Goal: Information Seeking & Learning: Check status

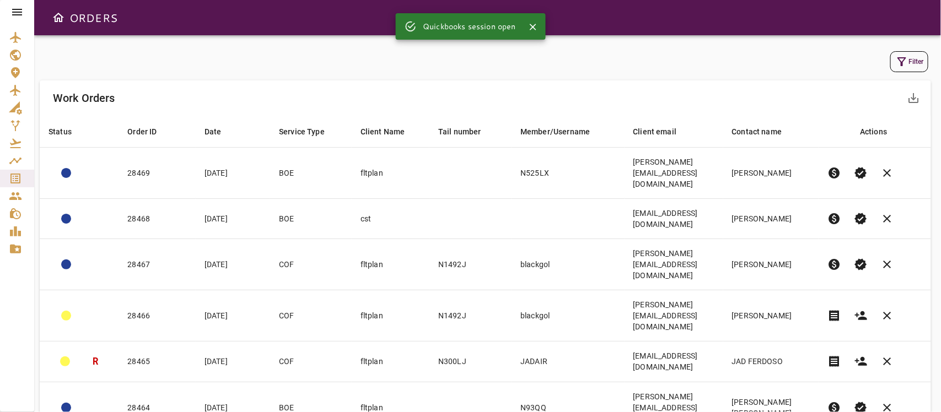
click at [915, 64] on button "Filter" at bounding box center [909, 61] width 38 height 21
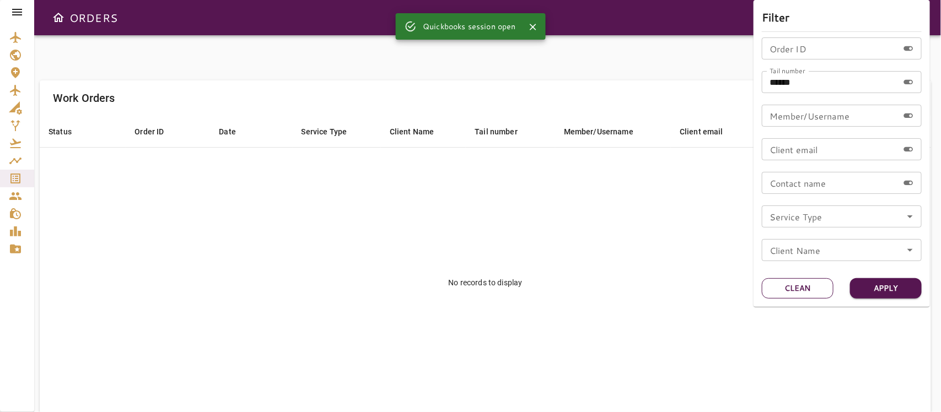
click at [805, 285] on button "Clean" at bounding box center [798, 288] width 72 height 20
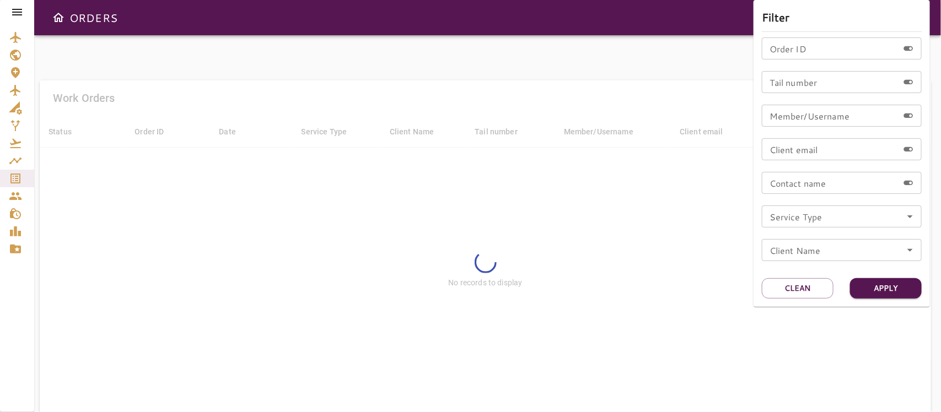
click at [672, 77] on div at bounding box center [470, 206] width 941 height 412
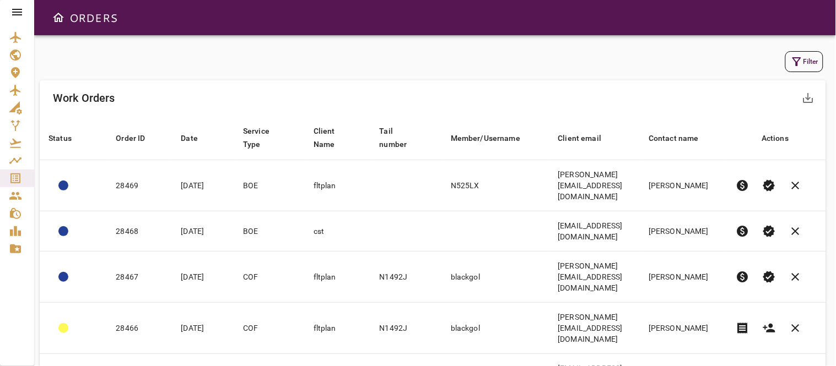
drag, startPoint x: 886, startPoint y: 4, endPoint x: 488, endPoint y: 84, distance: 406.4
click at [488, 84] on div "Work Orders save_alt" at bounding box center [433, 97] width 786 height 35
click at [806, 61] on button "Filter" at bounding box center [804, 61] width 38 height 21
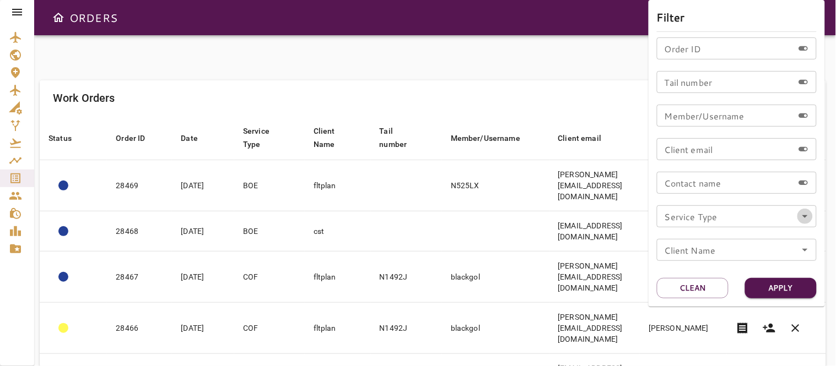
click at [807, 217] on icon "Open" at bounding box center [805, 216] width 13 height 13
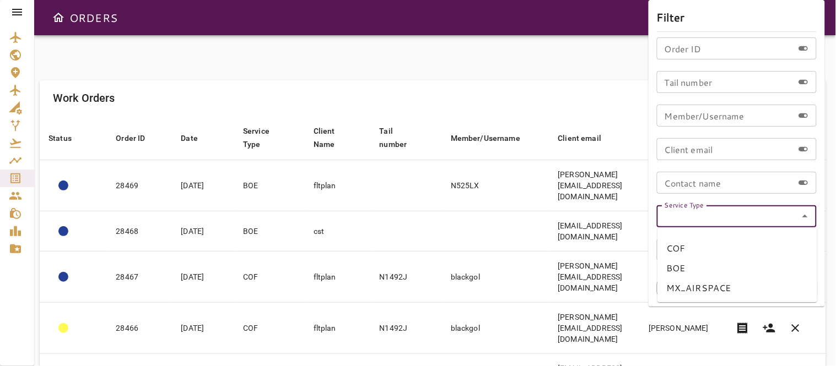
click at [678, 249] on li "COF" at bounding box center [737, 249] width 160 height 20
type input "***"
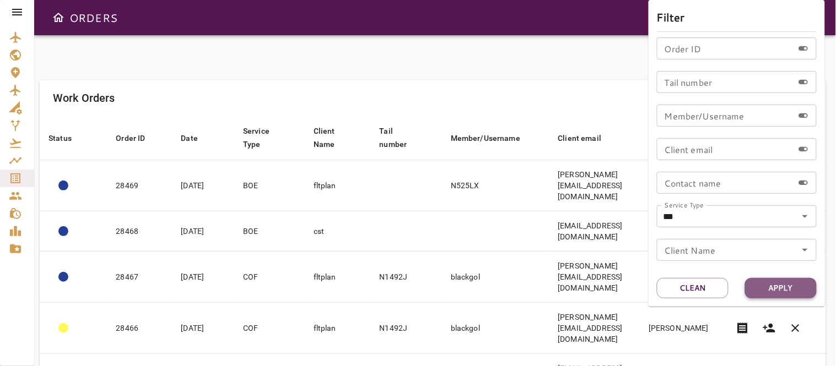
click at [780, 288] on button "Apply" at bounding box center [781, 288] width 72 height 20
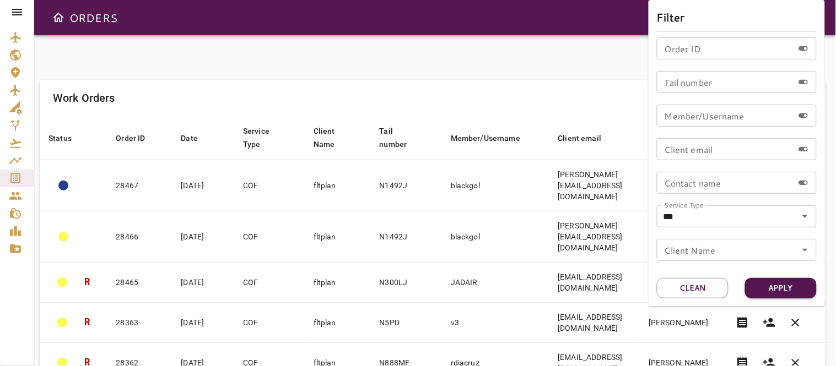
click at [483, 79] on div at bounding box center [418, 183] width 836 height 366
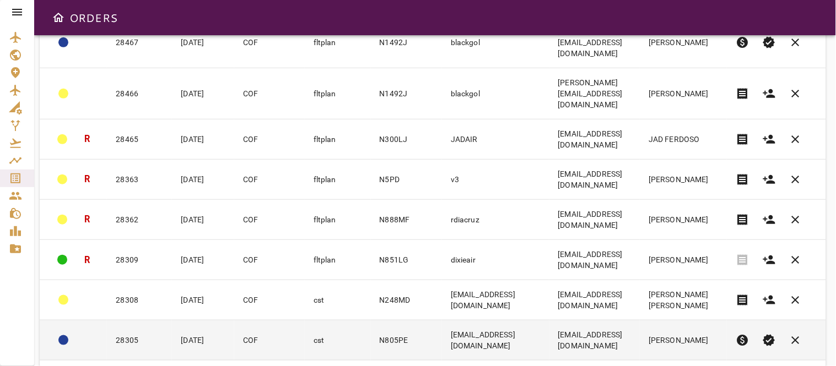
scroll to position [239, 0]
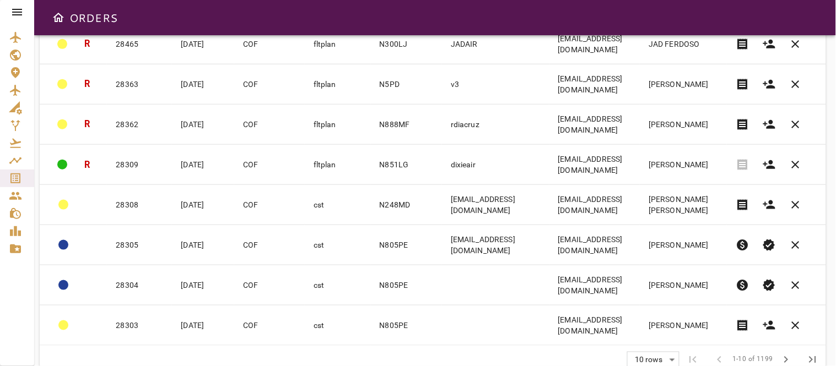
click at [670, 339] on body "ORDERS Filter Work Orders save_alt Status arrow_downward Order ID arrow_downwar…" at bounding box center [418, 183] width 836 height 366
drag, startPoint x: 654, startPoint y: 342, endPoint x: 647, endPoint y: 344, distance: 7.4
click at [654, 343] on li "40" at bounding box center [654, 343] width 51 height 20
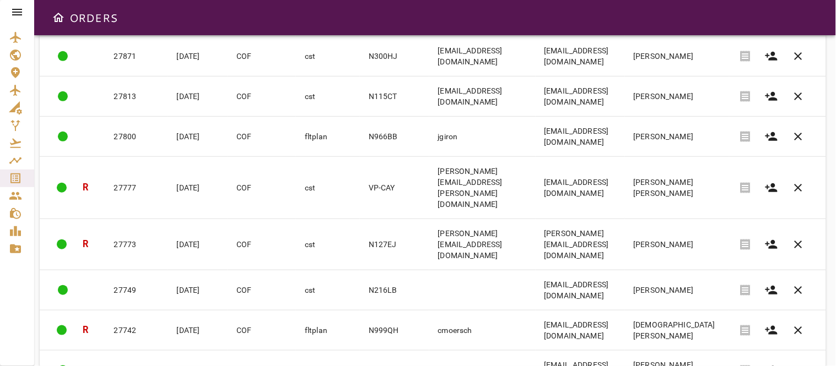
scroll to position [1507, 0]
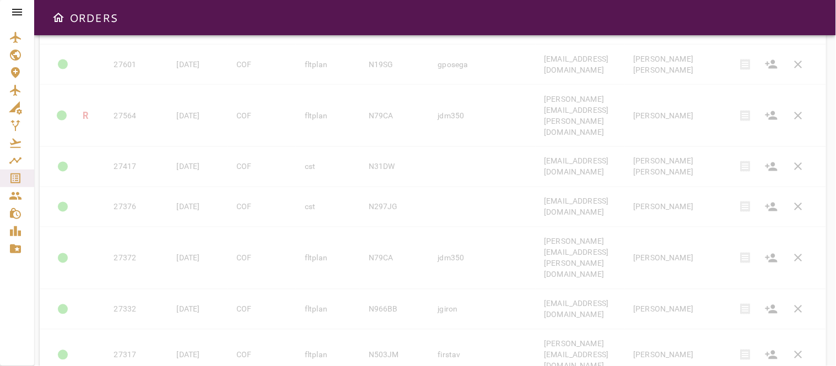
scroll to position [1452, 0]
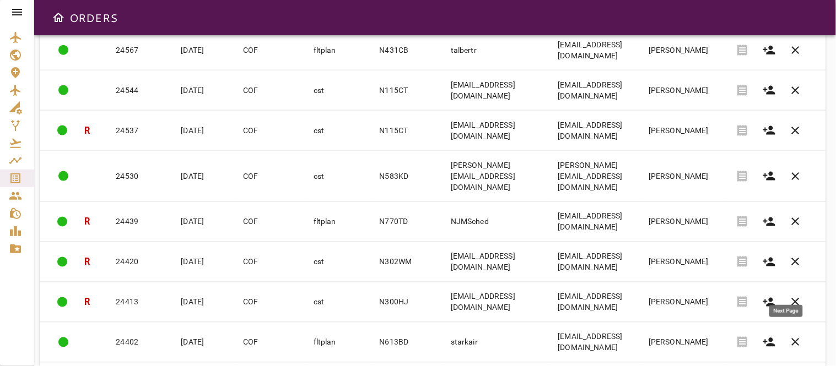
scroll to position [1458, 0]
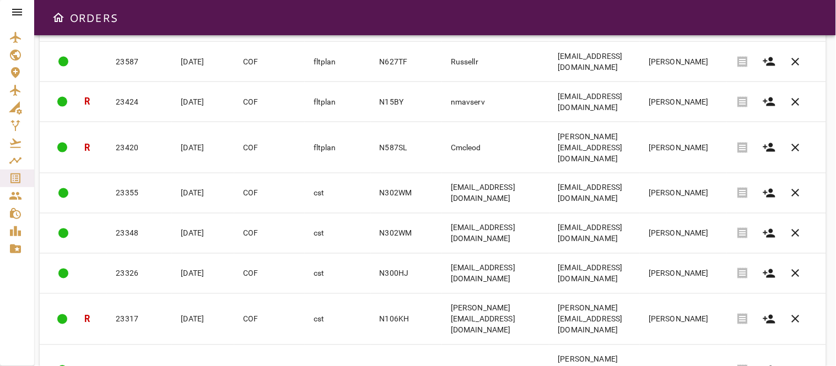
scroll to position [1447, 0]
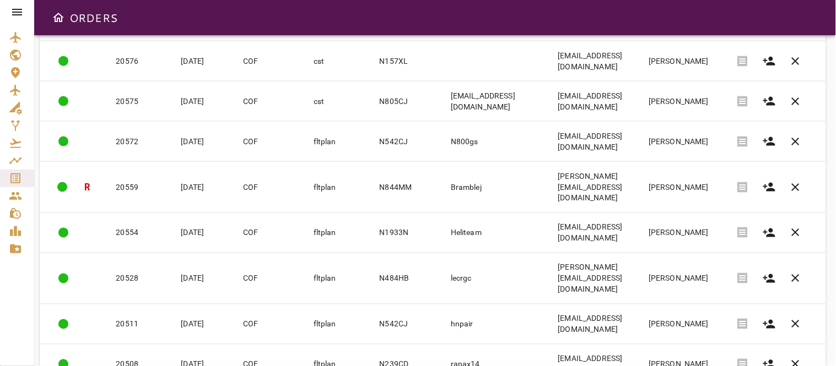
scroll to position [1458, 0]
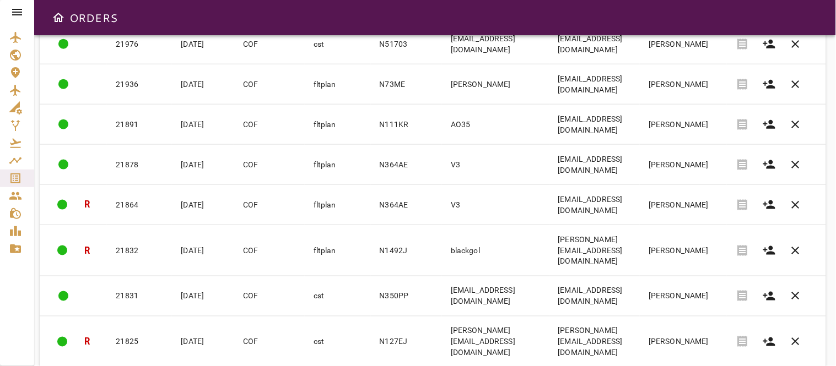
scroll to position [1447, 0]
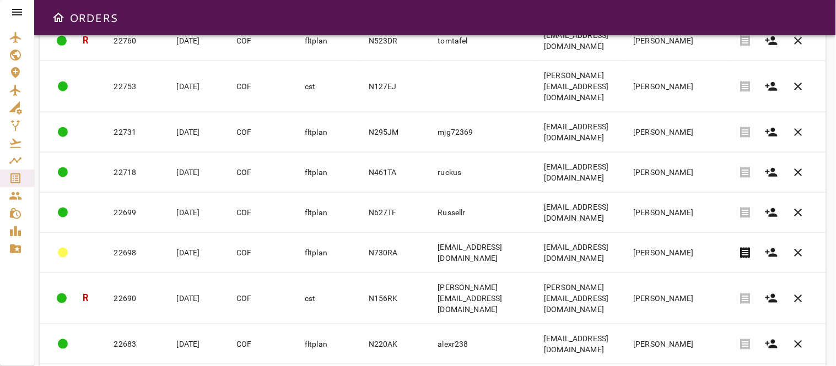
scroll to position [1264, 0]
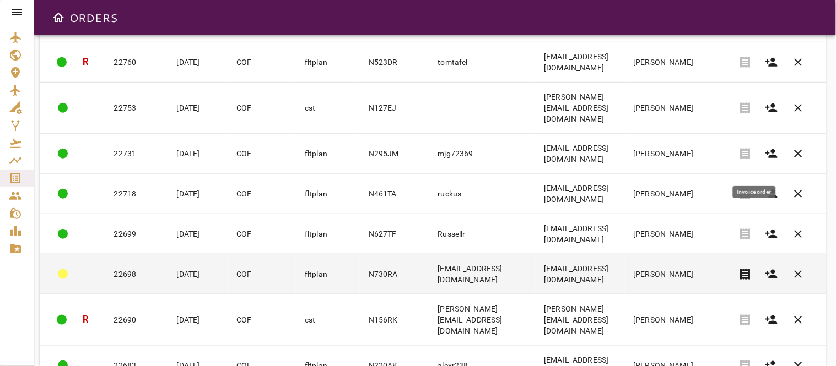
click at [752, 268] on span "receipt" at bounding box center [744, 274] width 13 height 13
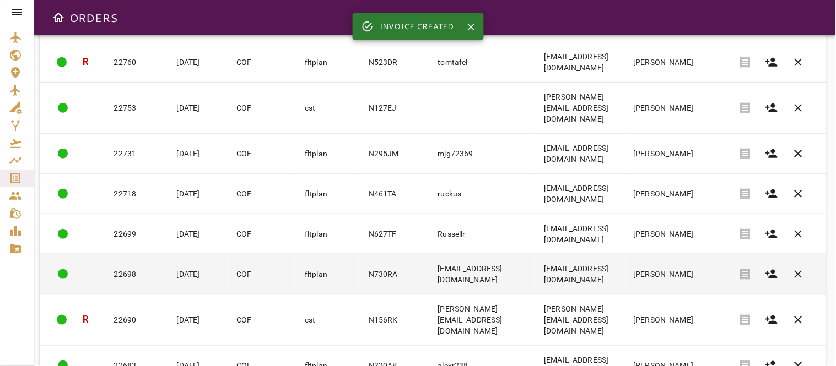
click at [502, 255] on td "charter@royalair.com" at bounding box center [482, 275] width 106 height 40
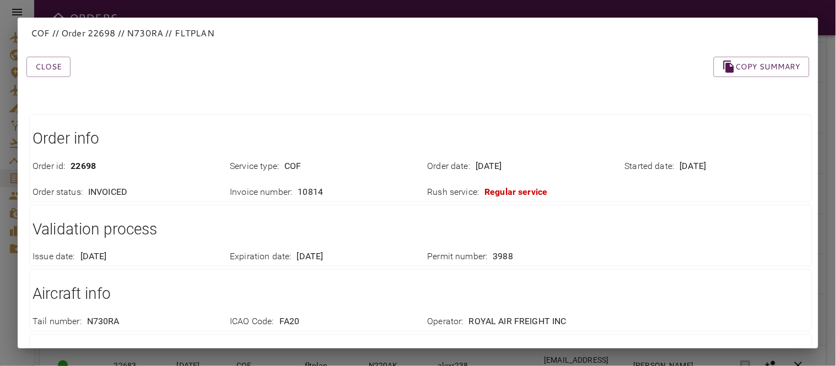
scroll to position [0, 0]
click at [50, 66] on button "Close" at bounding box center [48, 67] width 44 height 20
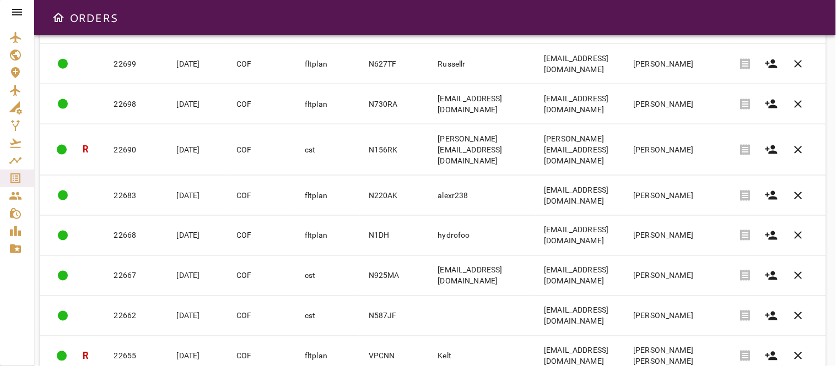
scroll to position [1447, 0]
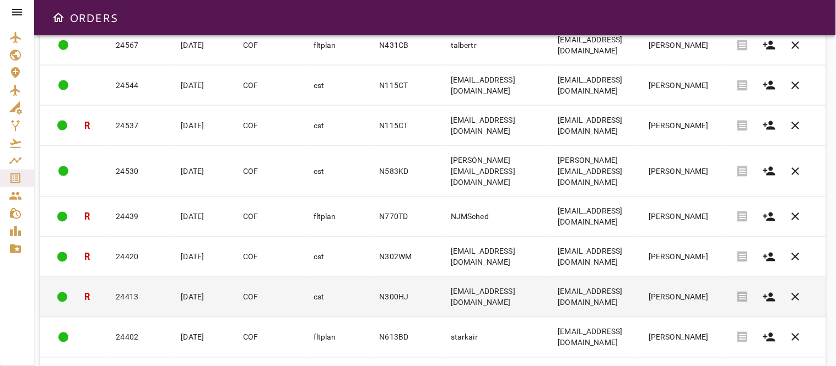
scroll to position [1458, 0]
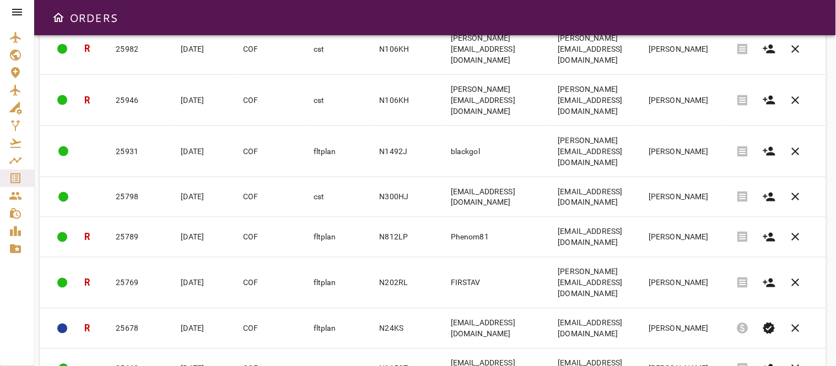
scroll to position [1452, 0]
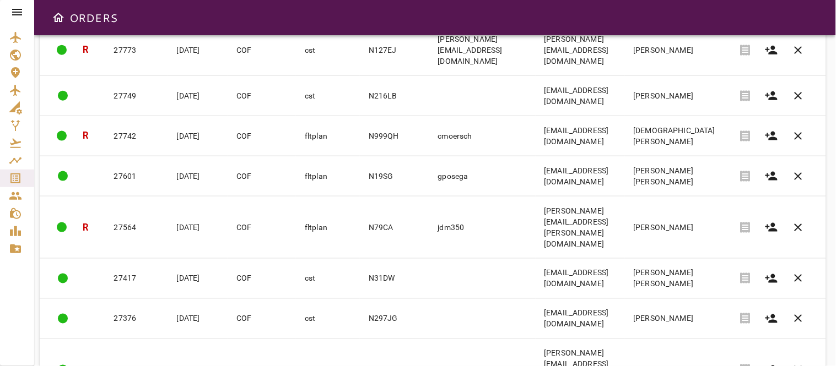
scroll to position [1507, 0]
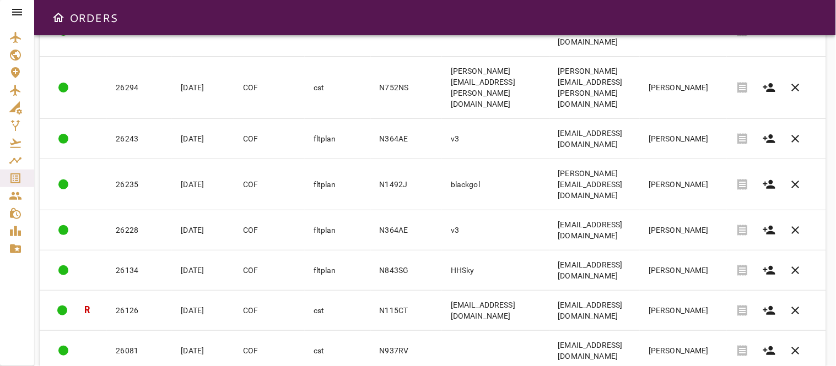
scroll to position [1452, 0]
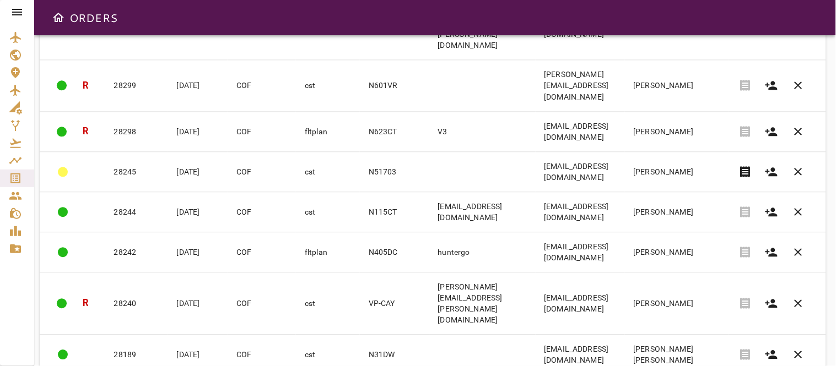
scroll to position [588, 0]
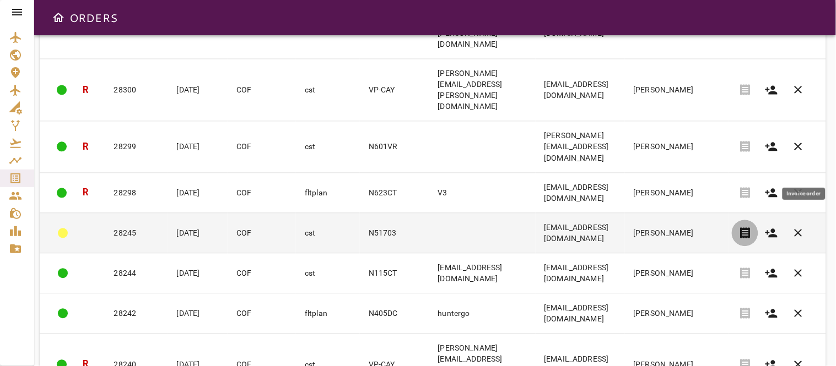
click at [752, 227] on span "receipt" at bounding box center [744, 233] width 13 height 13
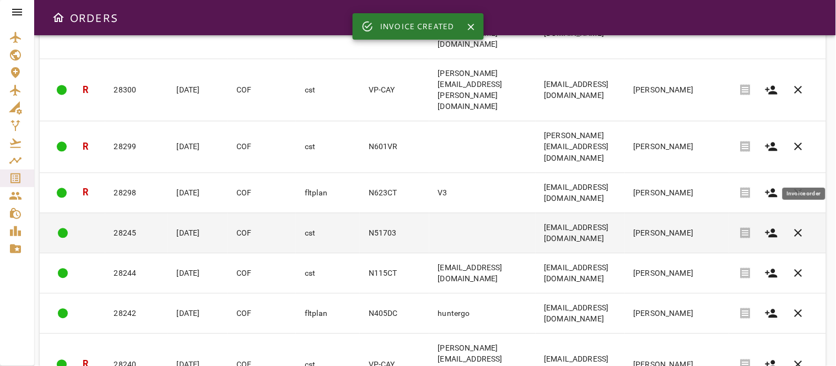
click at [429, 213] on td at bounding box center [482, 233] width 106 height 40
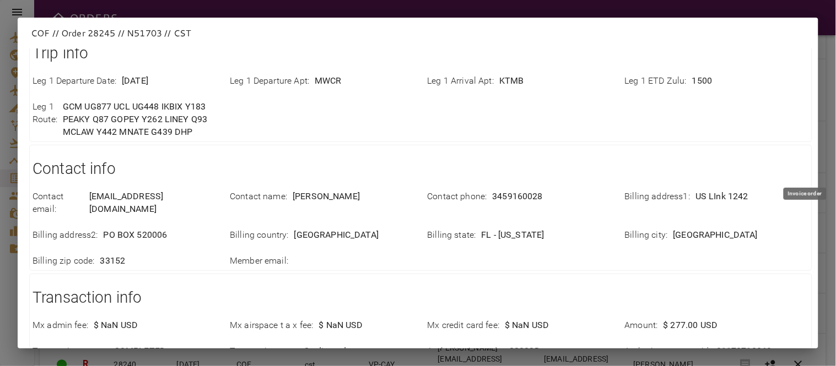
scroll to position [408, 0]
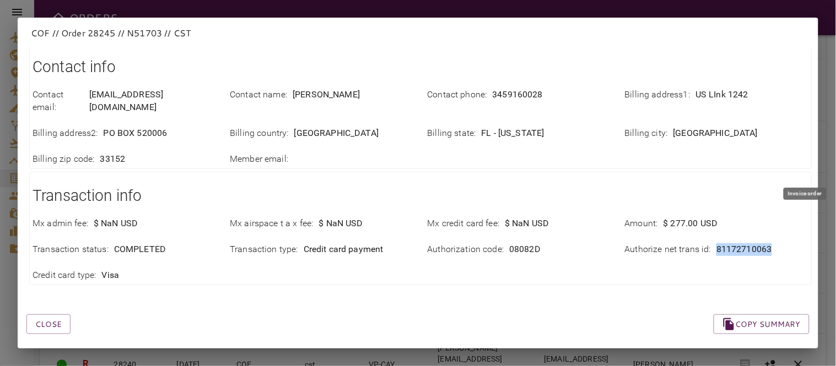
drag, startPoint x: 710, startPoint y: 239, endPoint x: 776, endPoint y: 245, distance: 66.4
click at [776, 245] on div "Mx admin fee : $ NaN USD Mx airspace t a x fee : $ NaN USD Mx credit card fee :…" at bounding box center [414, 243] width 790 height 78
copy p "81172710063"
click at [529, 317] on div "Close Copy summary" at bounding box center [405, 311] width 810 height 47
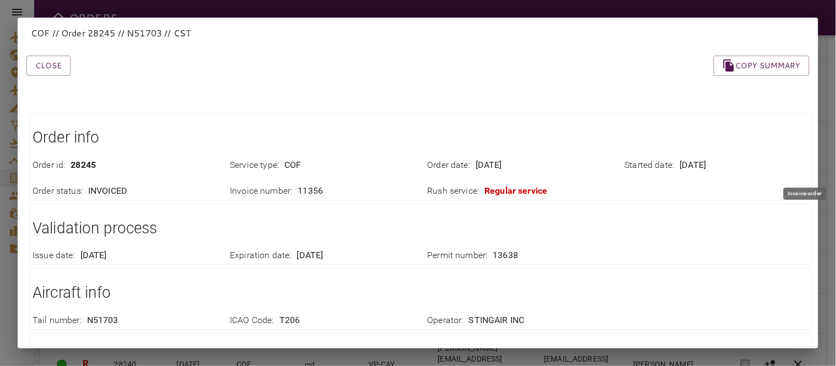
scroll to position [0, 0]
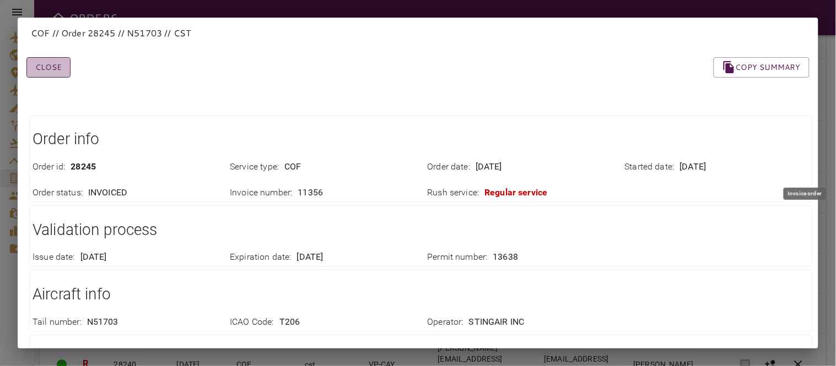
click at [54, 75] on button "Close" at bounding box center [48, 67] width 44 height 20
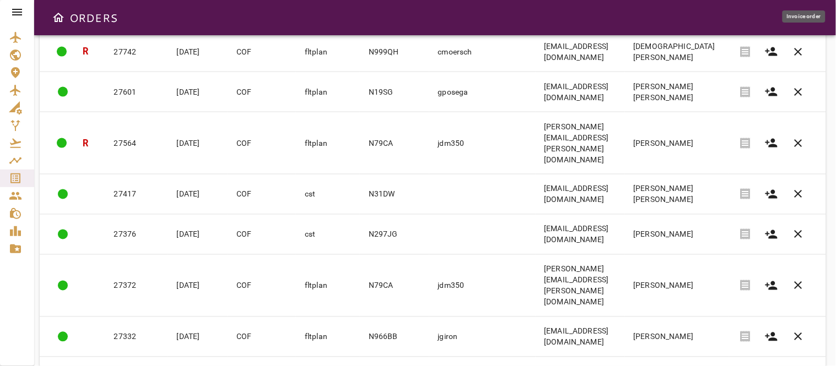
scroll to position [1507, 0]
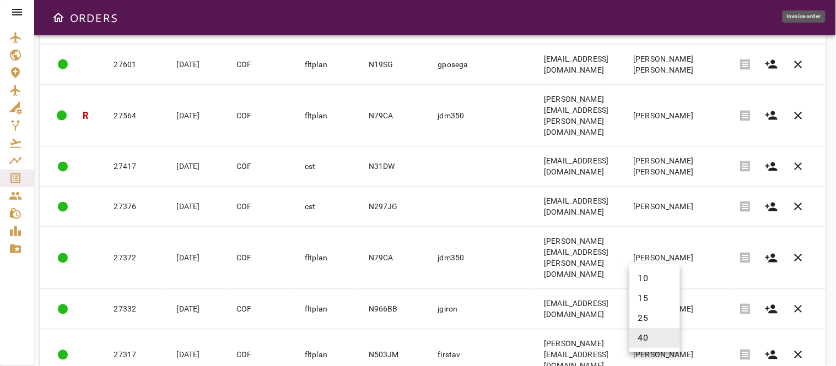
click at [659, 338] on body "ORDERS Filter Work Orders save_alt Status arrow_downward Order ID arrow_downwar…" at bounding box center [418, 183] width 836 height 366
click at [642, 300] on li "15" at bounding box center [654, 299] width 51 height 20
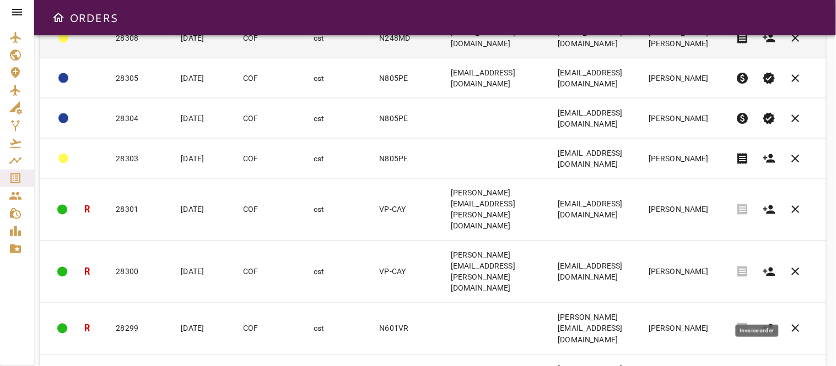
scroll to position [451, 0]
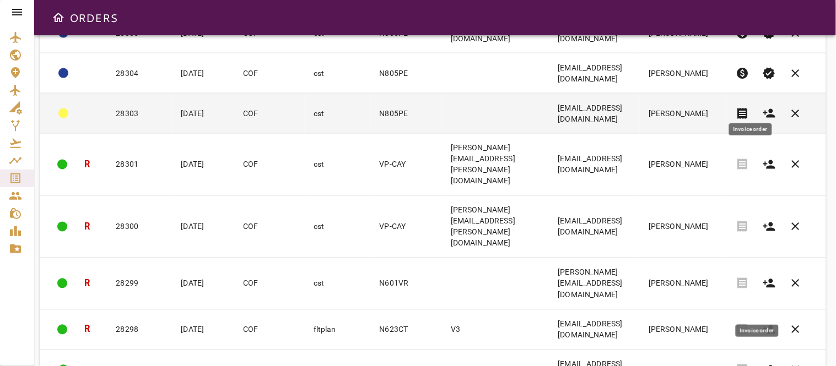
click at [750, 107] on span "receipt" at bounding box center [742, 113] width 13 height 13
click at [442, 98] on td at bounding box center [495, 114] width 107 height 40
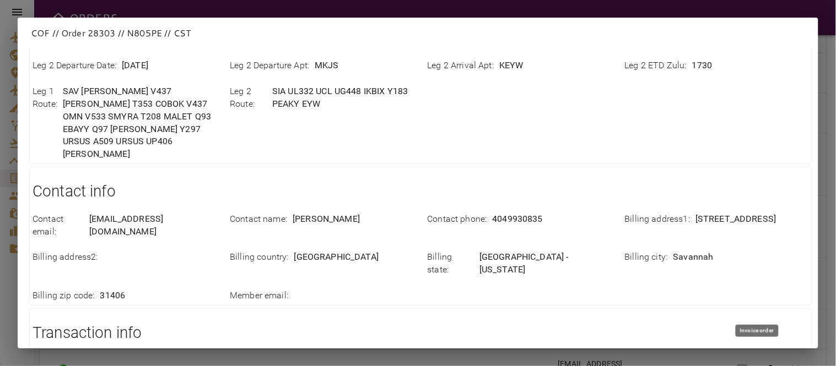
scroll to position [367, 0]
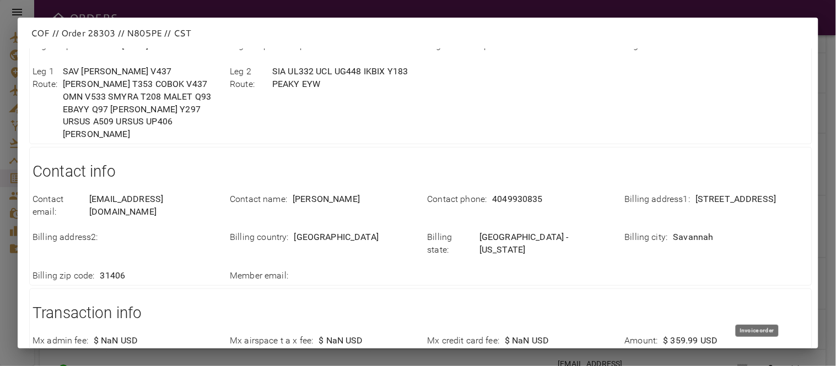
click at [365, 161] on h1 "Contact info" at bounding box center [421, 172] width 777 height 22
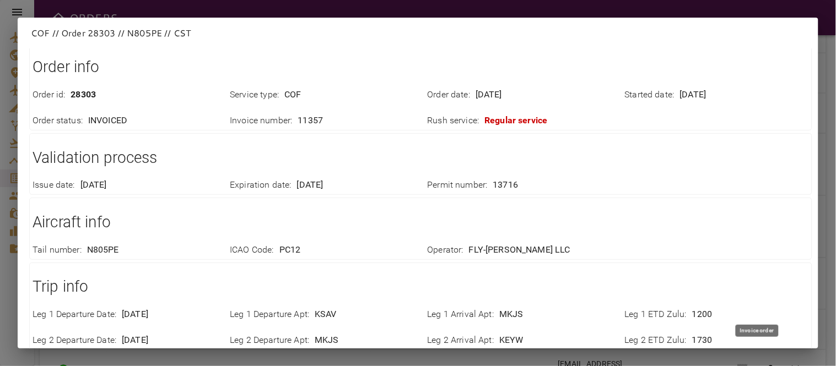
scroll to position [0, 0]
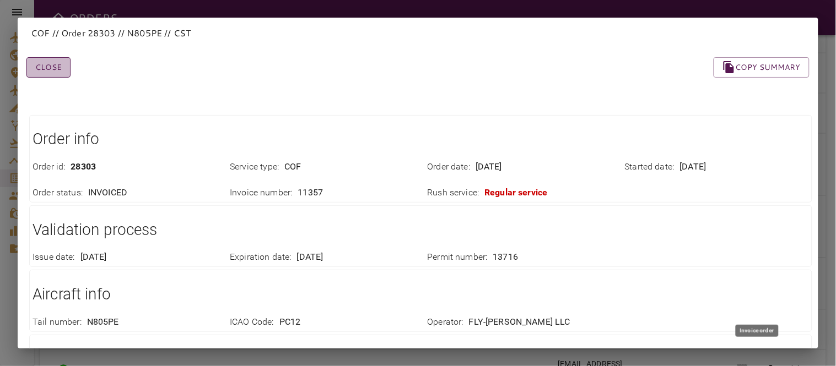
click at [42, 71] on button "Close" at bounding box center [48, 67] width 44 height 20
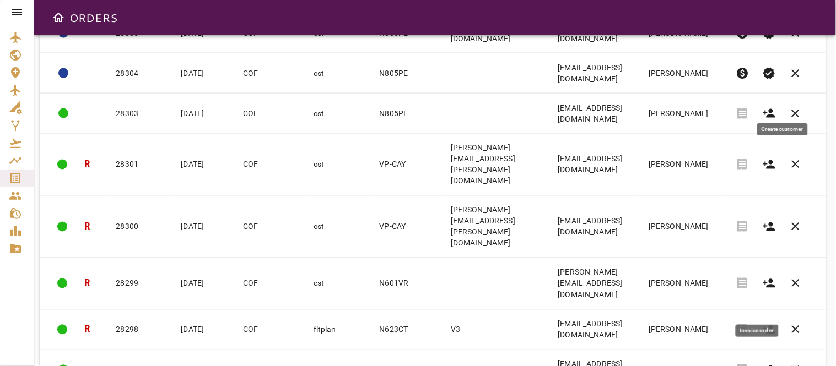
click at [775, 109] on icon "button" at bounding box center [769, 113] width 12 height 9
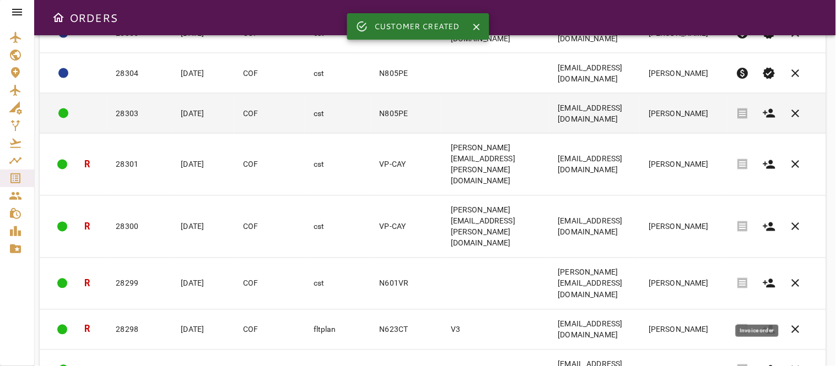
click at [640, 109] on td "Patadkins@yahoo.com" at bounding box center [594, 114] width 91 height 40
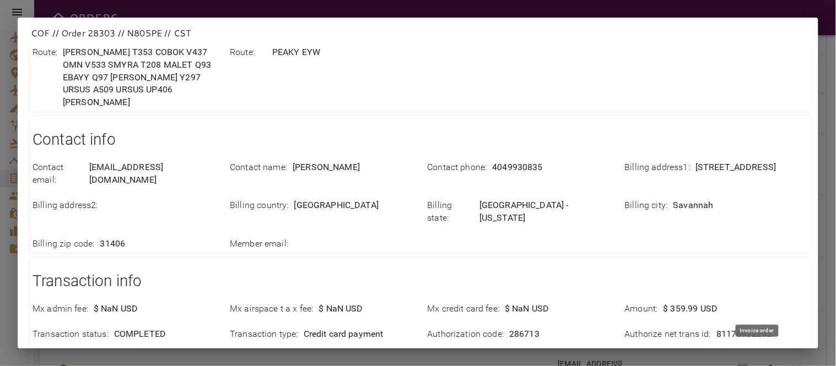
scroll to position [459, 0]
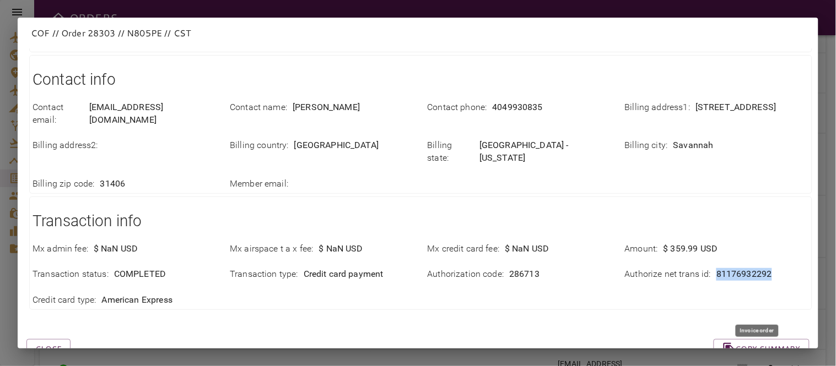
drag, startPoint x: 708, startPoint y: 233, endPoint x: 800, endPoint y: 233, distance: 92.0
click at [800, 233] on div "Transaction info Mx admin fee : $ NaN USD Mx airspace t a x fee : $ NaN USD Mx …" at bounding box center [420, 254] width 783 height 114
copy p "81176932292"
click at [387, 269] on div "Mx admin fee : $ NaN USD Mx airspace t a x fee : $ NaN USD Mx credit card fee :…" at bounding box center [414, 269] width 790 height 78
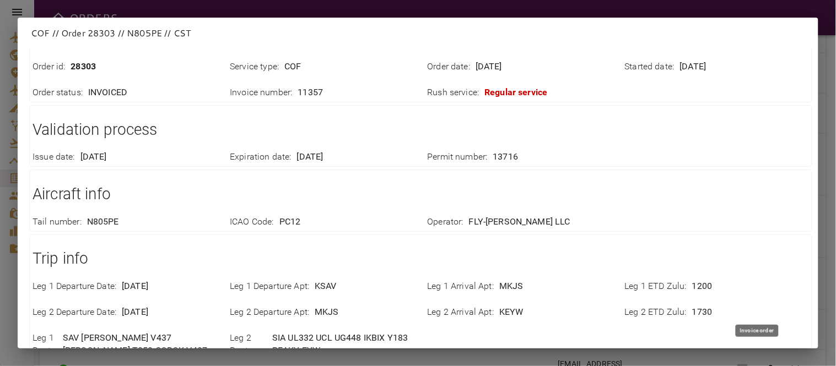
scroll to position [0, 0]
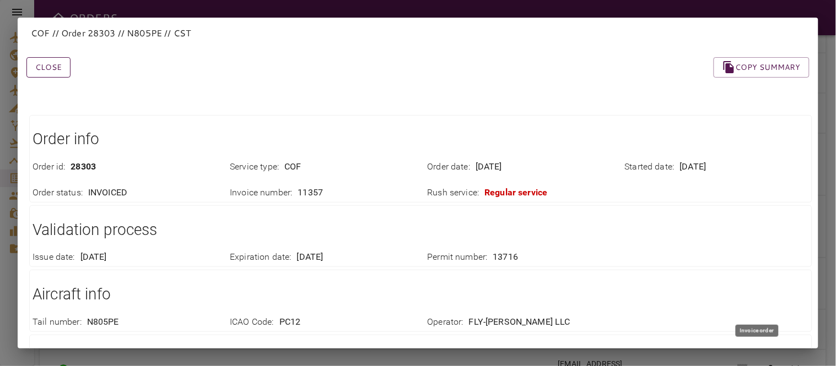
click at [52, 67] on button "Close" at bounding box center [48, 67] width 44 height 20
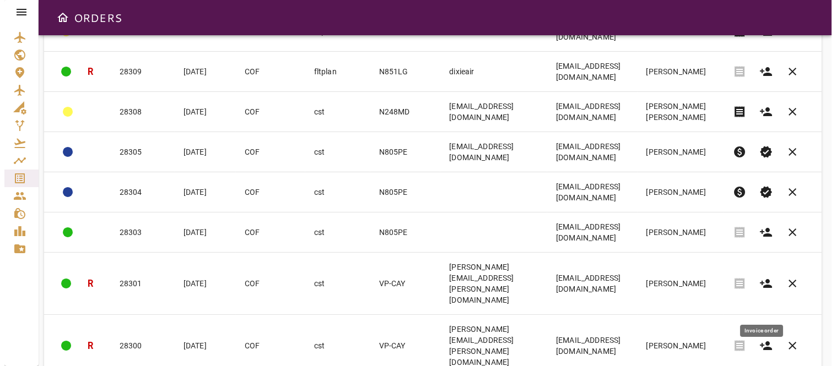
scroll to position [451, 0]
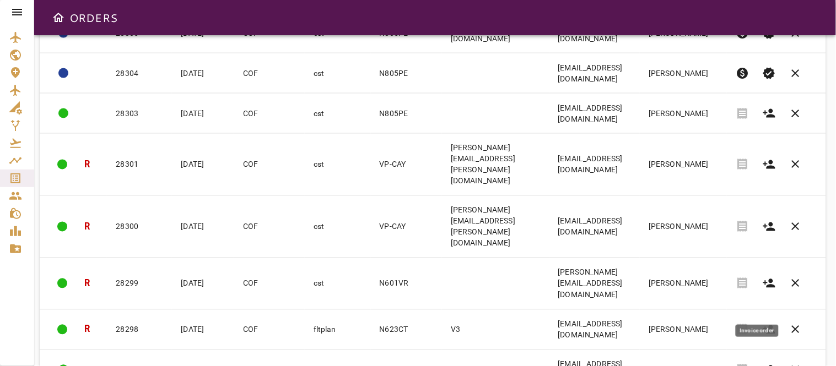
click at [675, 335] on body "ORDERS Filter Work Orders save_alt Status arrow_downward Order ID arrow_downwar…" at bounding box center [418, 183] width 836 height 366
click at [640, 281] on li "10" at bounding box center [654, 284] width 51 height 20
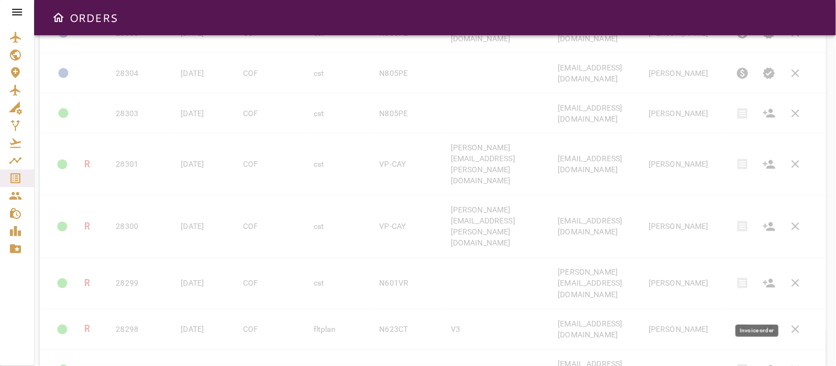
type input "**"
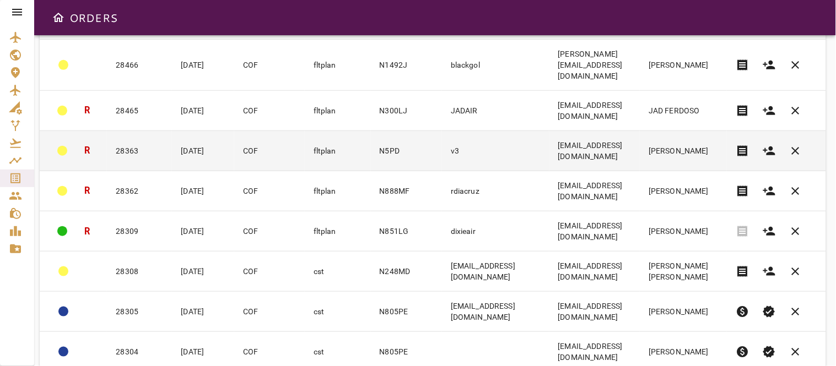
scroll to position [239, 0]
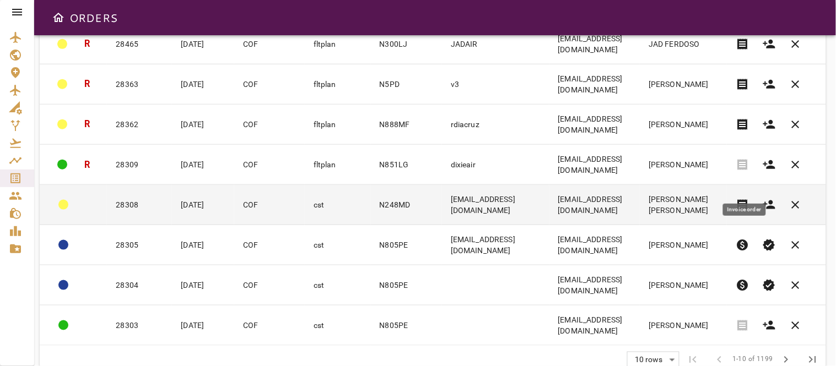
click at [741, 198] on span "receipt" at bounding box center [742, 204] width 13 height 13
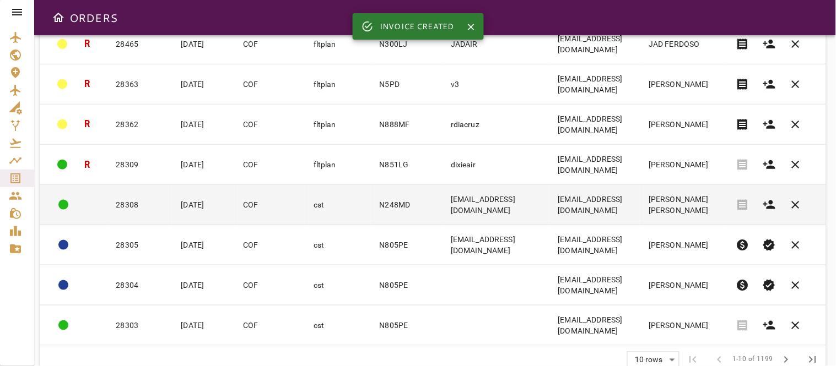
click at [537, 185] on td "ivanrdgz@gmail.com" at bounding box center [495, 205] width 107 height 40
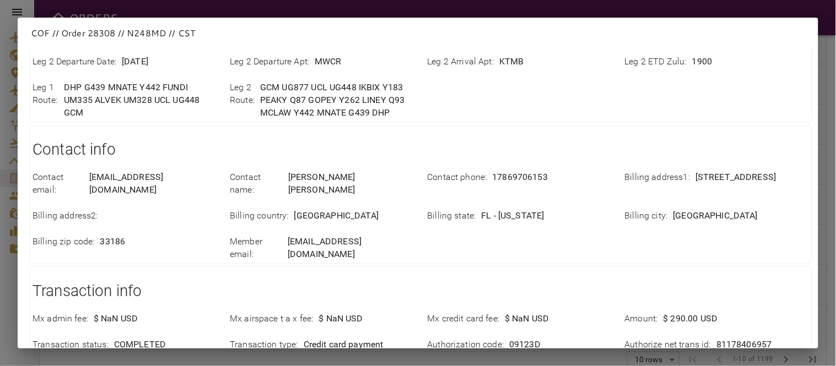
scroll to position [367, 0]
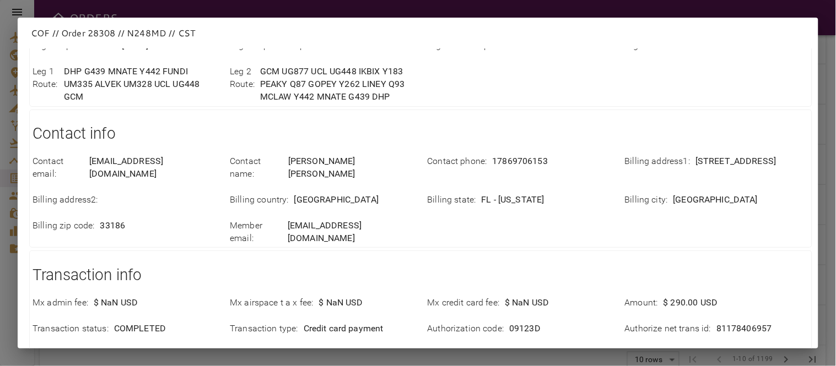
click at [740, 153] on div "Billing address1 : 14321 SW 146 Terrace" at bounding box center [710, 161] width 197 height 39
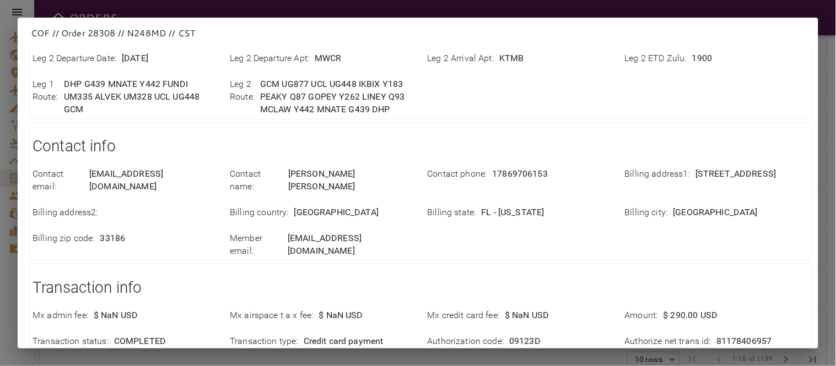
scroll to position [433, 0]
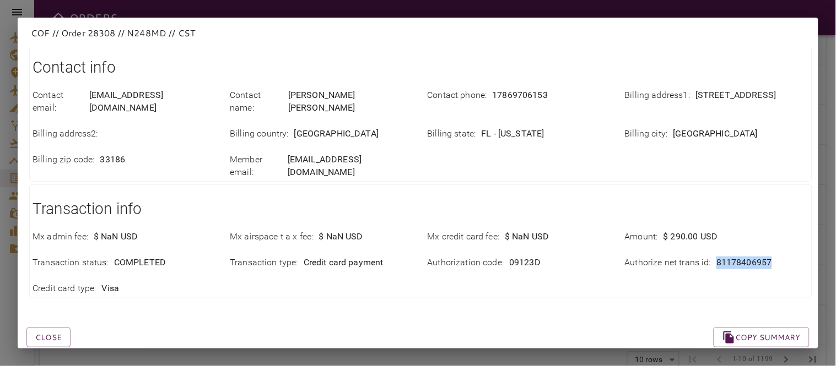
drag, startPoint x: 704, startPoint y: 241, endPoint x: 798, endPoint y: 241, distance: 94.2
click at [798, 257] on div "Authorize net trans id : 81178406957" at bounding box center [717, 263] width 184 height 13
copy div "81178406957"
click at [56, 328] on button "Close" at bounding box center [48, 338] width 44 height 20
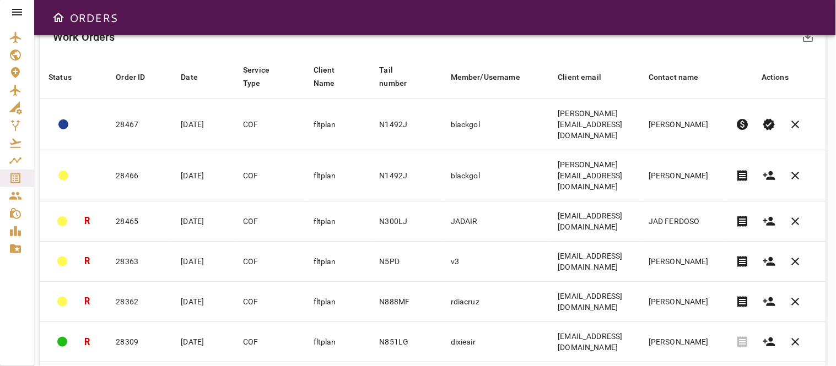
scroll to position [122, 0]
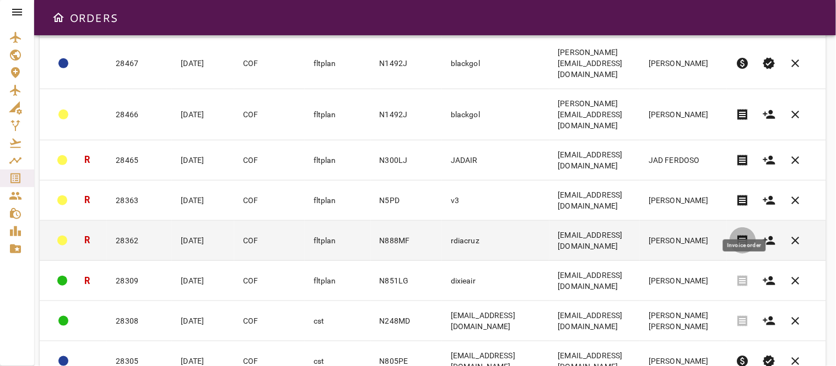
click at [741, 234] on span "receipt" at bounding box center [742, 240] width 13 height 13
click at [485, 221] on td "rdiacruz" at bounding box center [495, 241] width 107 height 40
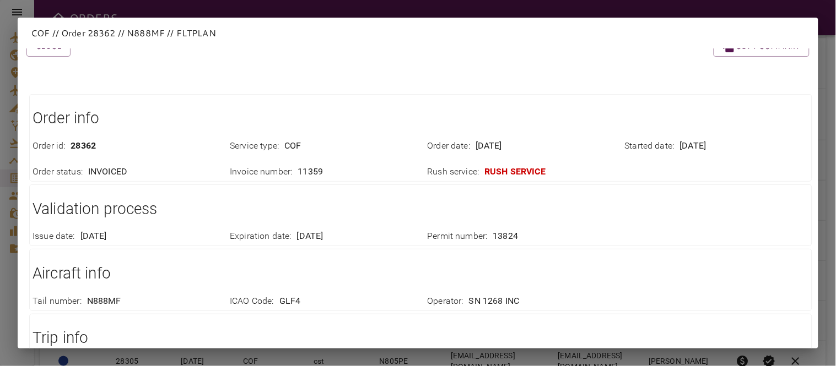
scroll to position [0, 0]
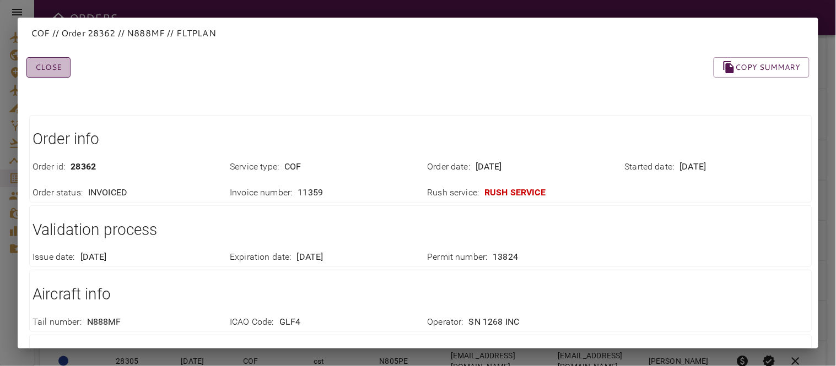
click at [46, 60] on button "Close" at bounding box center [48, 67] width 44 height 20
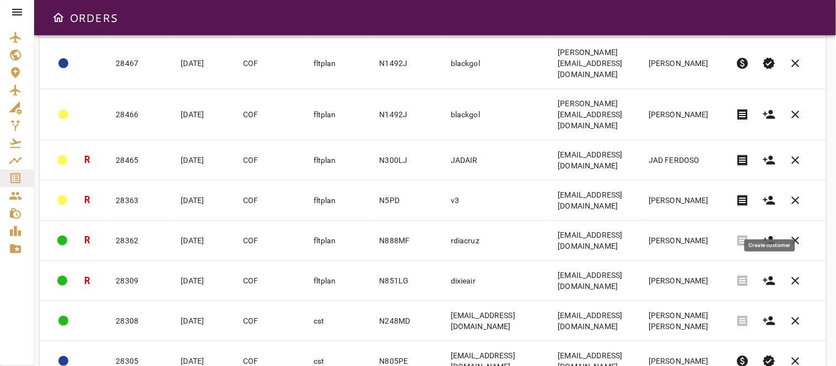
click at [770, 234] on icon "button" at bounding box center [769, 240] width 13 height 13
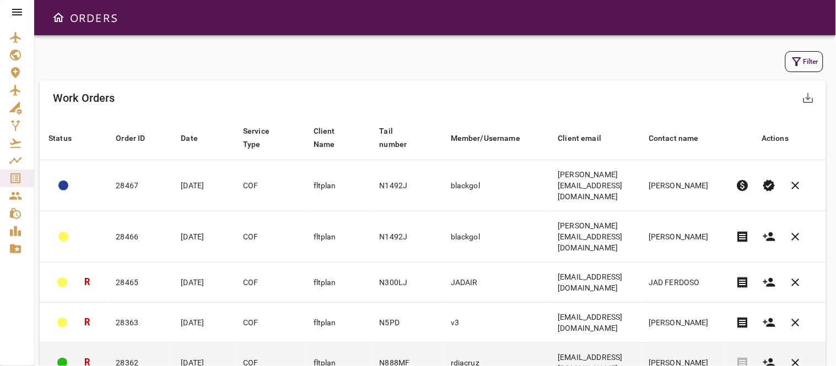
click at [511, 343] on td "rdiacruz" at bounding box center [495, 363] width 107 height 40
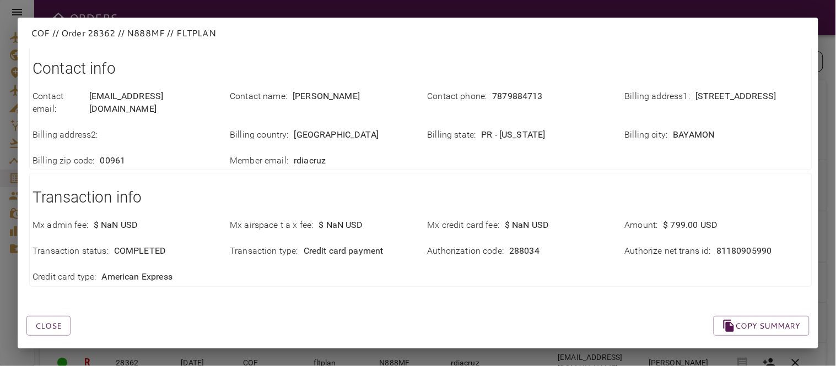
scroll to position [446, 0]
drag, startPoint x: 707, startPoint y: 238, endPoint x: 814, endPoint y: 249, distance: 107.5
click at [814, 249] on div "Close Copy summary Order info Order id : 28362 Service type : COF Order date : …" at bounding box center [418, 198] width 801 height 300
copy p "81180905990"
drag, startPoint x: 274, startPoint y: 274, endPoint x: 231, endPoint y: 277, distance: 42.5
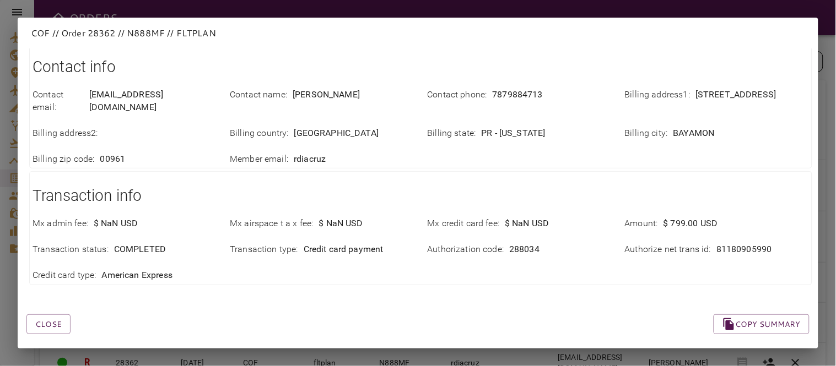
drag, startPoint x: 56, startPoint y: 316, endPoint x: 53, endPoint y: 322, distance: 6.9
click at [56, 316] on button "Close" at bounding box center [48, 325] width 44 height 20
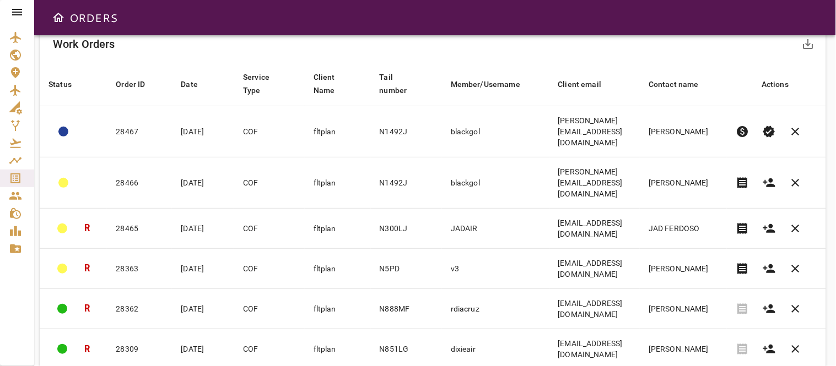
scroll to position [0, 0]
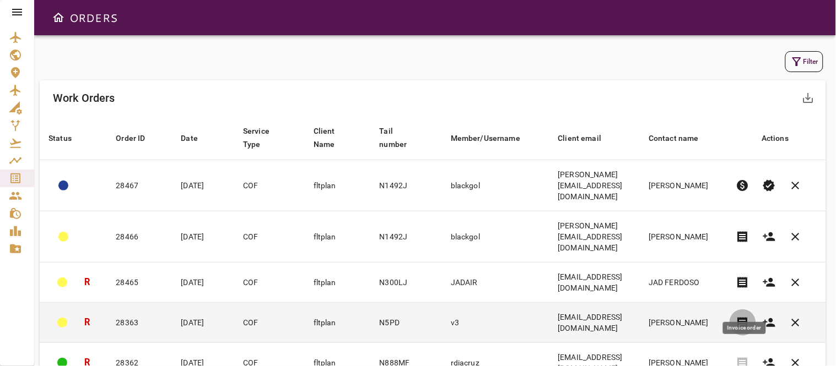
click at [742, 316] on span "receipt" at bounding box center [742, 322] width 13 height 13
click at [533, 303] on td "v3" at bounding box center [495, 323] width 107 height 40
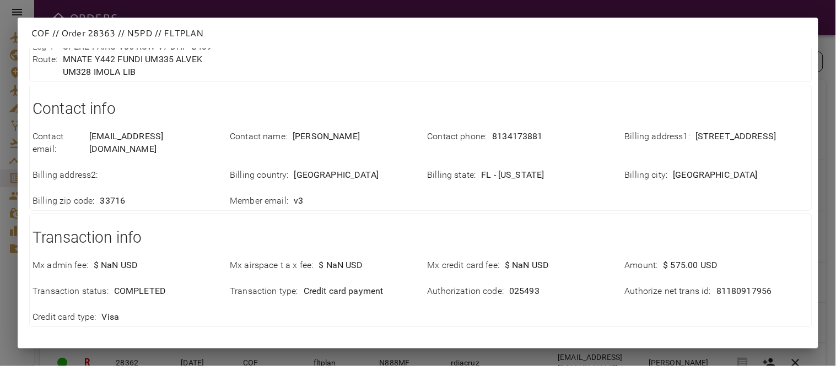
scroll to position [408, 0]
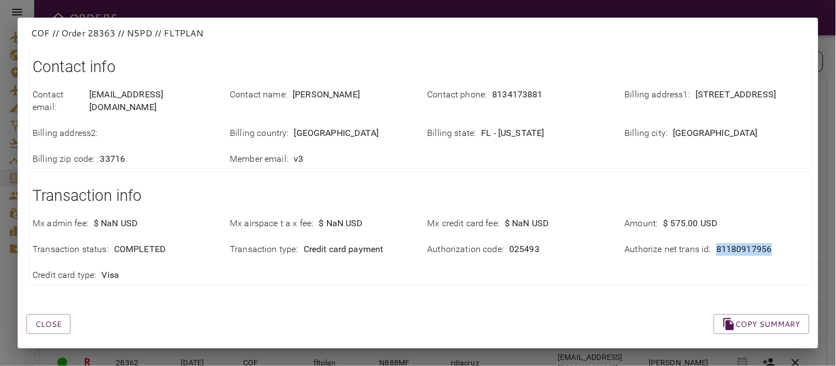
drag, startPoint x: 709, startPoint y: 237, endPoint x: 773, endPoint y: 249, distance: 65.1
click at [773, 249] on div "Mx admin fee : $ NaN USD Mx airspace t a x fee : $ NaN USD Mx credit card fee :…" at bounding box center [414, 243] width 790 height 78
copy p "81180917956"
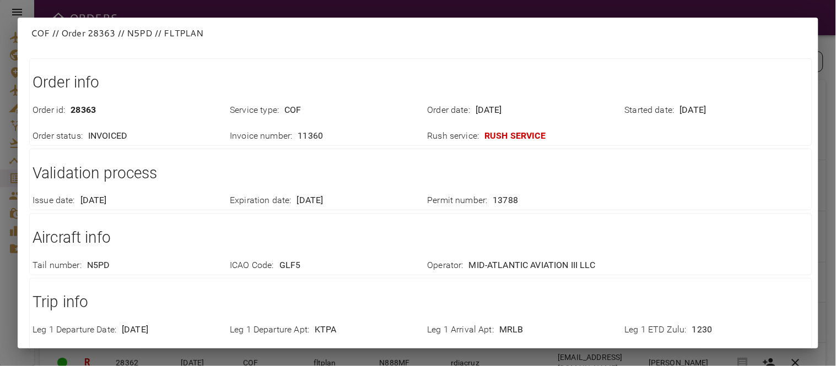
scroll to position [0, 0]
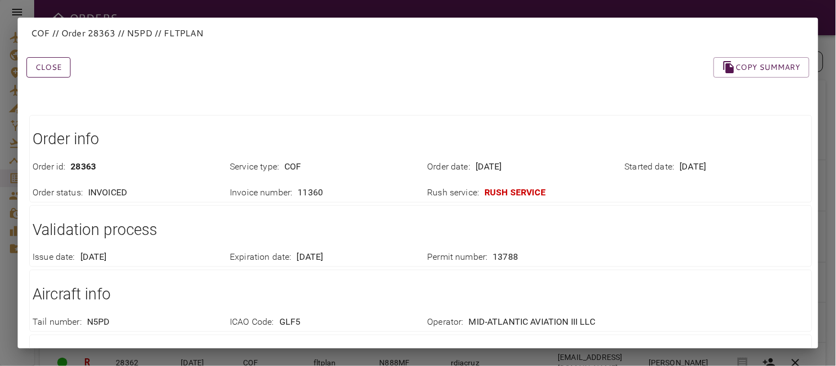
click at [52, 60] on button "Close" at bounding box center [48, 67] width 44 height 20
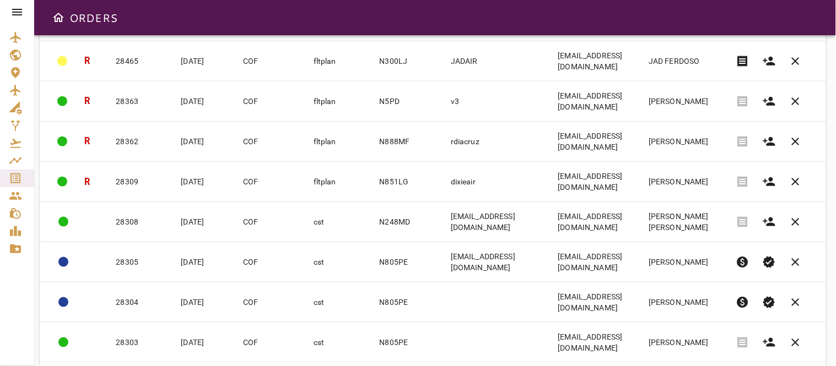
scroll to position [239, 0]
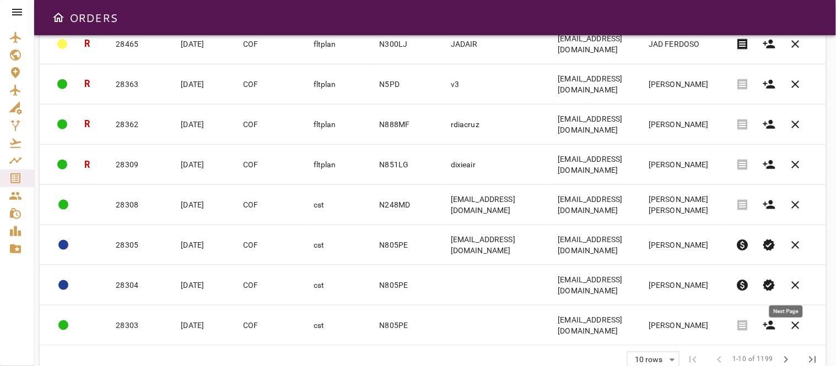
click at [788, 354] on span "chevron_right" at bounding box center [786, 360] width 13 height 13
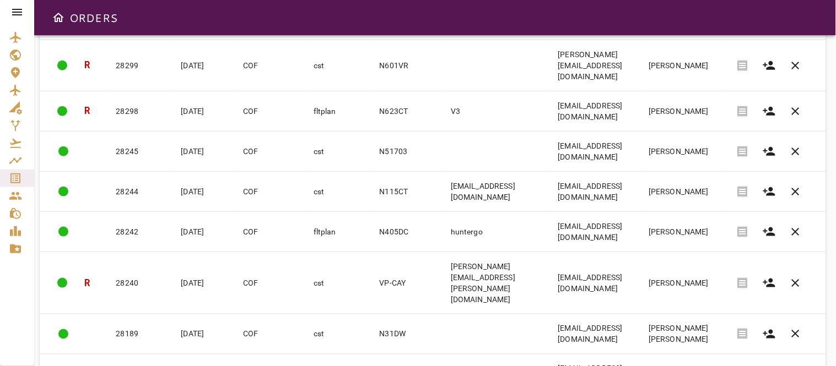
scroll to position [265, 0]
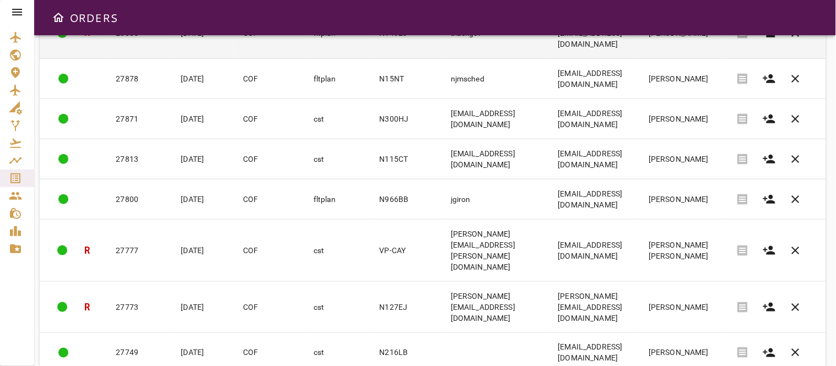
scroll to position [239, 0]
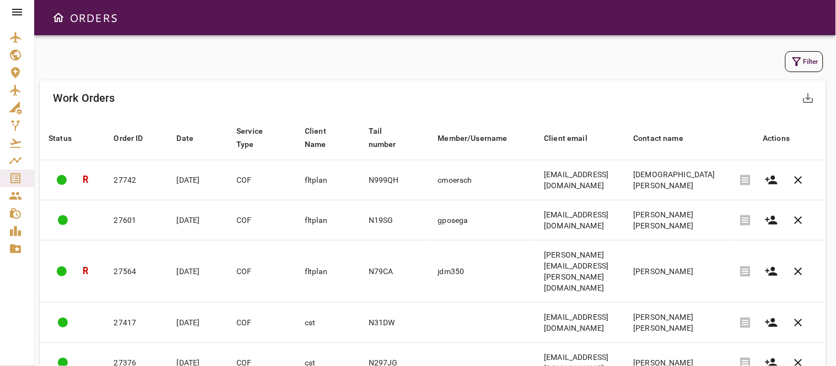
scroll to position [261, 0]
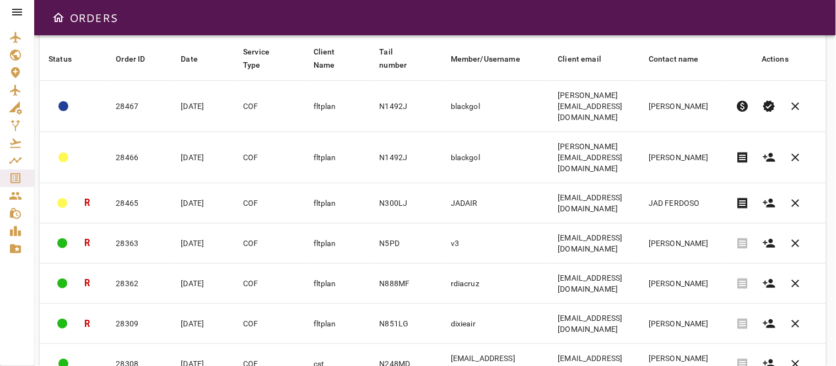
scroll to position [0, 0]
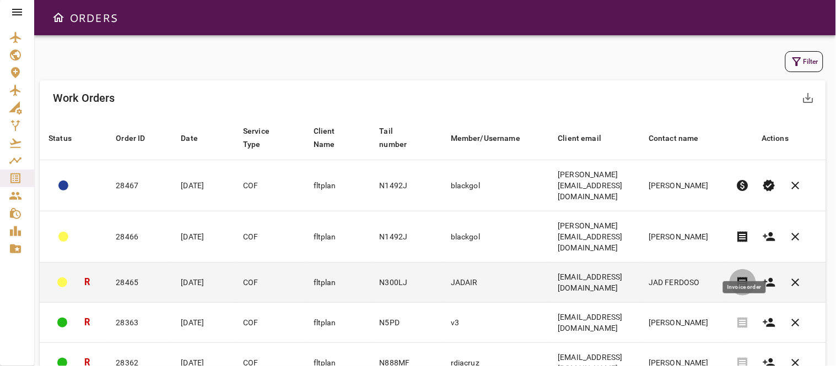
click at [742, 276] on span "receipt" at bounding box center [742, 282] width 13 height 13
click at [521, 263] on td "JADAIR" at bounding box center [495, 283] width 107 height 40
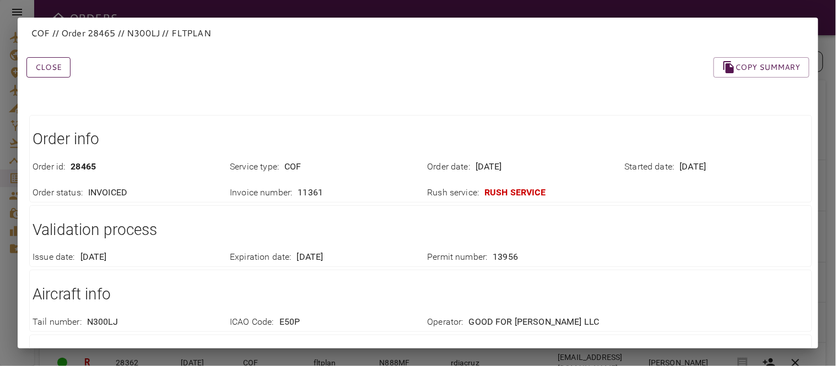
click at [51, 74] on button "Close" at bounding box center [48, 67] width 44 height 20
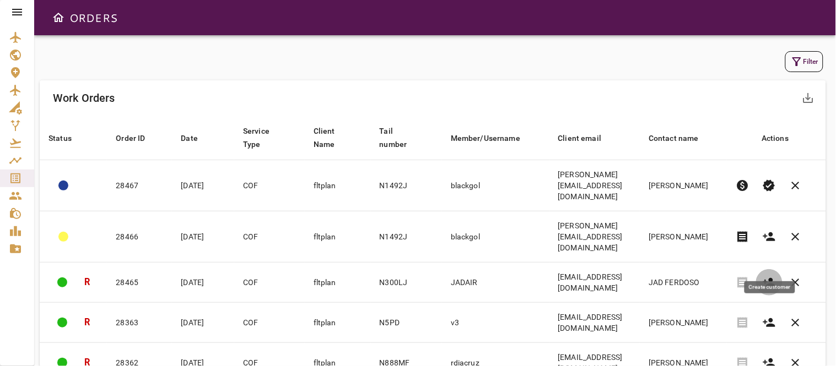
click at [773, 278] on icon "button" at bounding box center [769, 282] width 12 height 9
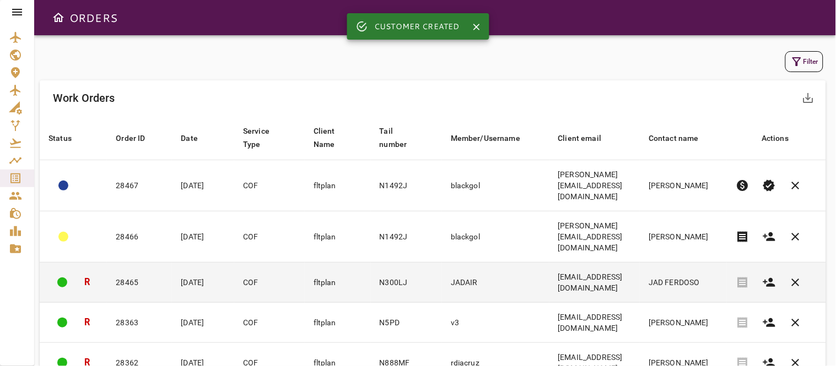
click at [632, 263] on td "[EMAIL_ADDRESS][DOMAIN_NAME]" at bounding box center [594, 283] width 91 height 40
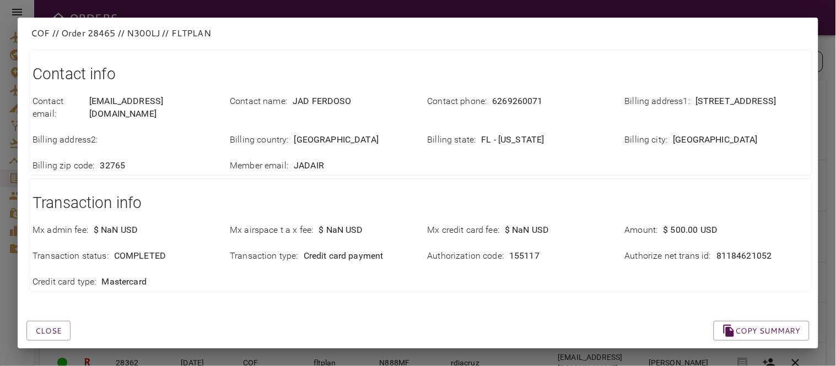
scroll to position [395, 0]
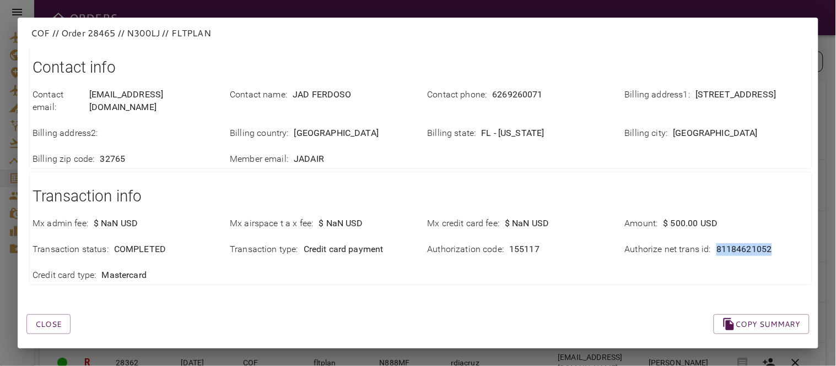
drag, startPoint x: 704, startPoint y: 233, endPoint x: 803, endPoint y: 235, distance: 99.2
click at [803, 235] on div "Transaction info Mx admin fee : $ NaN USD Mx airspace t a x fee : $ NaN USD Mx …" at bounding box center [420, 229] width 783 height 114
copy div "81184621052"
click at [554, 293] on div "Close Copy summary" at bounding box center [405, 311] width 810 height 47
click at [50, 315] on button "Close" at bounding box center [48, 325] width 44 height 20
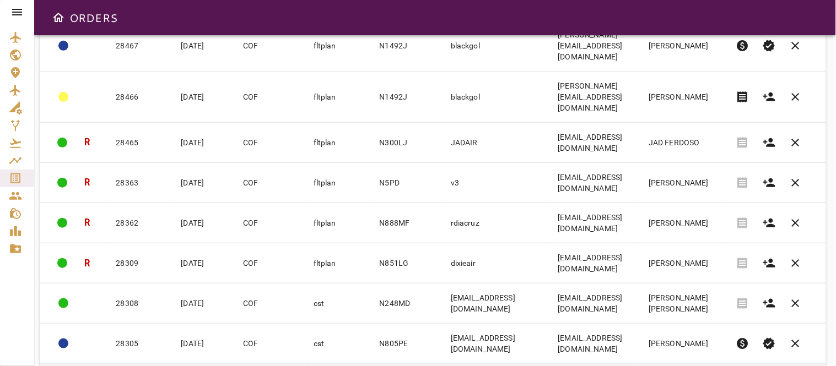
scroll to position [0, 0]
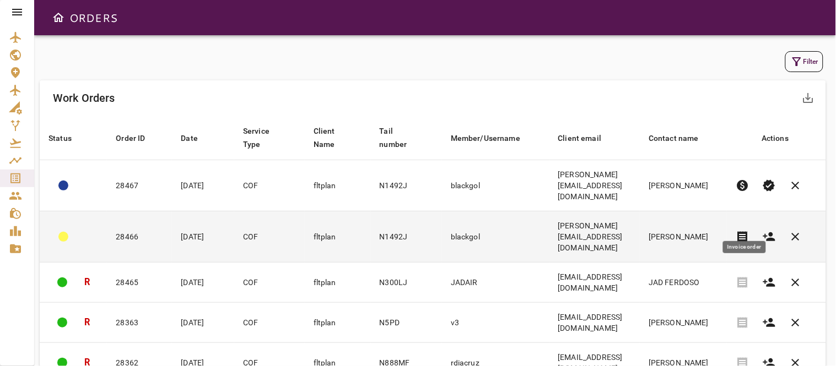
click at [745, 230] on span "receipt" at bounding box center [742, 236] width 13 height 13
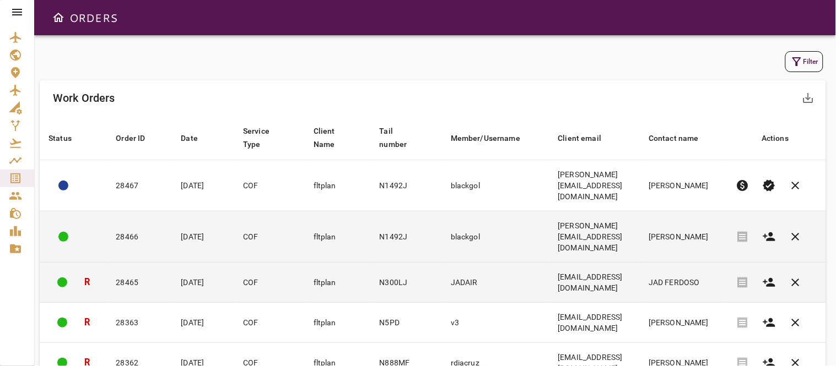
click at [296, 263] on td "COF" at bounding box center [269, 283] width 71 height 40
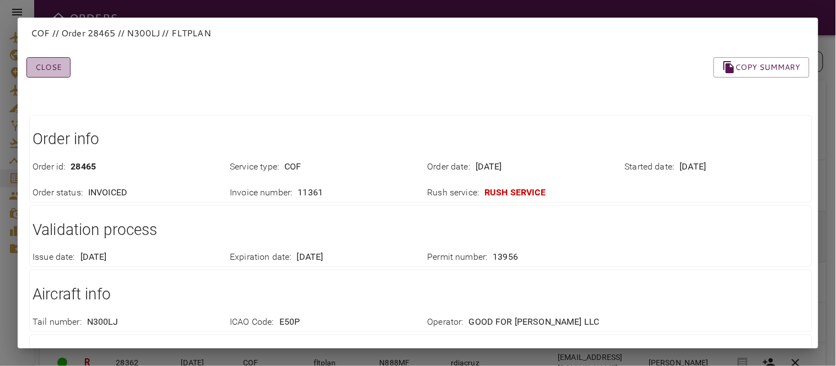
click at [48, 72] on button "Close" at bounding box center [48, 67] width 44 height 20
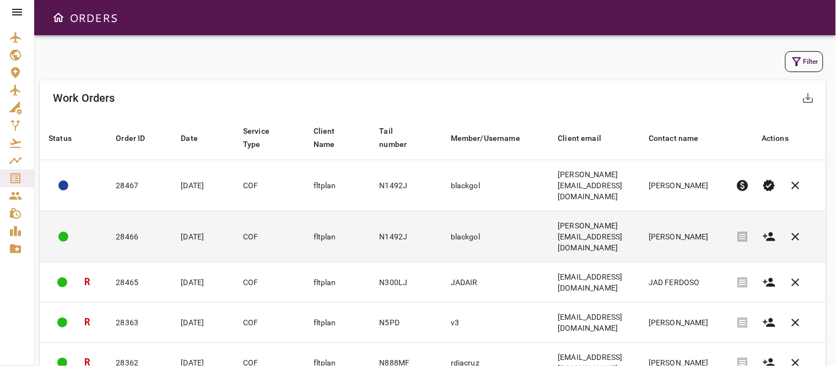
click at [383, 228] on td "N1492J" at bounding box center [406, 237] width 71 height 51
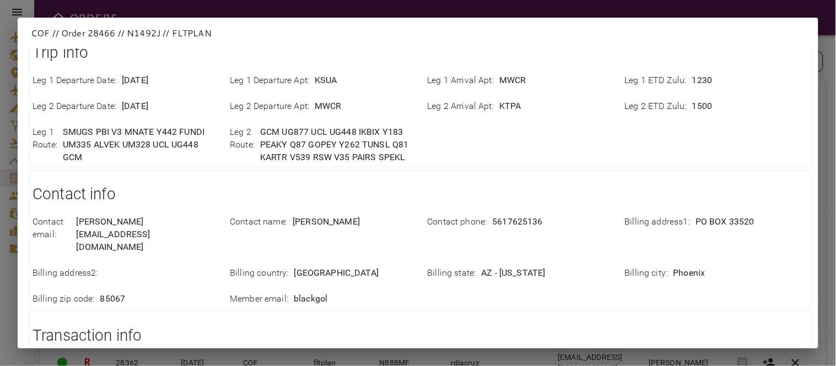
scroll to position [433, 0]
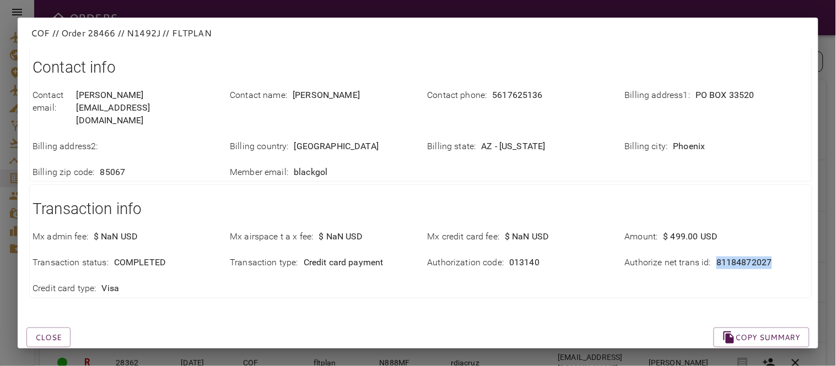
drag, startPoint x: 705, startPoint y: 238, endPoint x: 796, endPoint y: 246, distance: 90.7
click at [796, 246] on div "Mx admin fee : $ NaN USD Mx airspace t a x fee : $ NaN USD Mx credit card fee :…" at bounding box center [414, 257] width 790 height 78
copy div "81184872027"
click at [394, 312] on div "Close Copy summary" at bounding box center [405, 324] width 810 height 47
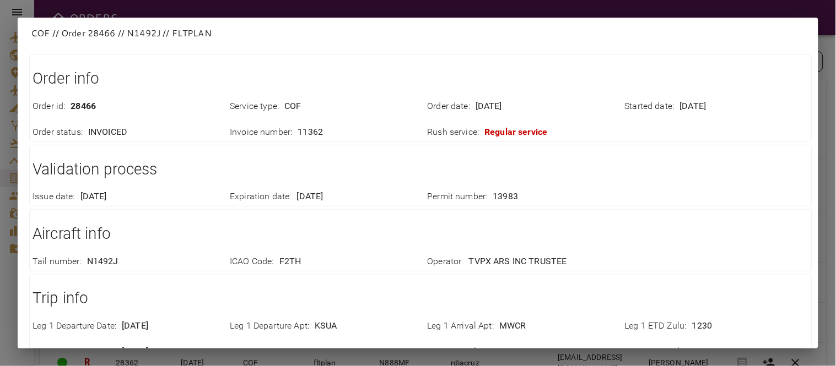
scroll to position [0, 0]
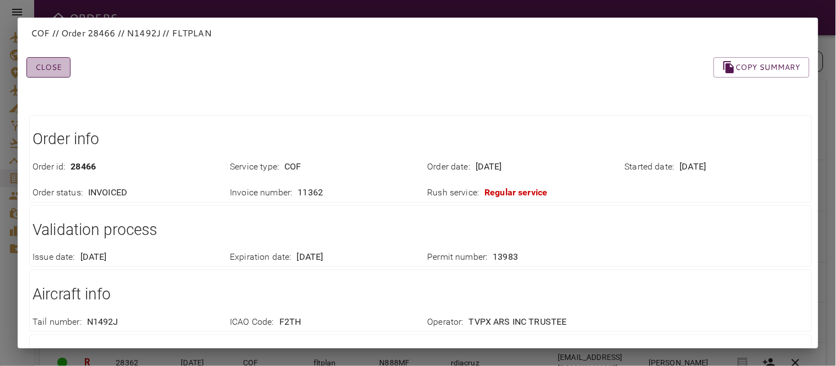
click at [42, 72] on button "Close" at bounding box center [48, 67] width 44 height 20
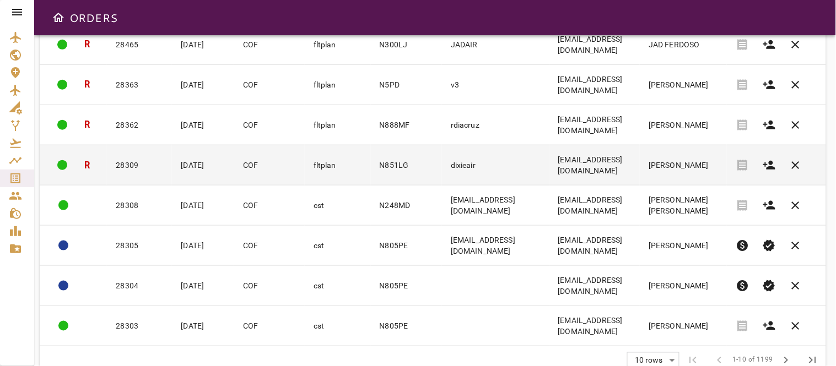
scroll to position [239, 0]
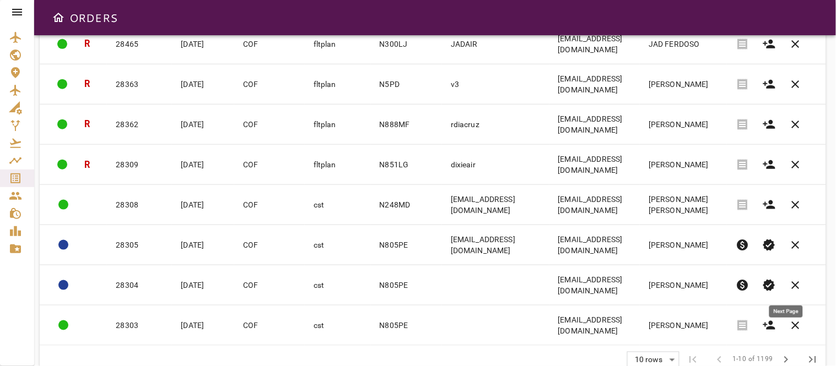
click at [789, 354] on span "chevron_right" at bounding box center [786, 360] width 13 height 13
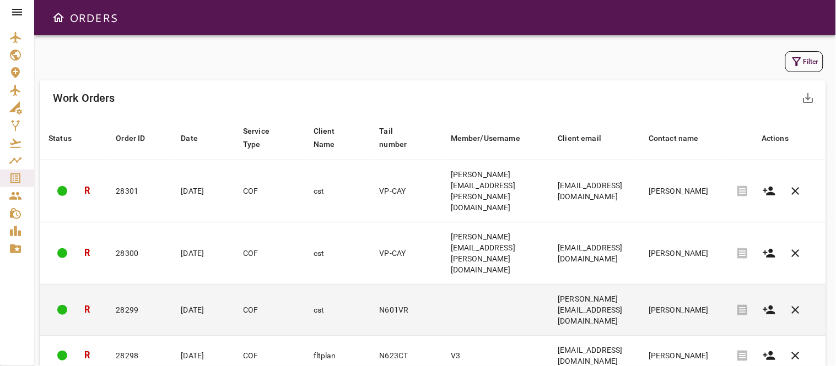
scroll to position [265, 0]
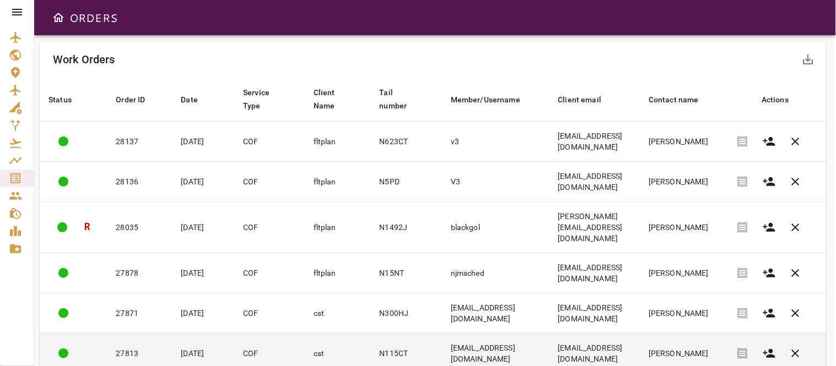
scroll to position [0, 0]
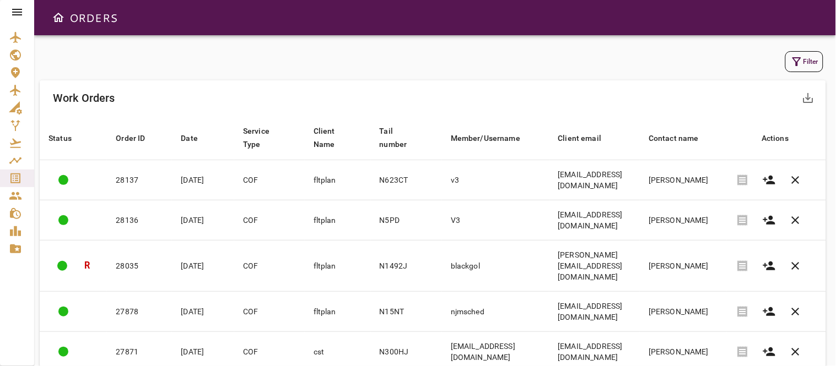
click at [807, 58] on button "Filter" at bounding box center [804, 61] width 38 height 21
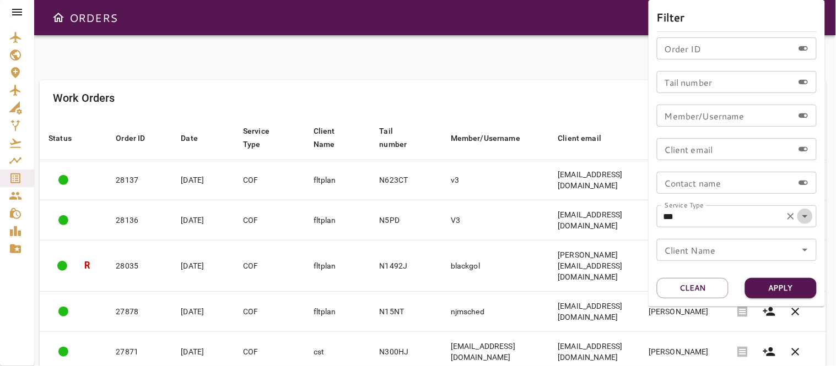
click at [803, 214] on icon "Open" at bounding box center [805, 216] width 13 height 13
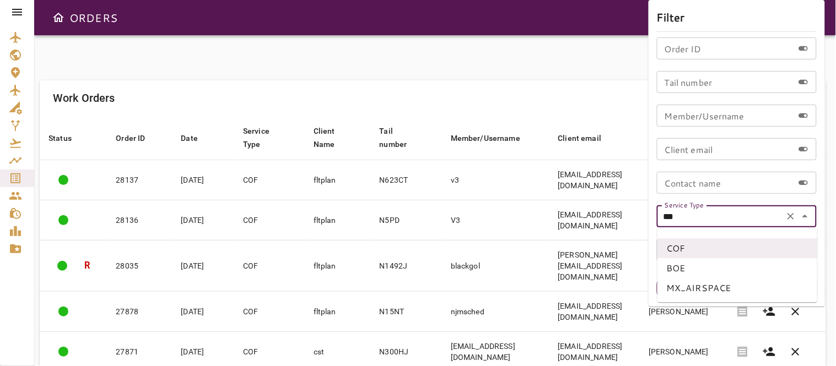
click at [690, 290] on li "MX_AIRSPACE" at bounding box center [737, 288] width 160 height 20
type input "**********"
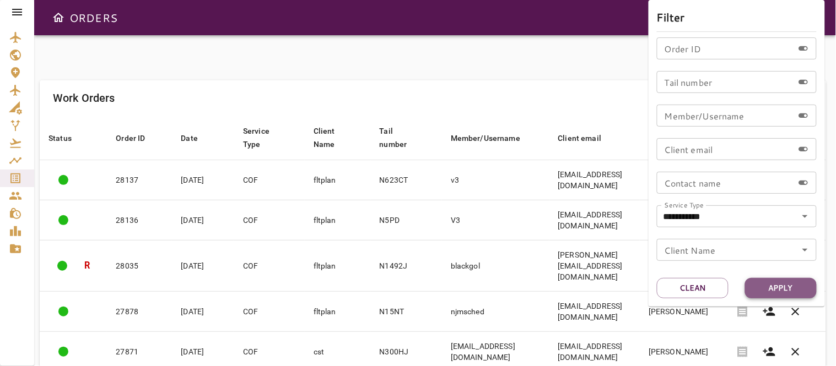
click at [778, 287] on button "Apply" at bounding box center [781, 288] width 72 height 20
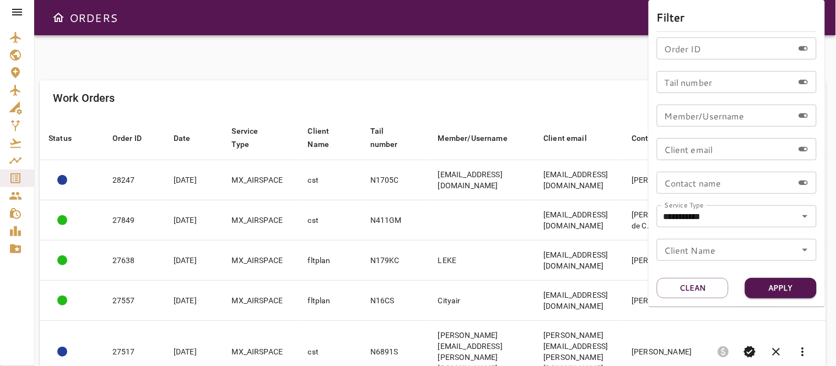
click at [330, 80] on div at bounding box center [418, 183] width 836 height 366
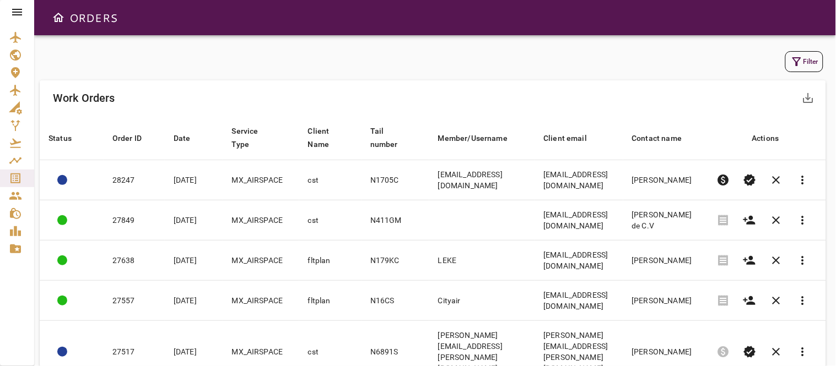
click at [786, 61] on button "Filter" at bounding box center [804, 61] width 38 height 21
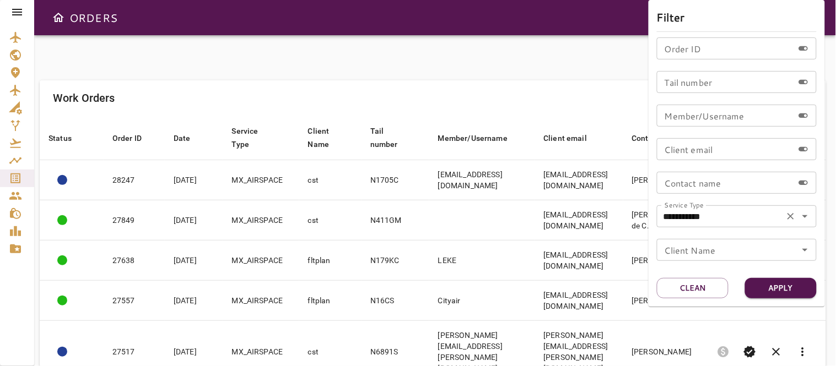
click at [805, 215] on icon "Open" at bounding box center [805, 216] width 13 height 13
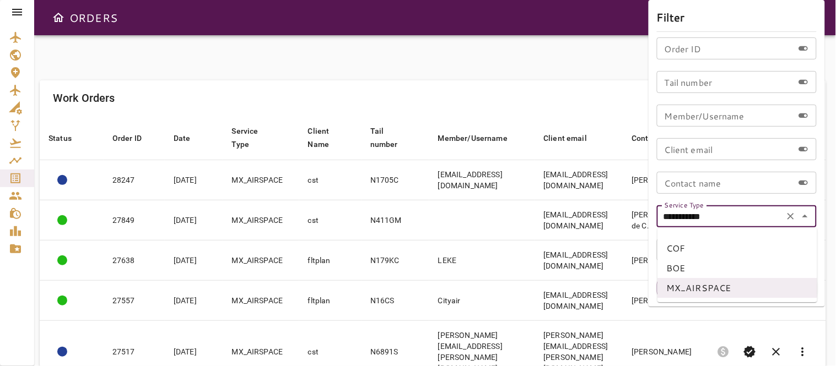
click at [691, 272] on li "BOE" at bounding box center [737, 268] width 160 height 20
type input "***"
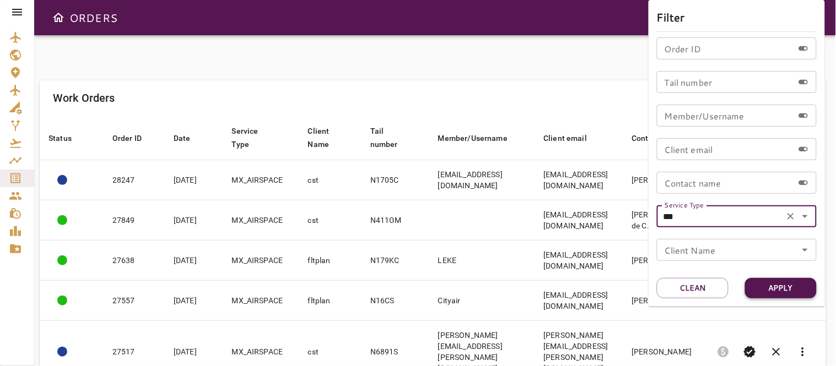
click at [780, 288] on button "Apply" at bounding box center [781, 288] width 72 height 20
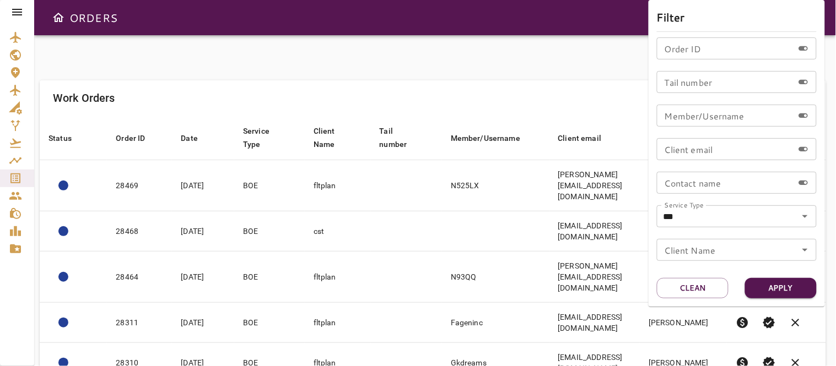
click at [436, 56] on div at bounding box center [418, 183] width 836 height 366
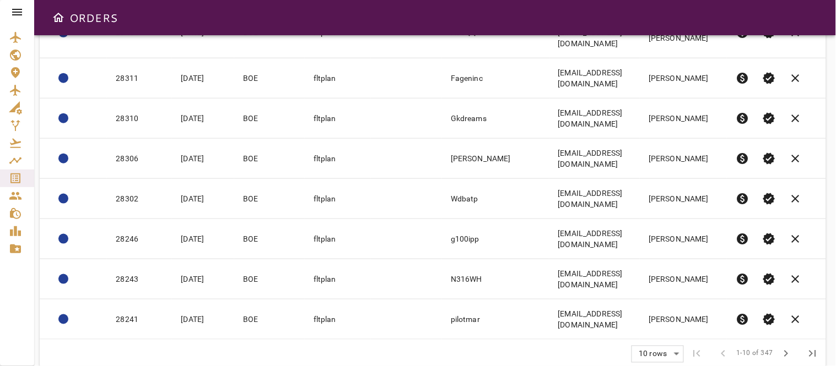
scroll to position [250, 0]
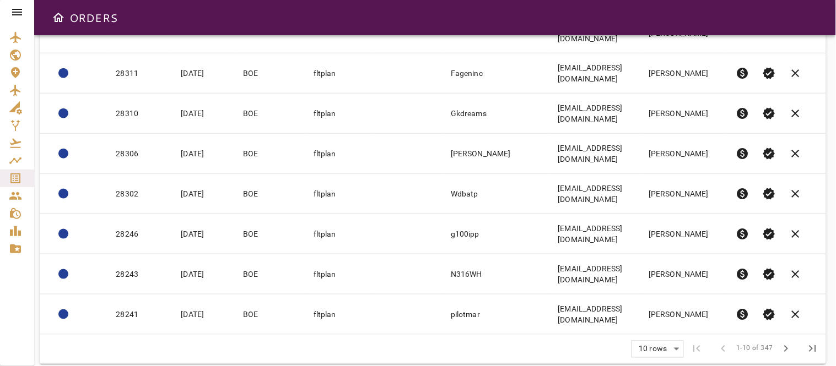
click at [654, 334] on body "ORDERS Filter Work Orders save_alt Status arrow_downward Order ID arrow_downwar…" at bounding box center [418, 183] width 836 height 366
click at [644, 322] on li "25" at bounding box center [658, 324] width 51 height 20
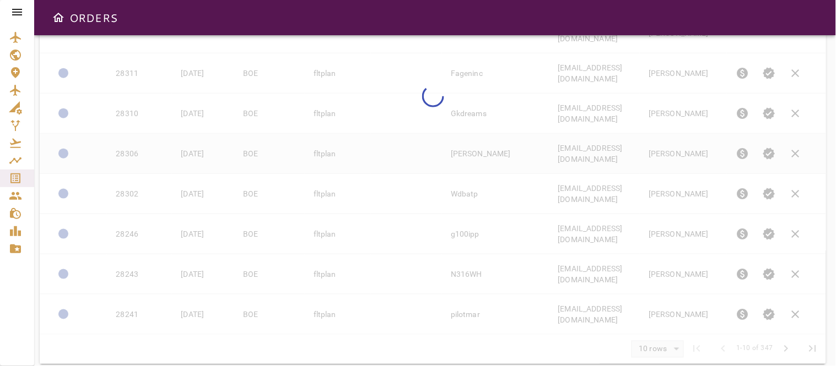
type input "**"
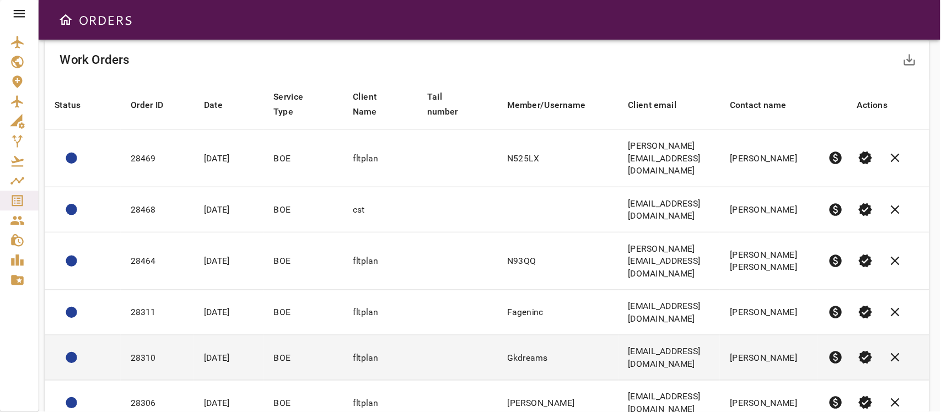
scroll to position [0, 0]
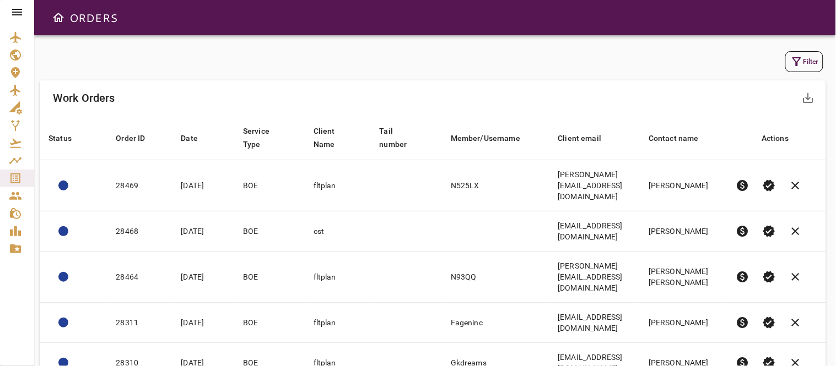
click at [812, 62] on button "Filter" at bounding box center [804, 61] width 38 height 21
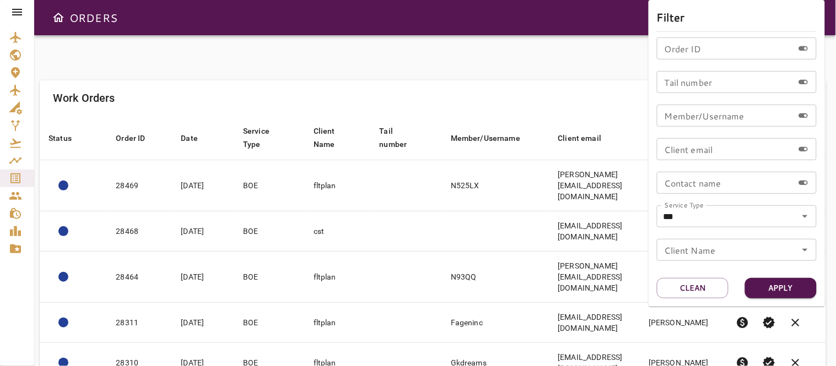
click at [692, 50] on input "Order ID" at bounding box center [725, 48] width 137 height 22
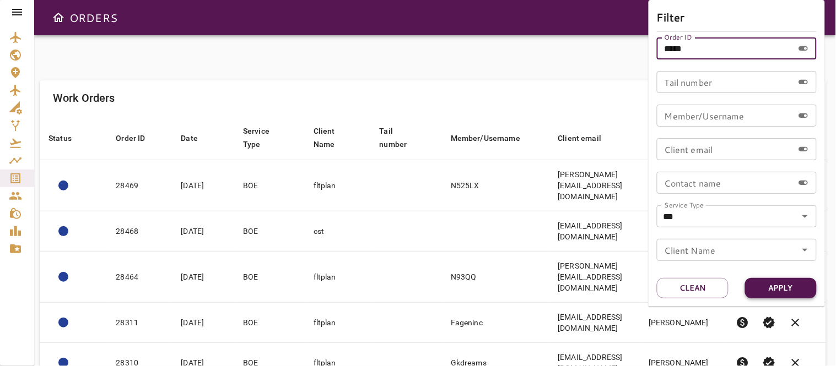
type input "*****"
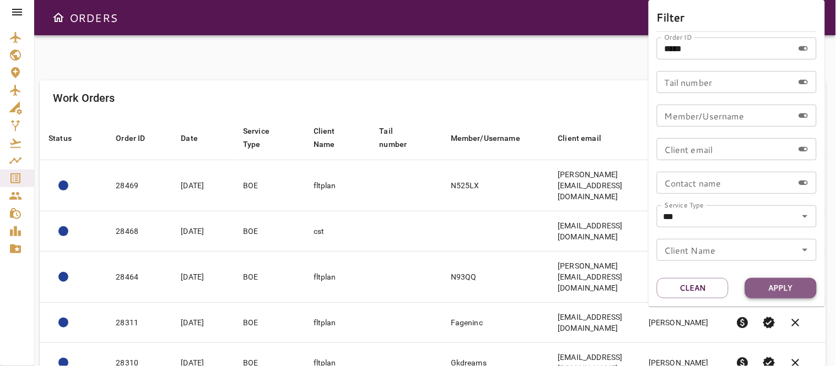
click at [781, 291] on button "Apply" at bounding box center [781, 288] width 72 height 20
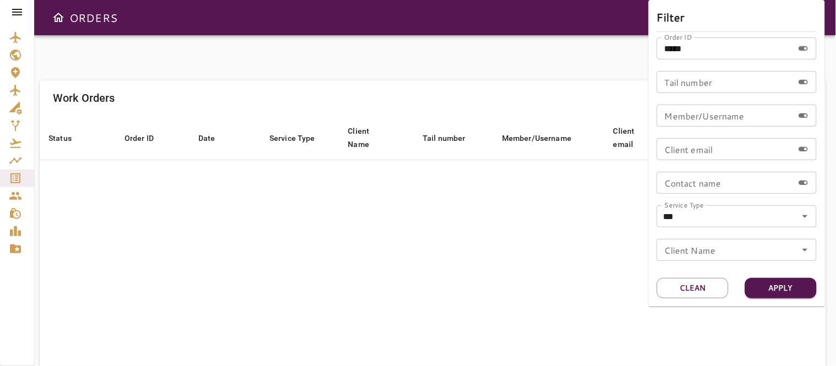
click at [476, 257] on div at bounding box center [418, 183] width 836 height 366
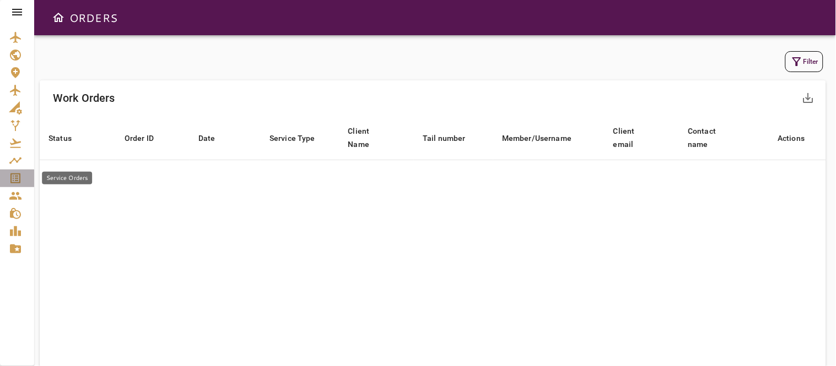
click at [13, 174] on icon "Service Orders" at bounding box center [15, 179] width 10 height 10
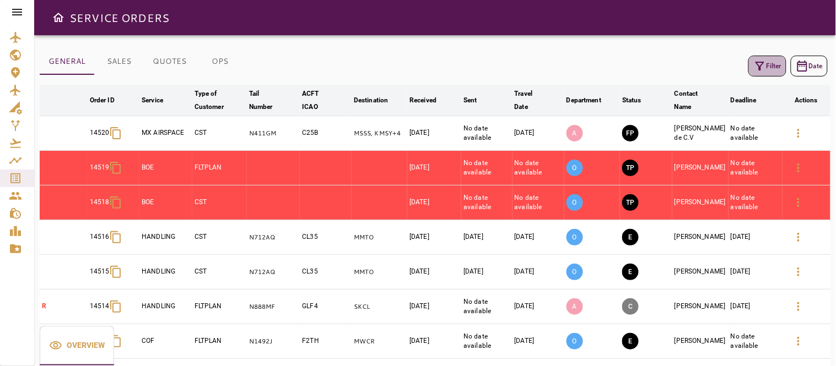
click at [765, 62] on icon "button" at bounding box center [759, 66] width 13 height 13
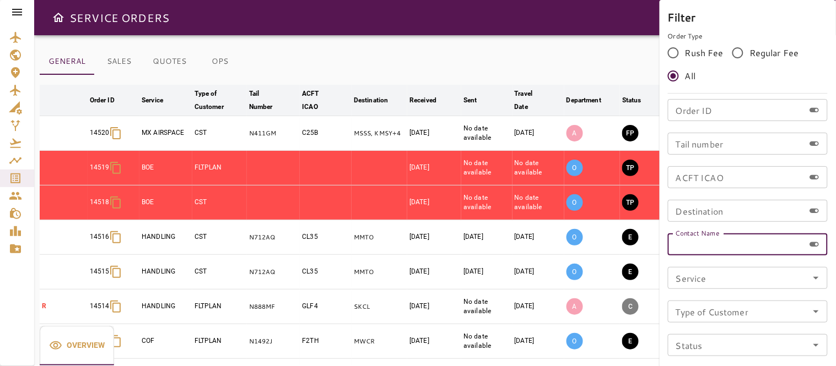
click at [698, 241] on input "Contact Name" at bounding box center [736, 245] width 137 height 22
type input "**********"
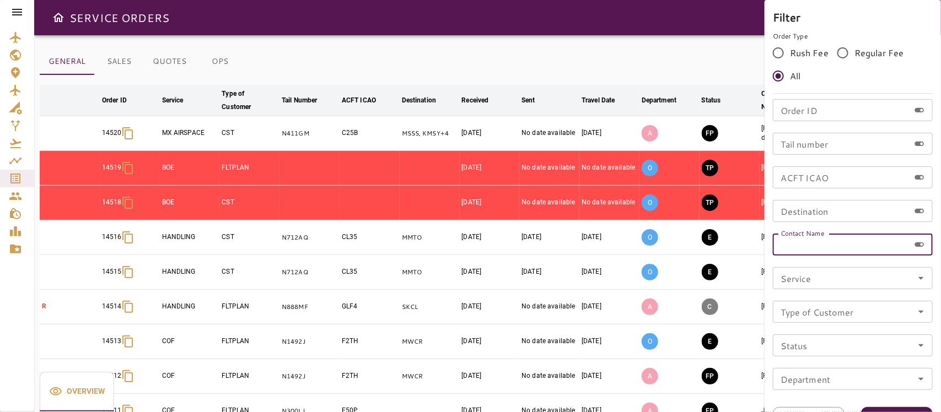
drag, startPoint x: 765, startPoint y: 13, endPoint x: 591, endPoint y: 58, distance: 179.8
click at [590, 54] on div at bounding box center [470, 206] width 941 height 412
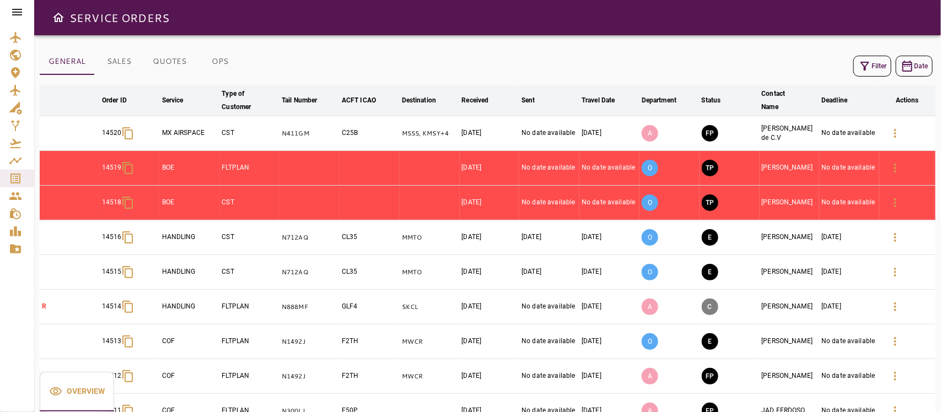
click at [875, 67] on button "Filter" at bounding box center [872, 66] width 38 height 21
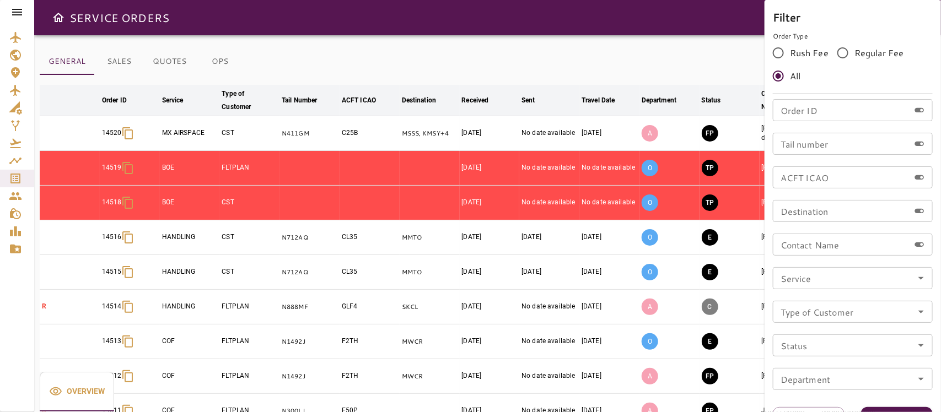
click at [899, 406] on div "Filter Order Type Rush Fee Regular Fee All Order ID Order ID Tail number Tail n…" at bounding box center [852, 218] width 176 height 436
click at [899, 409] on button "Apply" at bounding box center [897, 417] width 72 height 20
click at [814, 244] on input "Contact Name" at bounding box center [841, 245] width 137 height 22
type input "**********"
click at [885, 409] on button "Apply" at bounding box center [897, 417] width 72 height 20
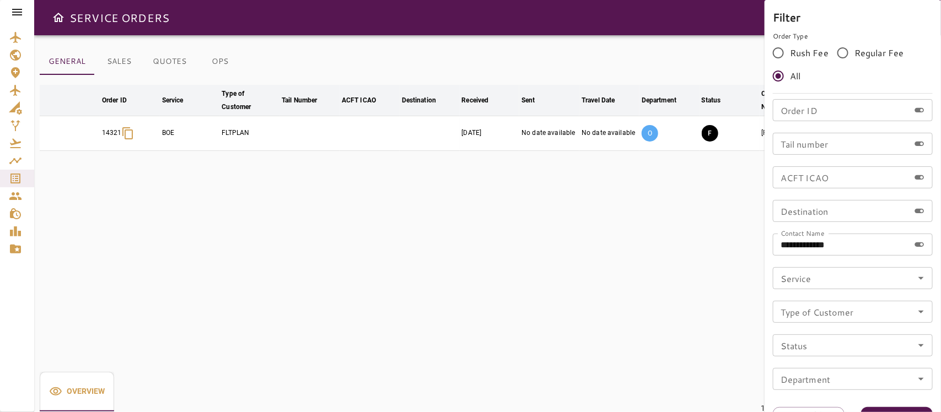
click at [250, 245] on div at bounding box center [470, 206] width 941 height 412
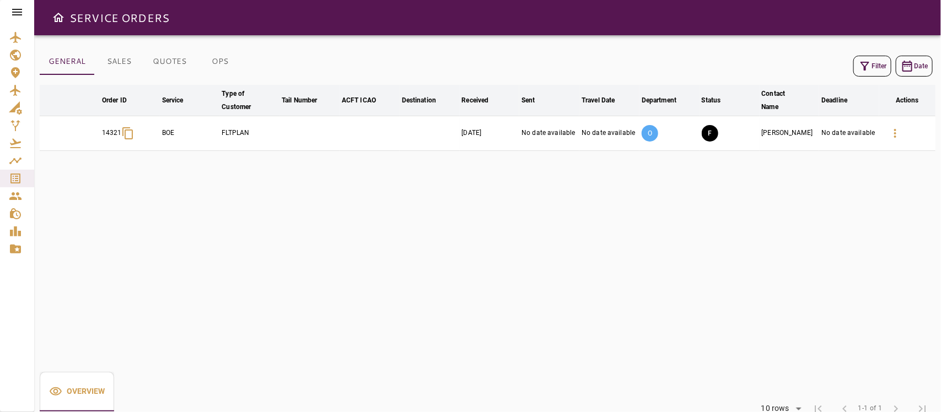
click at [893, 133] on icon "button" at bounding box center [894, 133] width 13 height 13
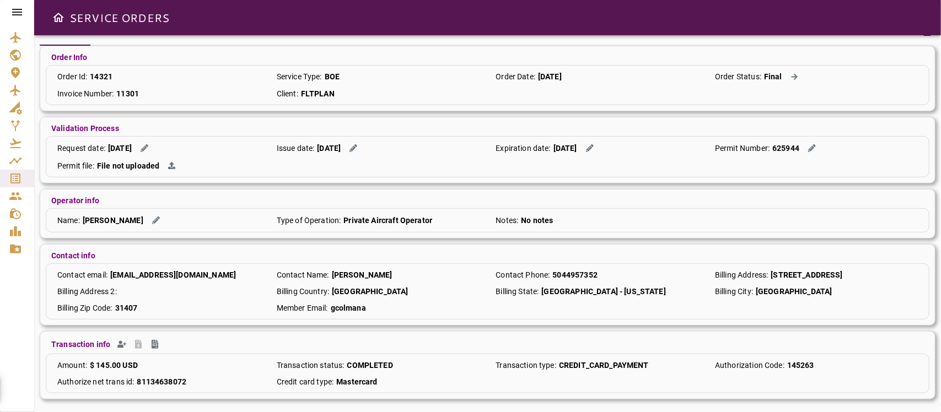
scroll to position [90, 0]
click at [154, 345] on icon "Create Invoice" at bounding box center [154, 343] width 9 height 9
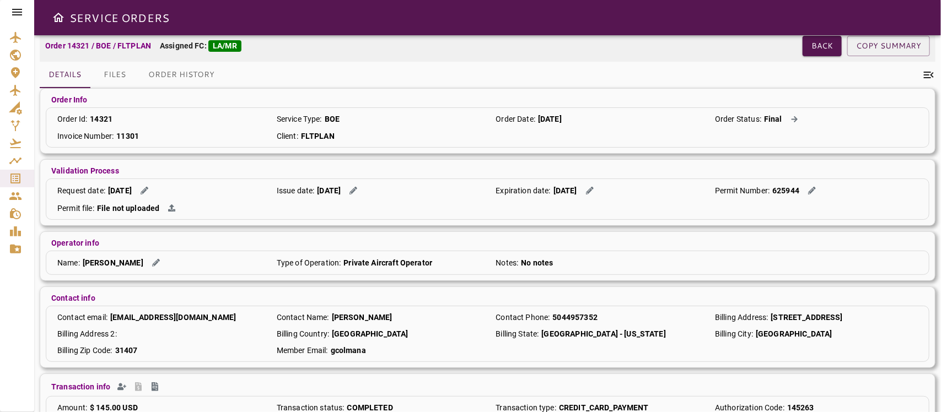
scroll to position [0, 0]
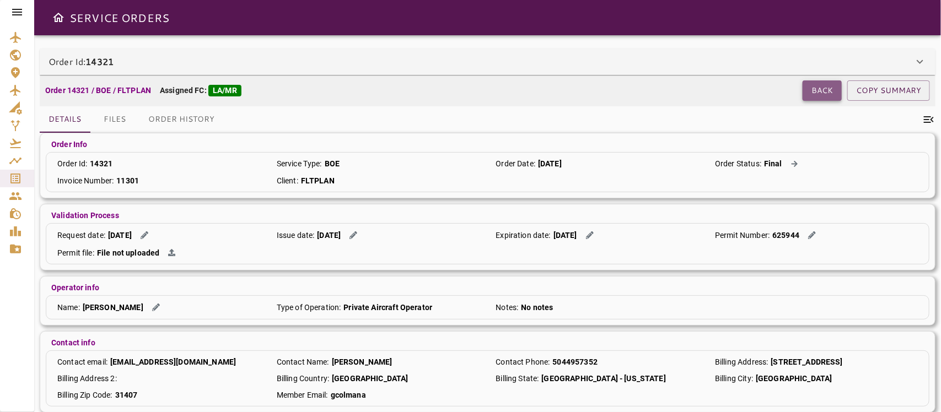
click at [819, 86] on button "Back" at bounding box center [821, 90] width 39 height 20
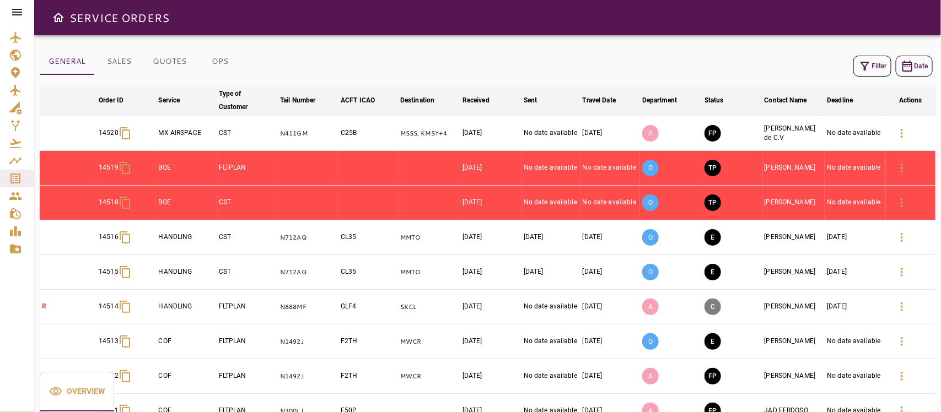
click at [875, 67] on button "Filter" at bounding box center [872, 66] width 38 height 21
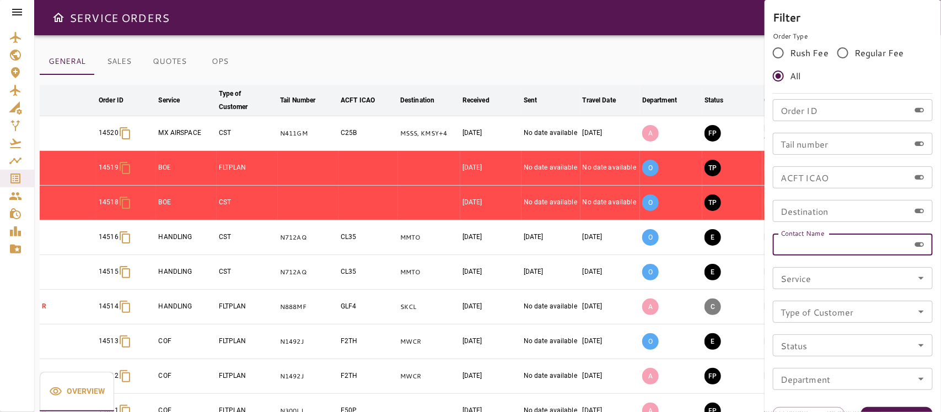
drag, startPoint x: 802, startPoint y: 247, endPoint x: 844, endPoint y: 242, distance: 42.1
click at [800, 247] on input "Contact Name" at bounding box center [841, 245] width 137 height 22
type input "*"
type input "**********"
click at [904, 409] on button "Apply" at bounding box center [897, 417] width 72 height 20
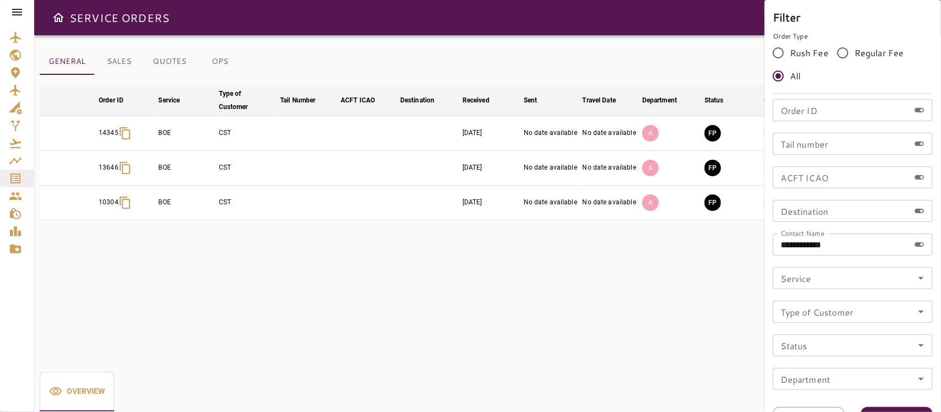
click at [452, 237] on div at bounding box center [470, 206] width 941 height 412
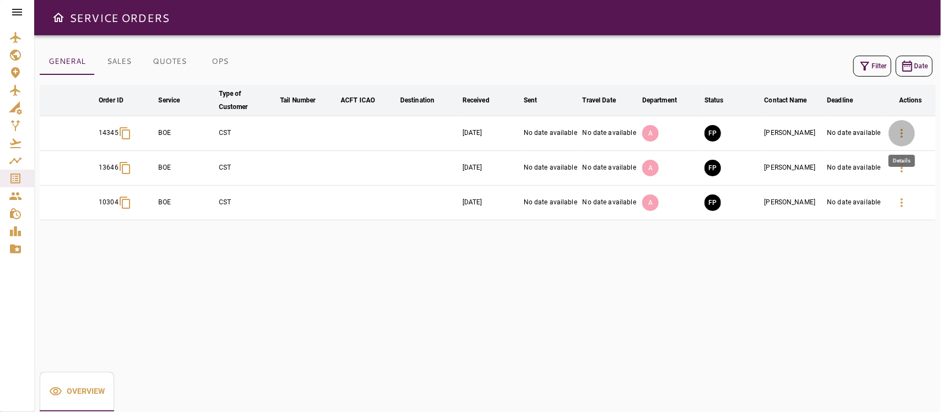
click at [897, 134] on icon "button" at bounding box center [901, 133] width 13 height 13
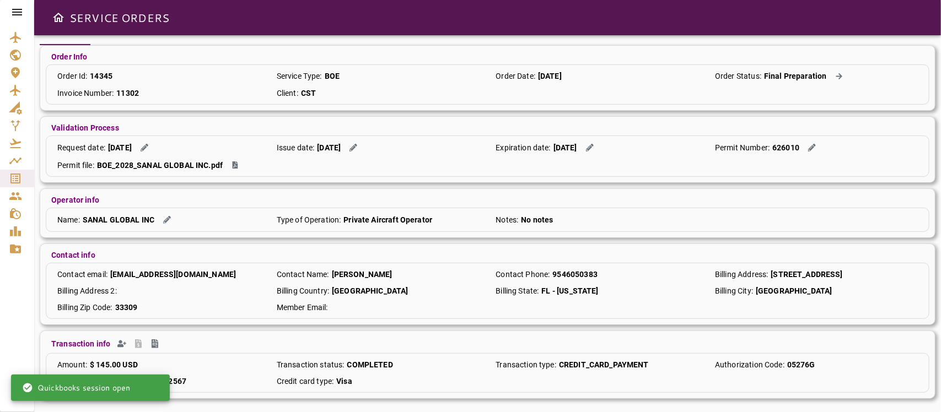
scroll to position [90, 0]
click at [152, 342] on icon "Create Invoice" at bounding box center [155, 343] width 7 height 9
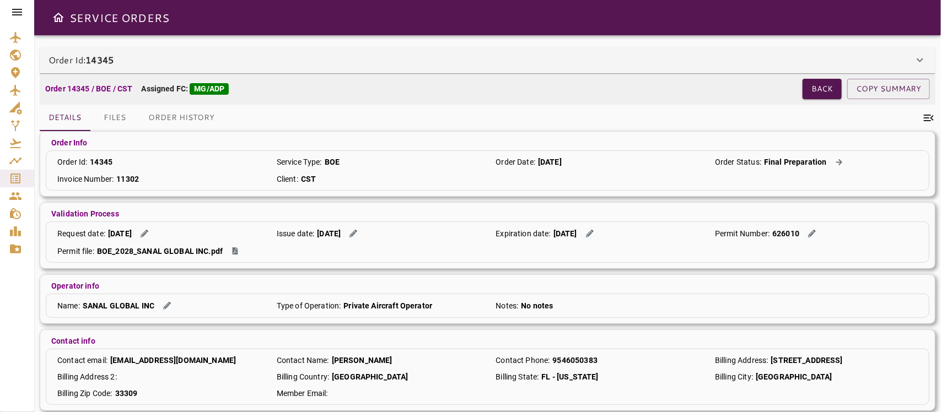
scroll to position [0, 0]
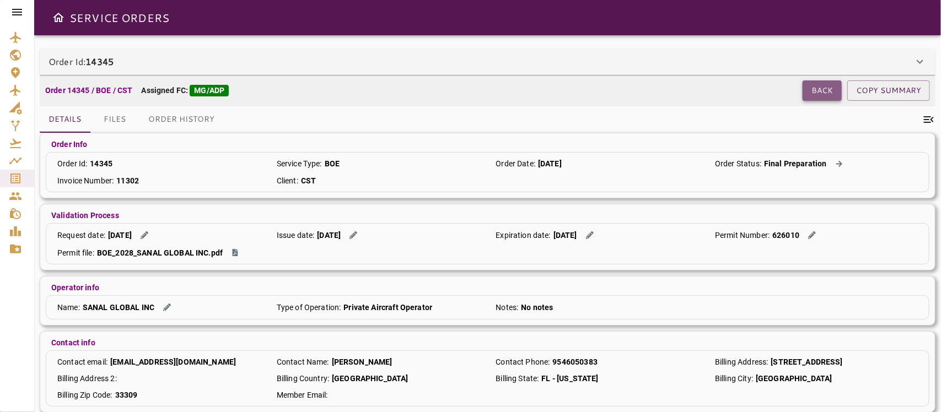
click at [828, 87] on button "Back" at bounding box center [821, 90] width 39 height 20
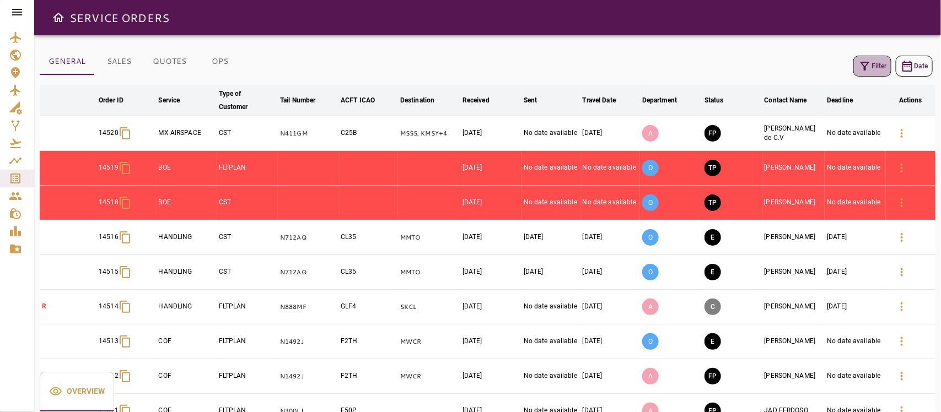
click at [867, 64] on icon "button" at bounding box center [864, 66] width 13 height 13
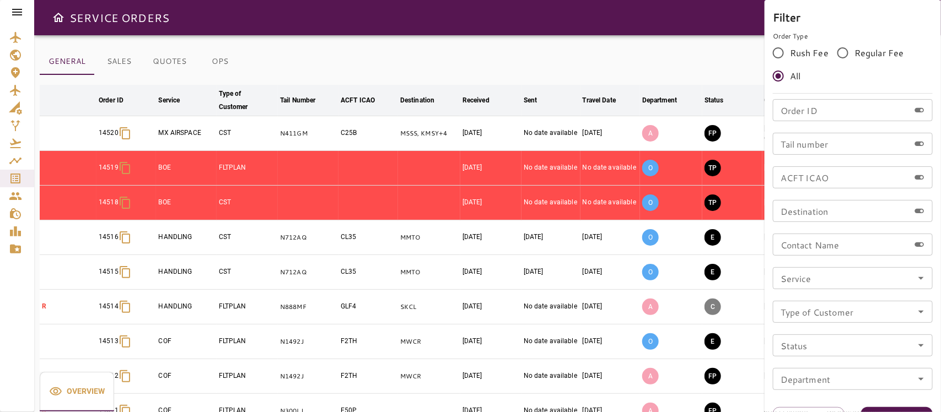
drag, startPoint x: 822, startPoint y: 312, endPoint x: 820, endPoint y: 304, distance: 9.1
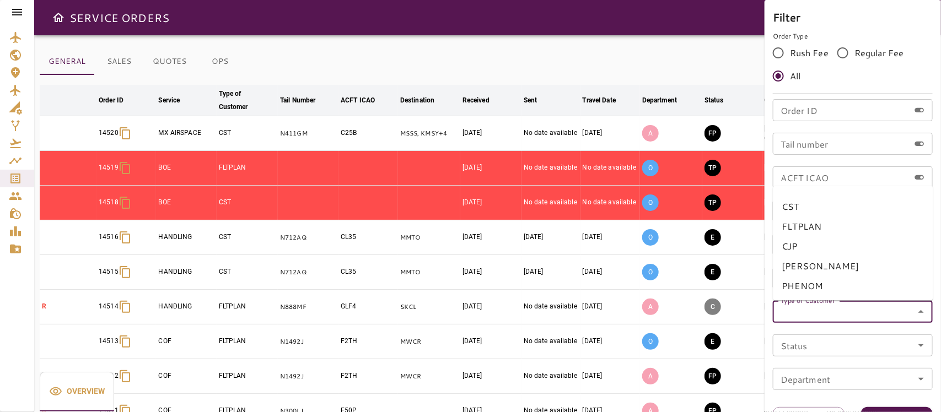
click at [822, 312] on input "Type of Customer" at bounding box center [852, 311] width 153 height 15
click at [821, 306] on input "Type of Customer" at bounding box center [852, 311] width 153 height 15
click at [825, 245] on input "Contact Name" at bounding box center [841, 245] width 137 height 22
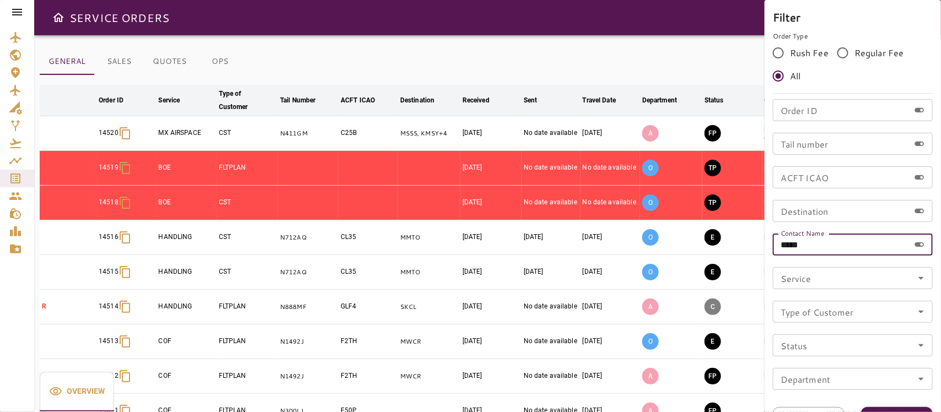
type input "*****"
click at [892, 411] on button "Apply" at bounding box center [897, 417] width 72 height 20
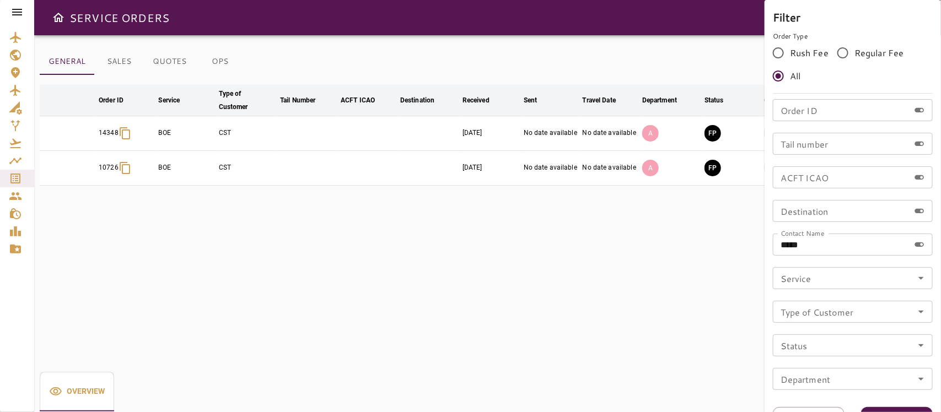
click at [486, 203] on div at bounding box center [470, 206] width 941 height 412
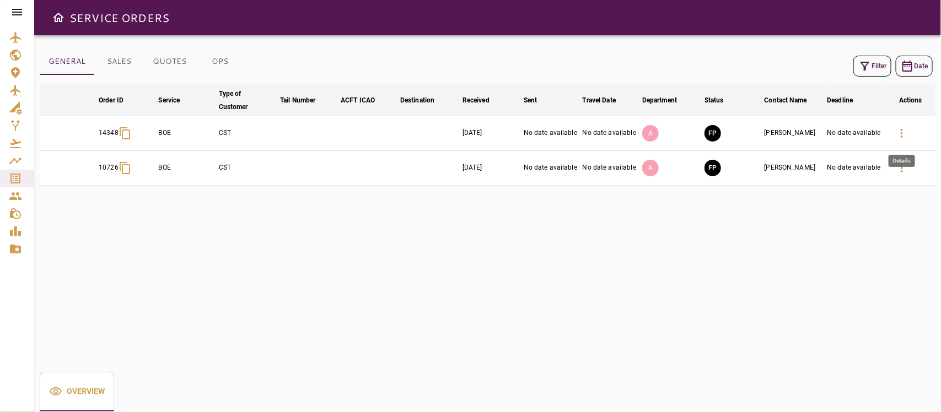
click at [907, 133] on icon "button" at bounding box center [901, 133] width 13 height 13
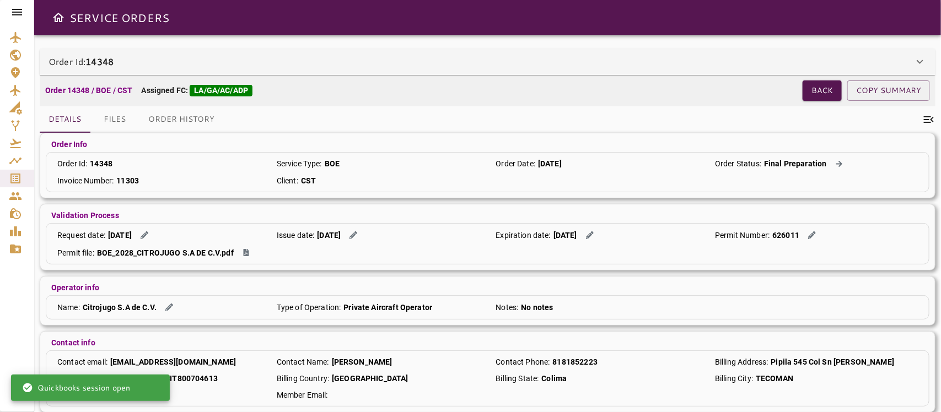
scroll to position [90, 0]
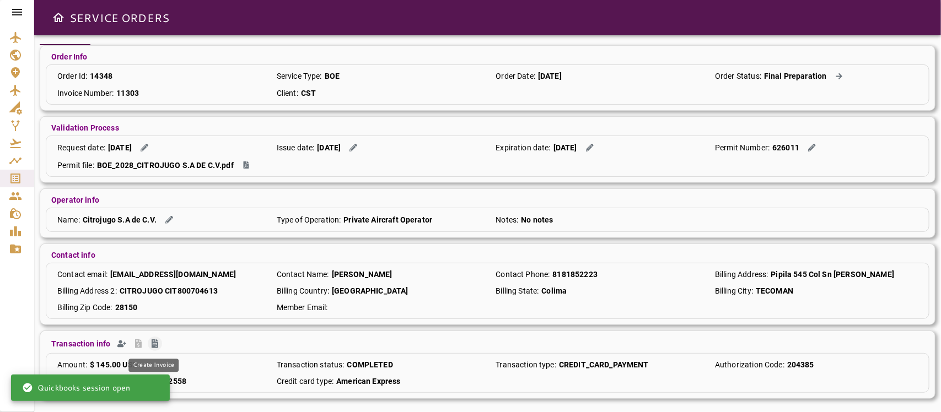
click at [153, 344] on icon "Create Invoice" at bounding box center [155, 343] width 7 height 9
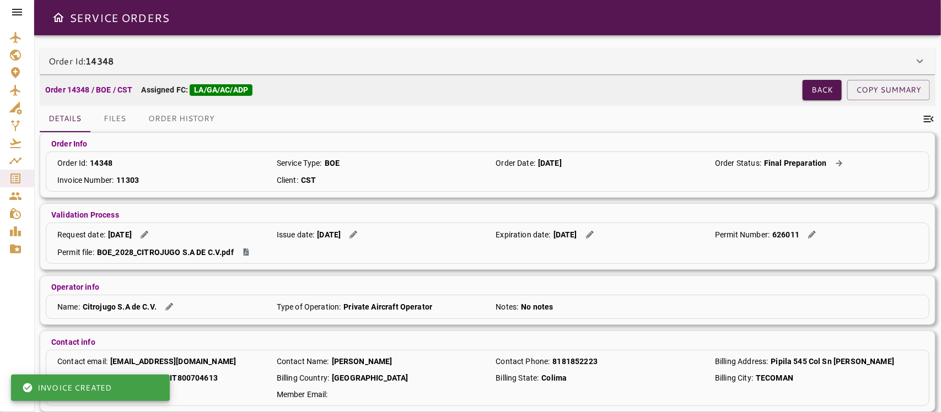
scroll to position [0, 0]
click at [817, 91] on button "Back" at bounding box center [821, 90] width 39 height 20
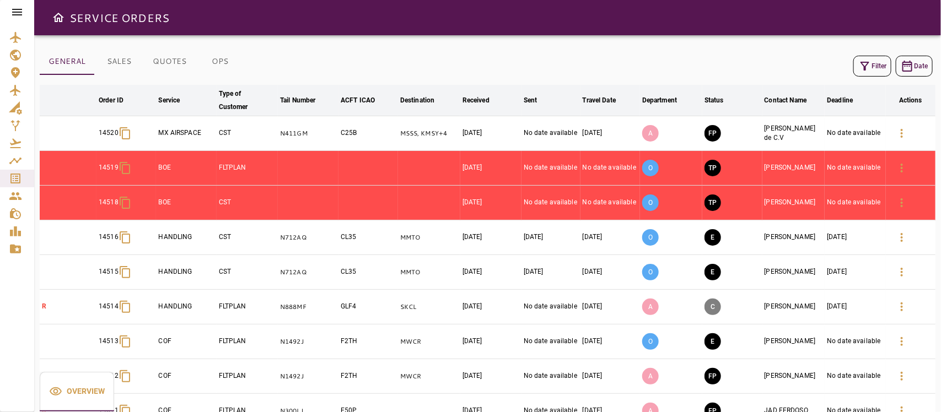
click at [888, 66] on button "Filter" at bounding box center [872, 66] width 38 height 21
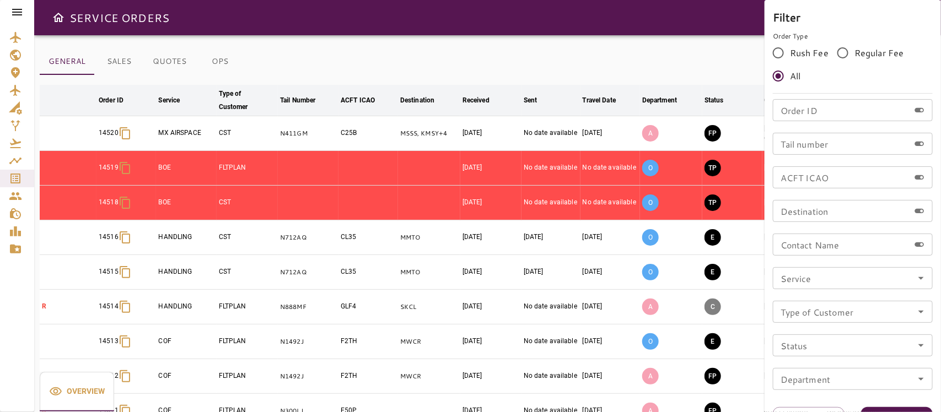
click at [818, 149] on input "Tail number" at bounding box center [841, 144] width 137 height 22
click at [794, 249] on input "Contact Name" at bounding box center [841, 245] width 137 height 22
type input "**********"
click at [896, 409] on button "Apply" at bounding box center [897, 417] width 72 height 20
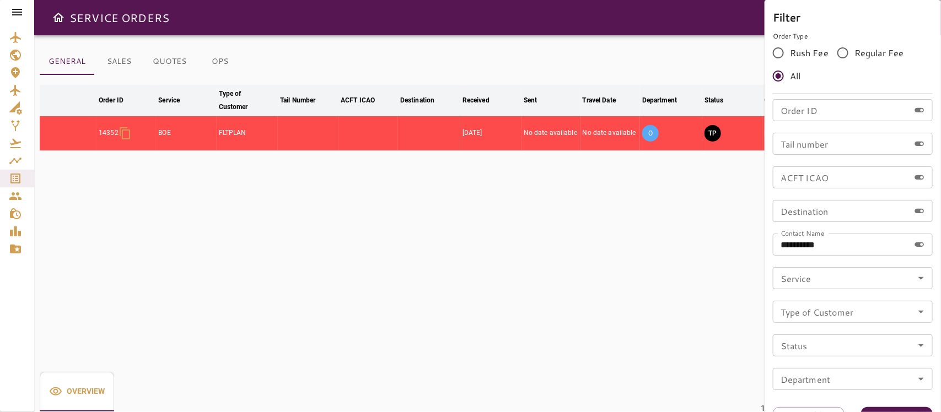
click at [452, 266] on div at bounding box center [470, 206] width 941 height 412
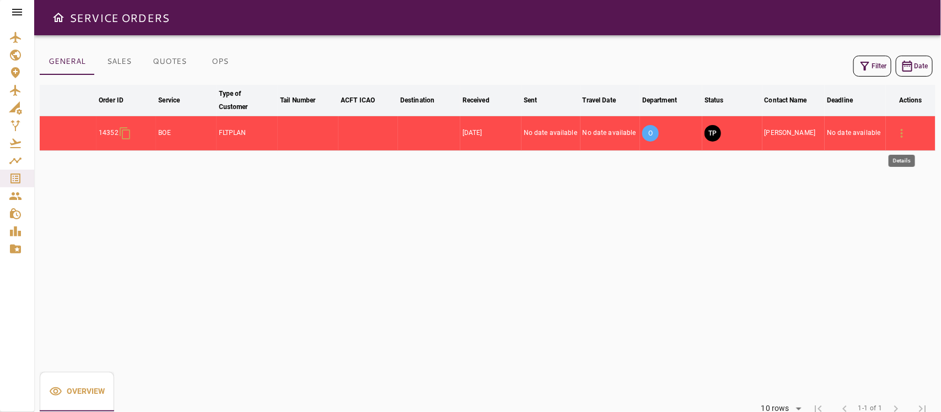
click at [901, 138] on icon "button" at bounding box center [902, 133] width 2 height 9
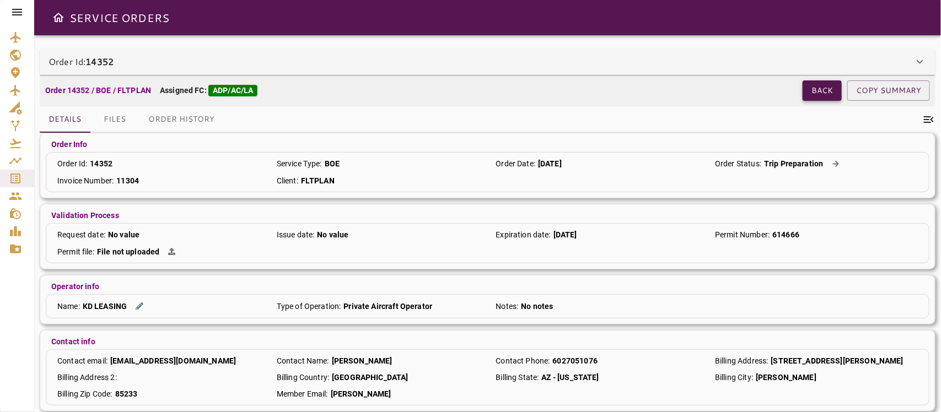
click at [816, 87] on button "Back" at bounding box center [821, 90] width 39 height 20
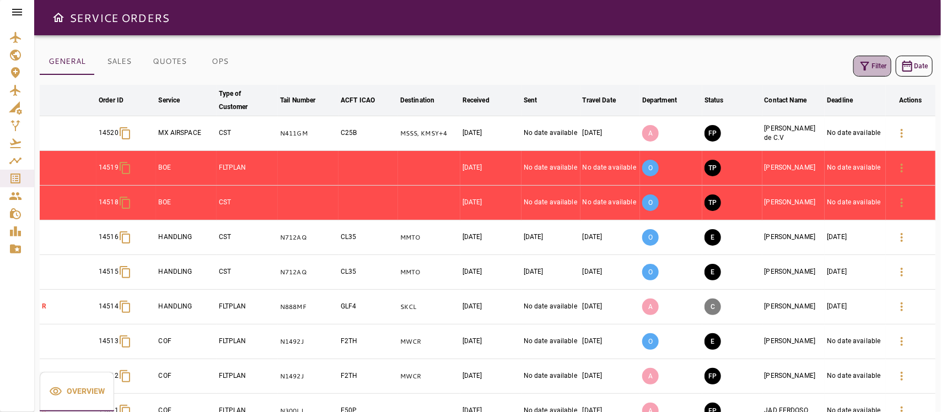
click at [869, 66] on icon "button" at bounding box center [864, 66] width 13 height 13
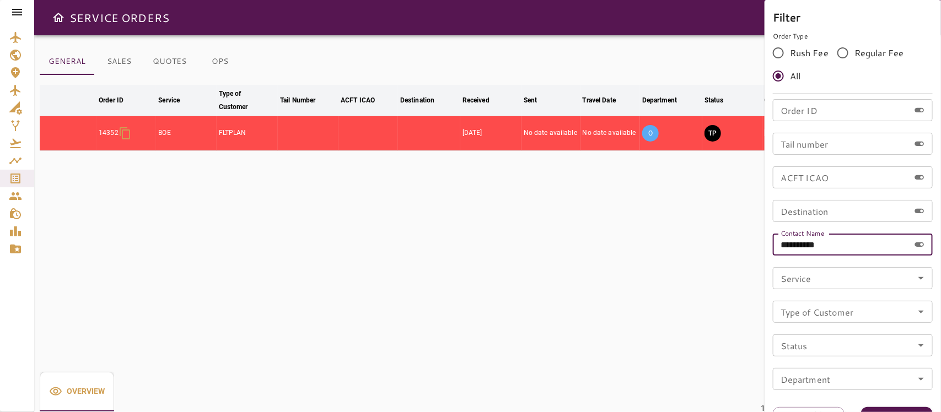
drag, startPoint x: 829, startPoint y: 250, endPoint x: 620, endPoint y: 212, distance: 212.8
click at [623, 243] on div "**********" at bounding box center [470, 206] width 941 height 412
type input "**********"
click at [880, 407] on button "Apply" at bounding box center [897, 417] width 72 height 20
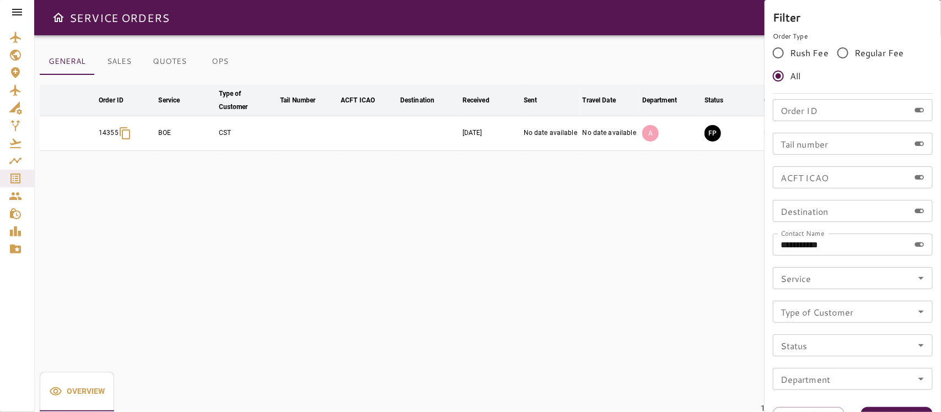
click at [395, 255] on div at bounding box center [470, 206] width 941 height 412
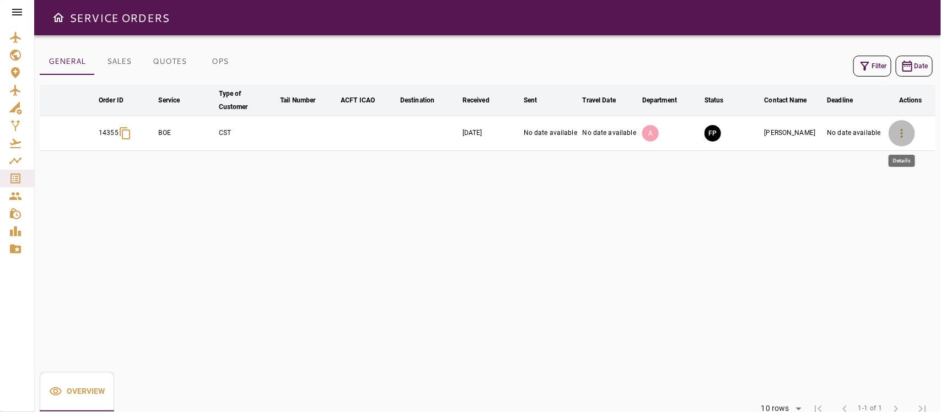
click at [904, 136] on icon "button" at bounding box center [901, 133] width 13 height 13
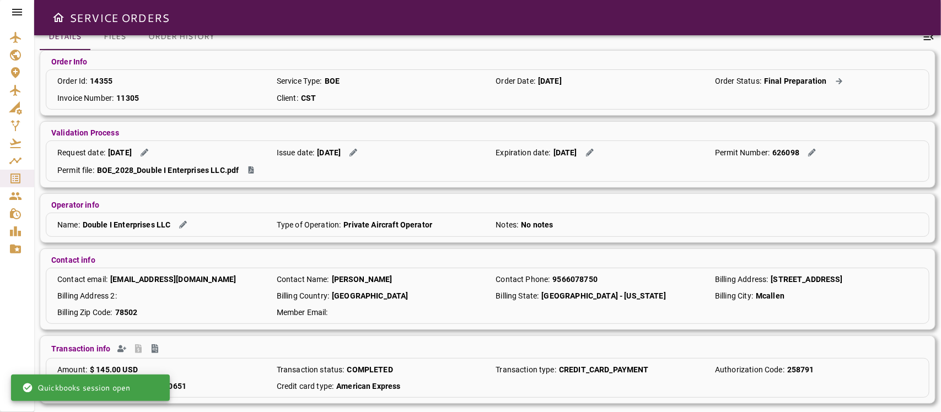
scroll to position [90, 0]
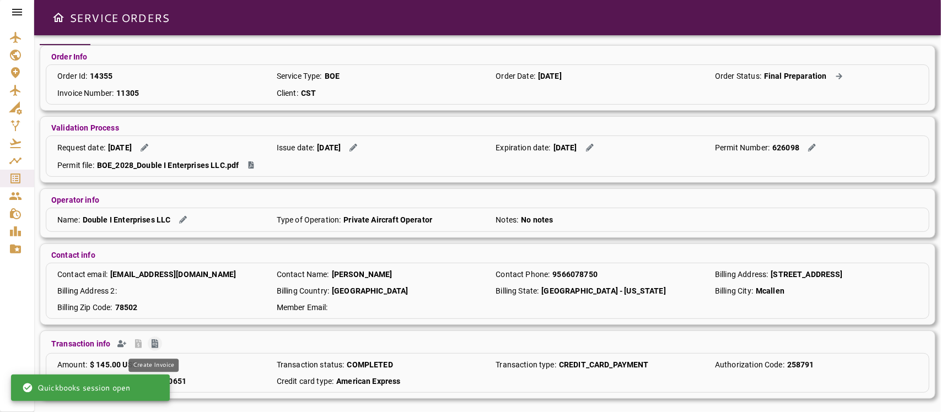
click at [152, 344] on icon "Create Invoice" at bounding box center [155, 343] width 7 height 9
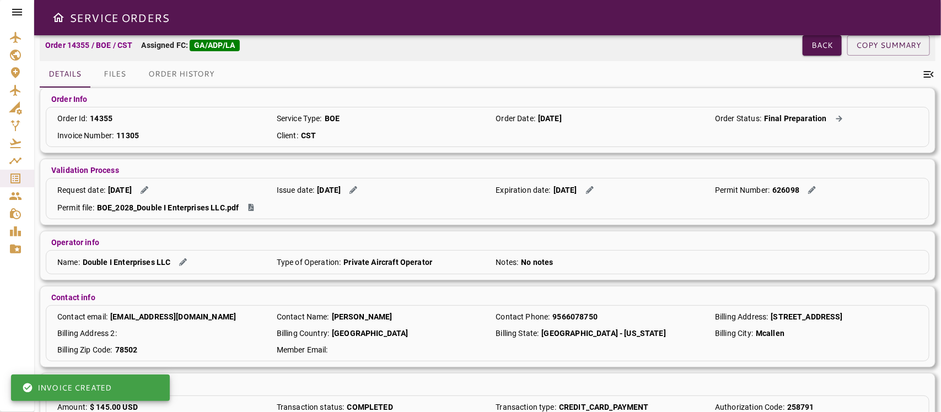
scroll to position [0, 0]
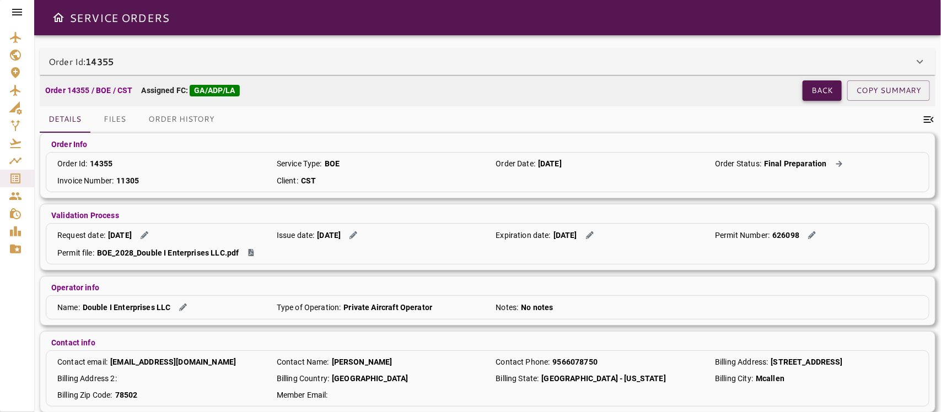
click at [809, 94] on button "Back" at bounding box center [821, 90] width 39 height 20
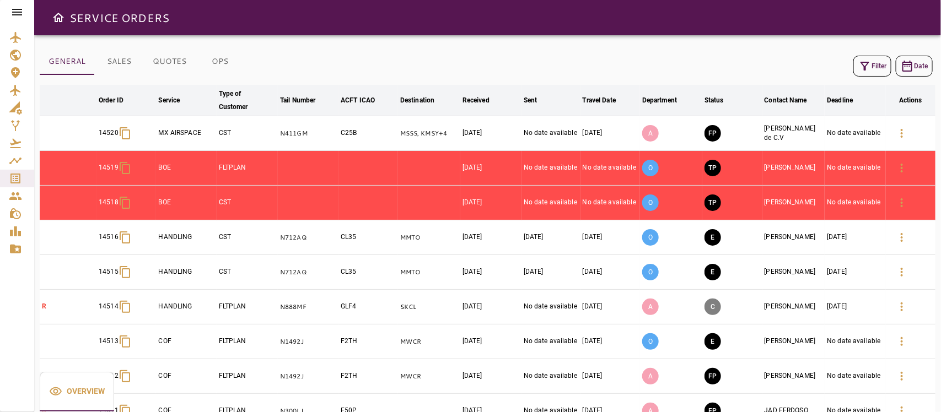
click at [866, 70] on icon "button" at bounding box center [864, 66] width 13 height 13
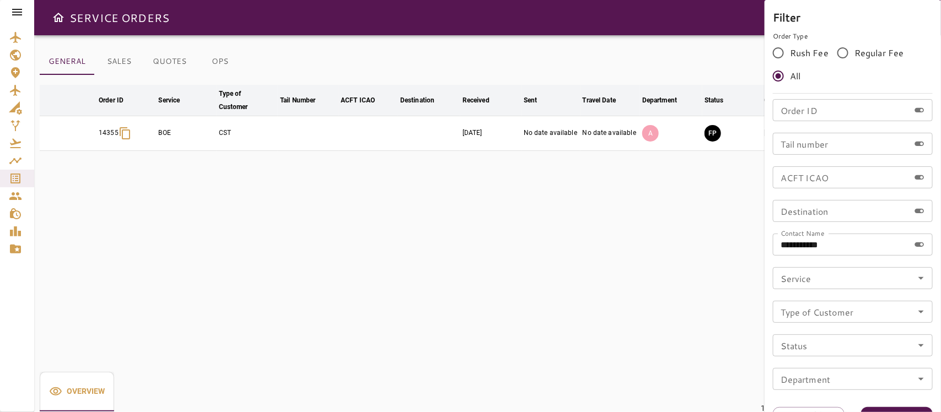
click at [659, 273] on div at bounding box center [470, 206] width 941 height 412
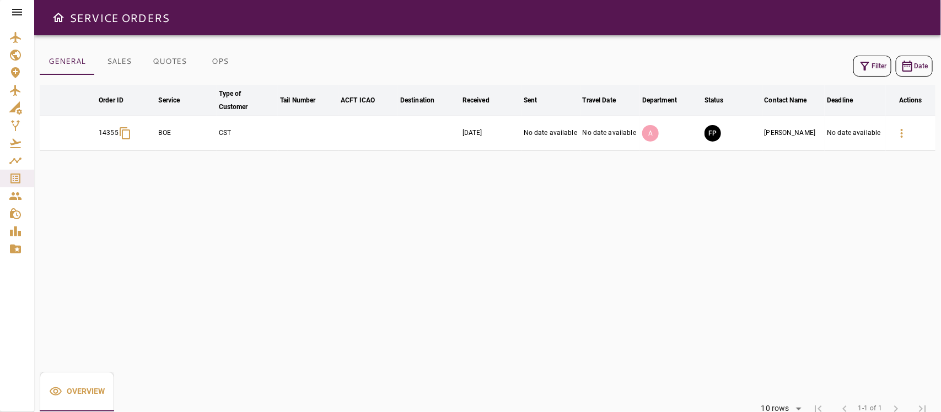
click at [883, 67] on button "Filter" at bounding box center [872, 66] width 38 height 21
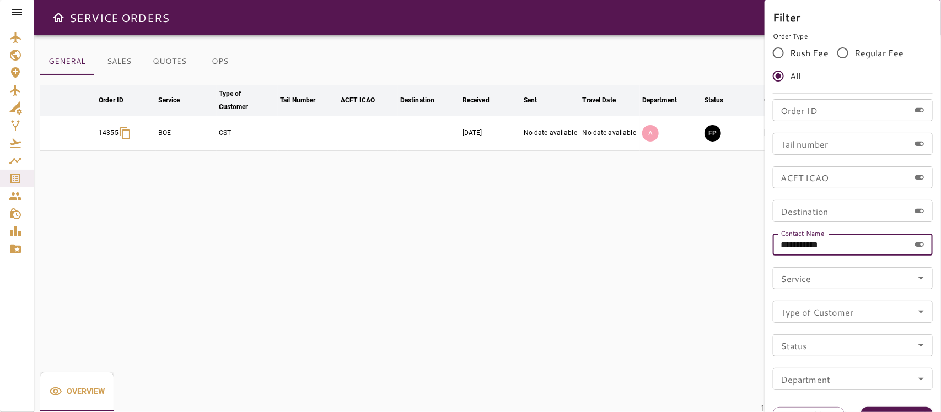
drag, startPoint x: 853, startPoint y: 235, endPoint x: 692, endPoint y: 257, distance: 161.8
click at [692, 257] on div "**********" at bounding box center [470, 206] width 941 height 412
type input "**********"
click at [887, 407] on button "Apply" at bounding box center [897, 417] width 72 height 20
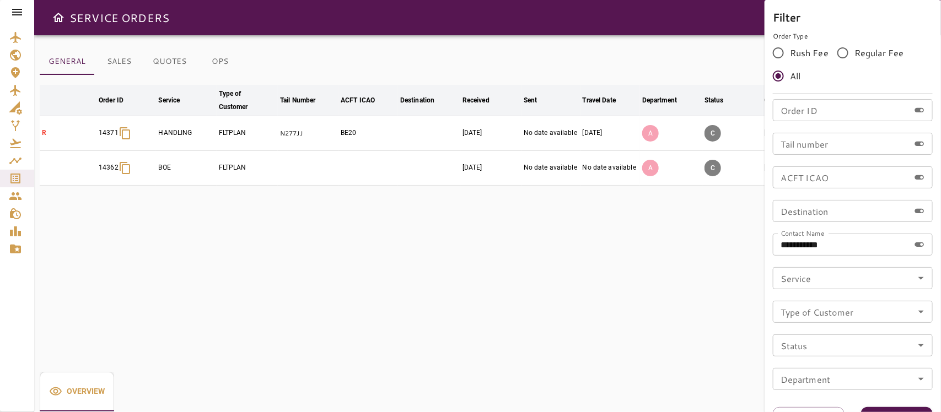
click at [535, 266] on div at bounding box center [470, 206] width 941 height 412
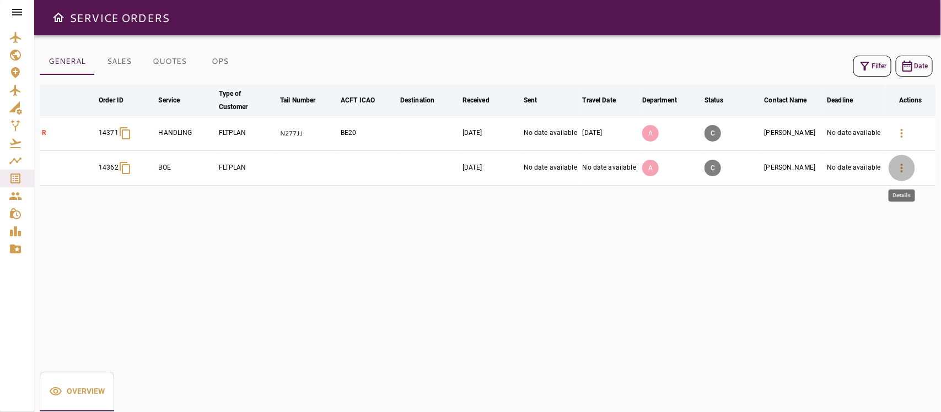
click at [899, 169] on icon "button" at bounding box center [901, 167] width 13 height 13
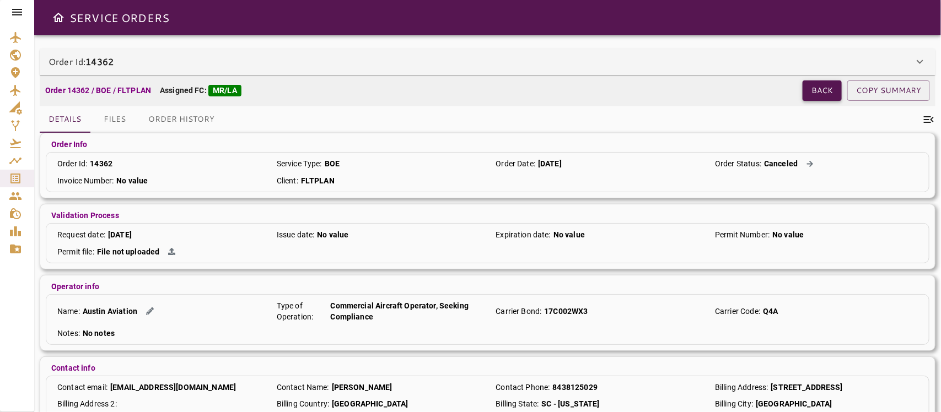
click at [820, 90] on button "Back" at bounding box center [821, 90] width 39 height 20
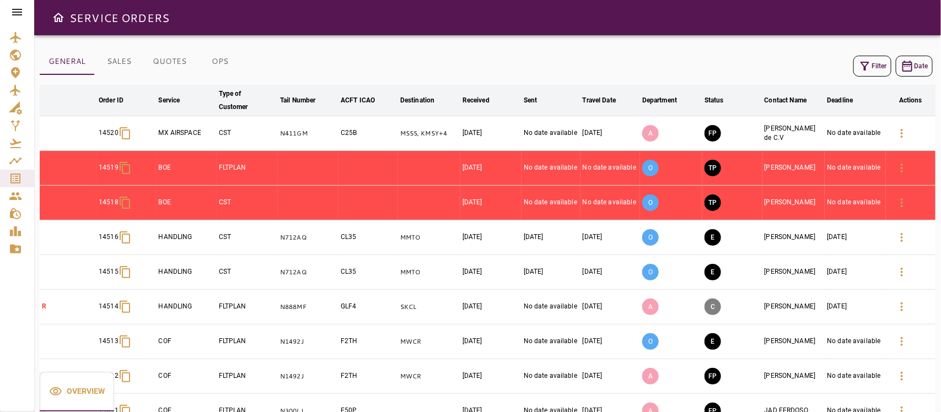
click at [870, 64] on icon "button" at bounding box center [864, 66] width 13 height 13
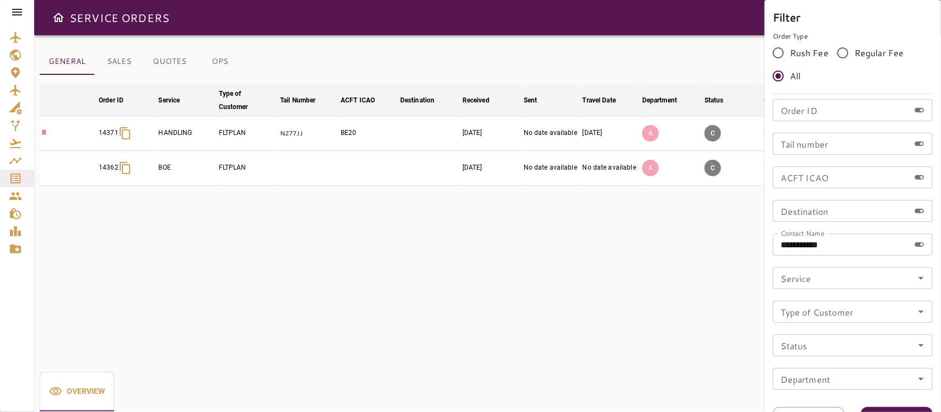
click at [839, 244] on input "**********" at bounding box center [841, 245] width 137 height 22
click at [888, 407] on button "Apply" at bounding box center [897, 417] width 72 height 20
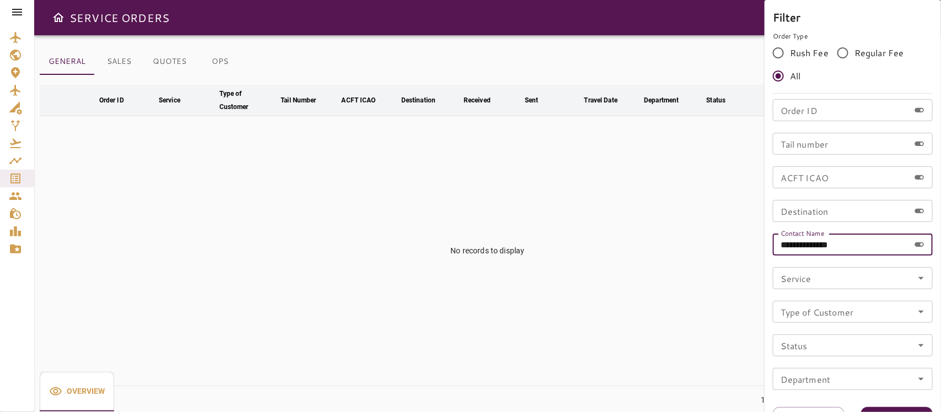
drag, startPoint x: 816, startPoint y: 244, endPoint x: 885, endPoint y: 252, distance: 68.8
click at [885, 252] on input "**********" at bounding box center [841, 245] width 137 height 22
type input "**********"
click at [883, 411] on button "Apply" at bounding box center [897, 417] width 72 height 20
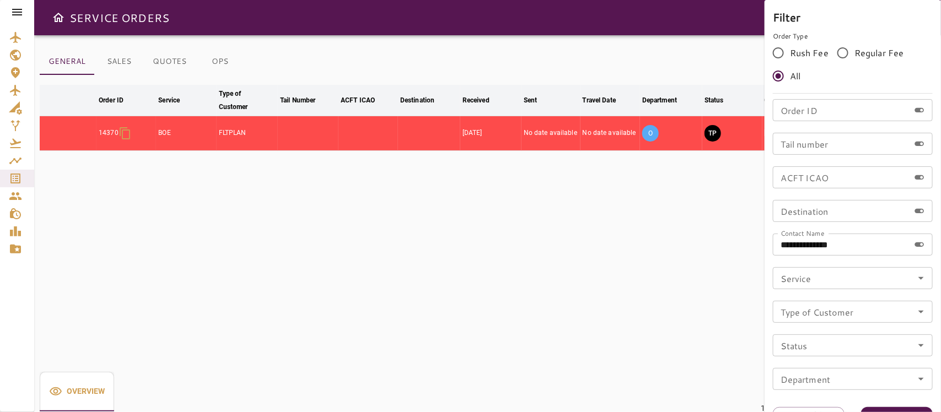
click at [688, 326] on div at bounding box center [470, 206] width 941 height 412
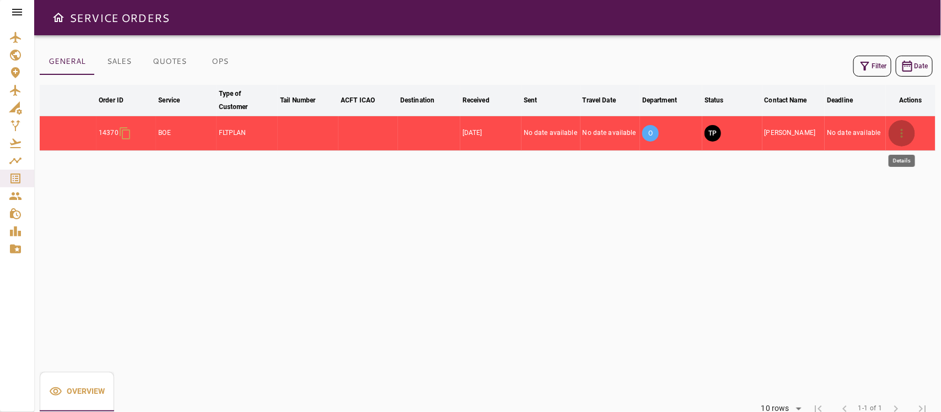
click at [905, 134] on icon "button" at bounding box center [901, 133] width 13 height 13
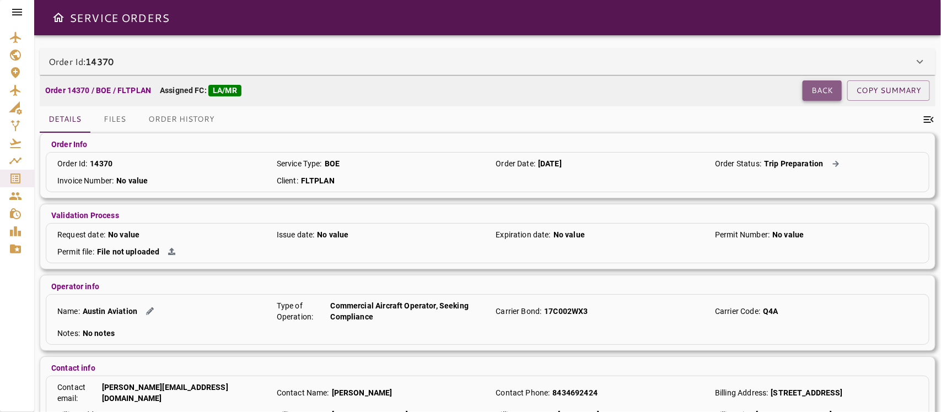
click at [821, 91] on button "Back" at bounding box center [821, 90] width 39 height 20
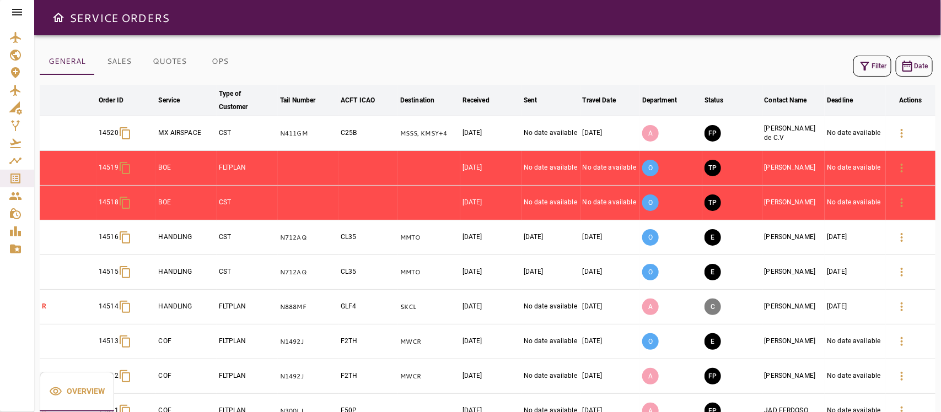
click at [866, 73] on button "Filter" at bounding box center [872, 66] width 38 height 21
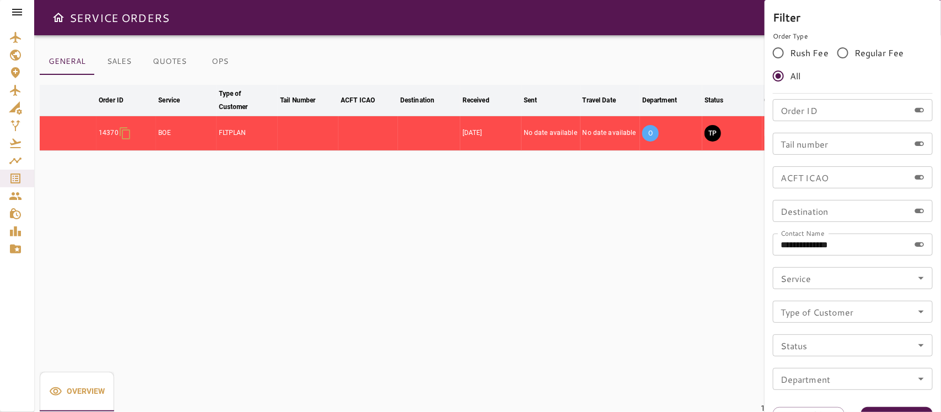
click at [850, 249] on input "**********" at bounding box center [841, 245] width 137 height 22
type input "*"
type input "**********"
click at [909, 408] on button "Apply" at bounding box center [897, 417] width 72 height 20
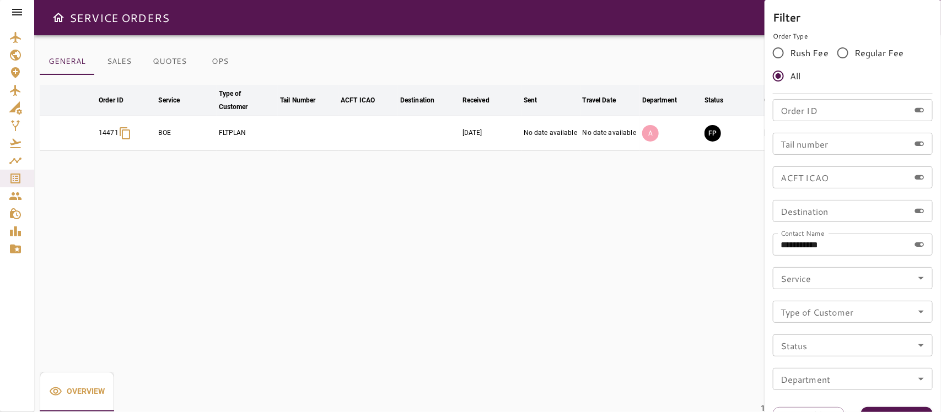
click at [441, 259] on div at bounding box center [470, 206] width 941 height 412
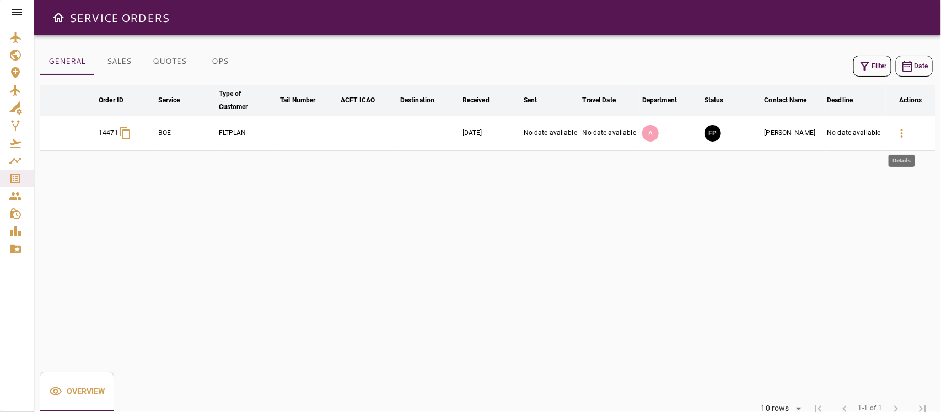
click at [907, 131] on icon "button" at bounding box center [901, 133] width 13 height 13
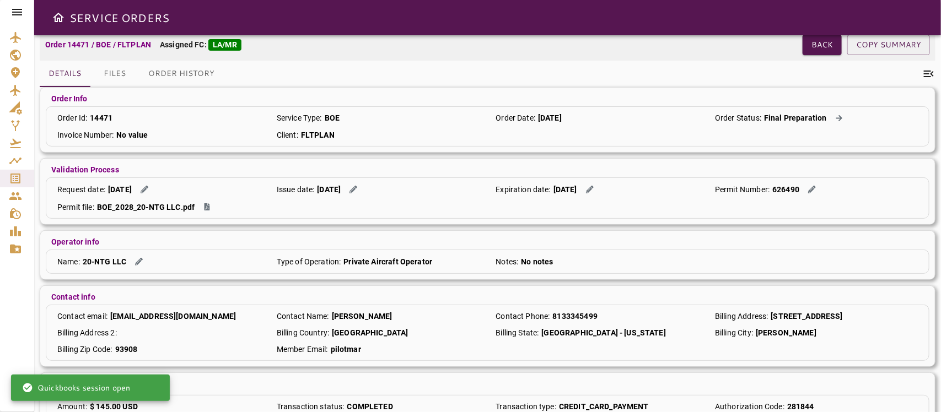
scroll to position [90, 0]
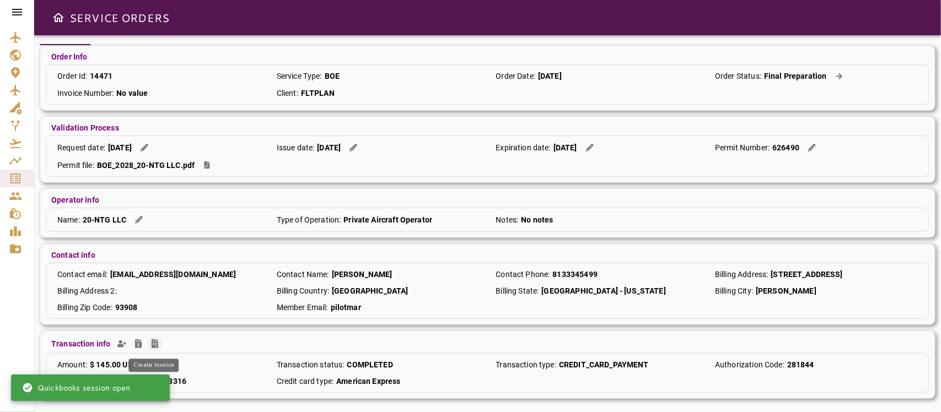
click at [153, 342] on icon "Create Invoice" at bounding box center [155, 343] width 7 height 9
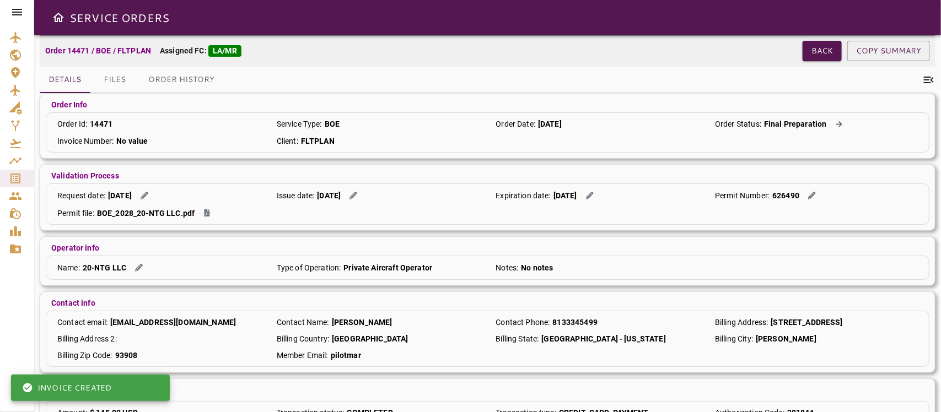
scroll to position [0, 0]
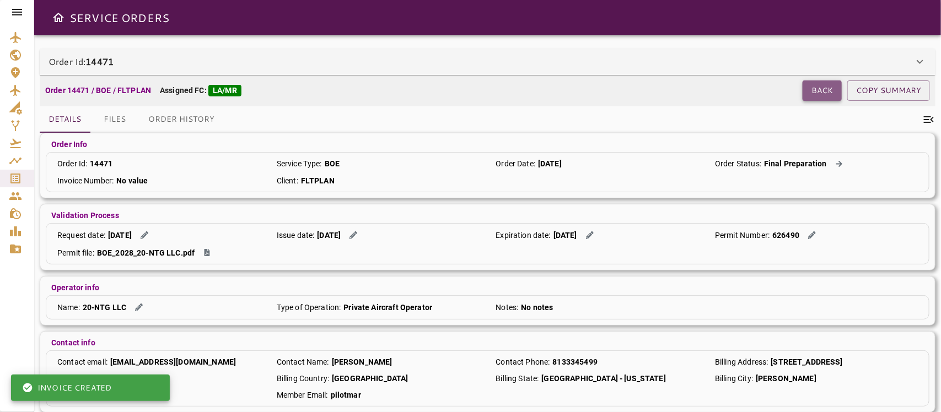
click at [824, 87] on button "Back" at bounding box center [821, 90] width 39 height 20
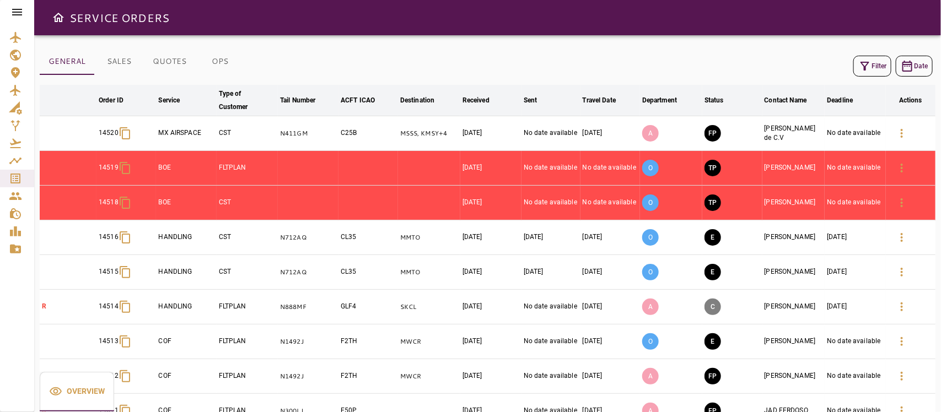
click at [869, 69] on icon "button" at bounding box center [864, 66] width 13 height 13
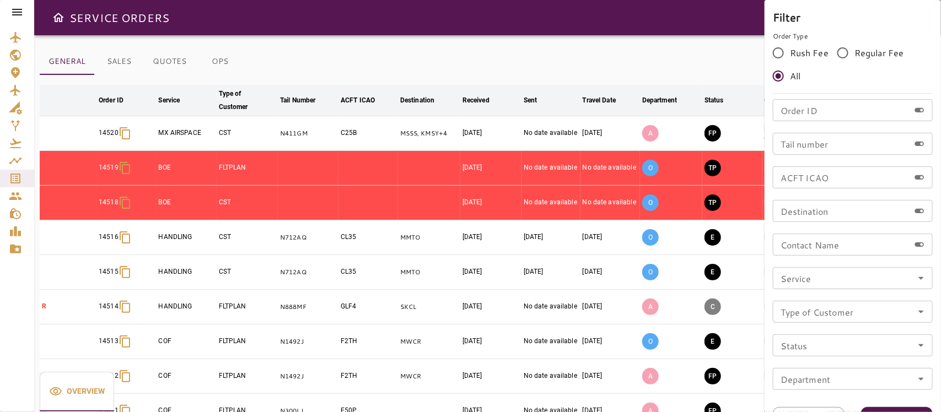
click at [800, 246] on input "Contact Name" at bounding box center [841, 245] width 137 height 22
type input "**********"
click at [897, 409] on button "Apply" at bounding box center [897, 417] width 72 height 20
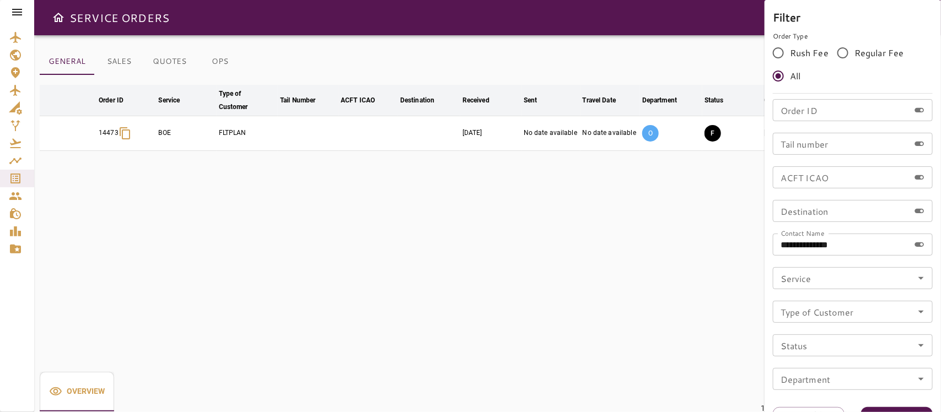
click at [549, 235] on div at bounding box center [470, 206] width 941 height 412
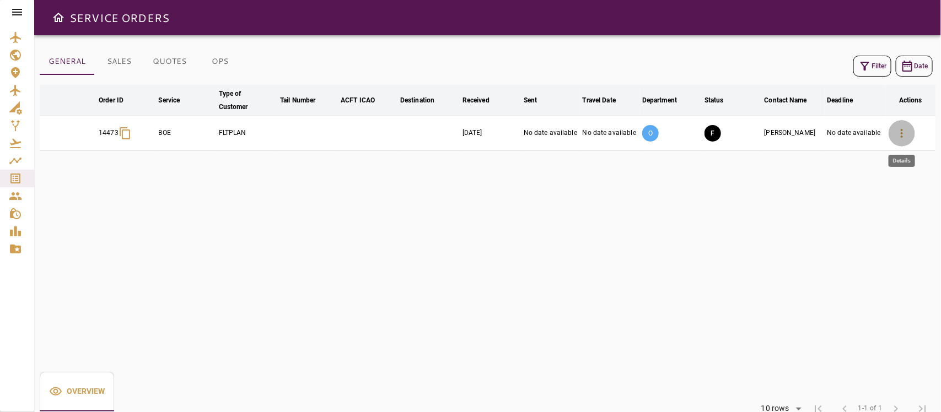
click at [902, 132] on icon "button" at bounding box center [901, 133] width 13 height 13
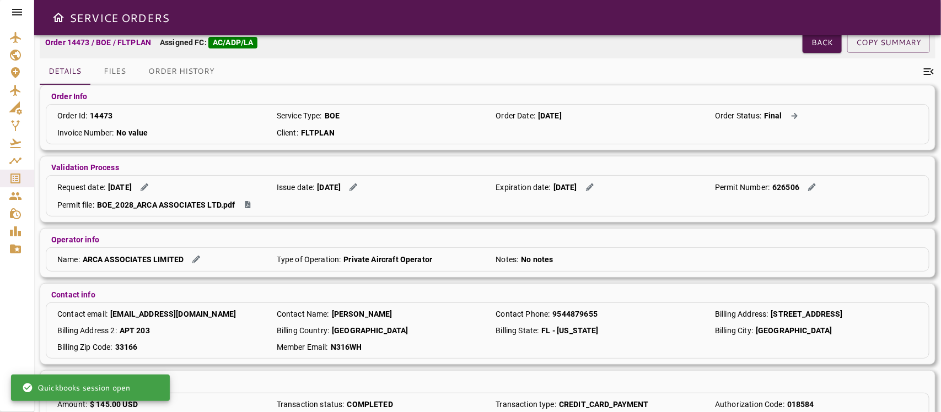
scroll to position [90, 0]
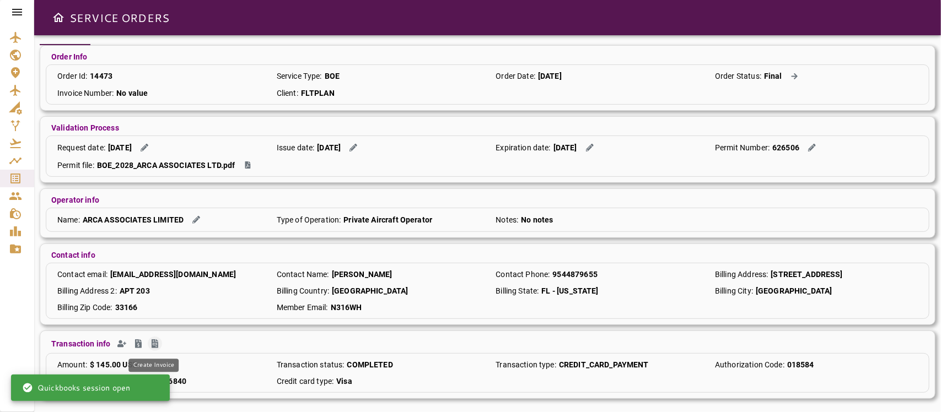
click at [153, 344] on icon "Create Invoice" at bounding box center [155, 343] width 7 height 9
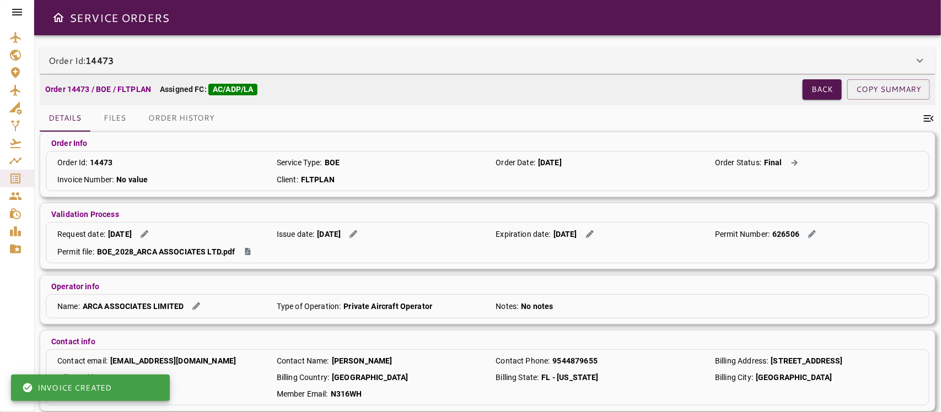
scroll to position [0, 0]
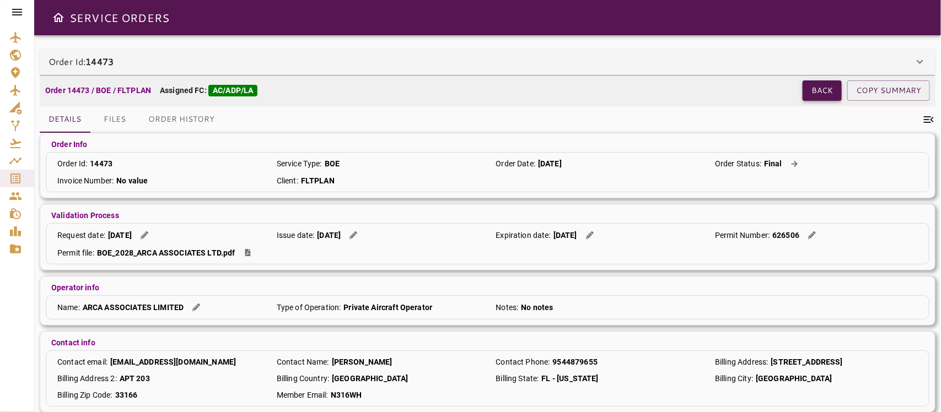
click at [810, 84] on button "Back" at bounding box center [821, 90] width 39 height 20
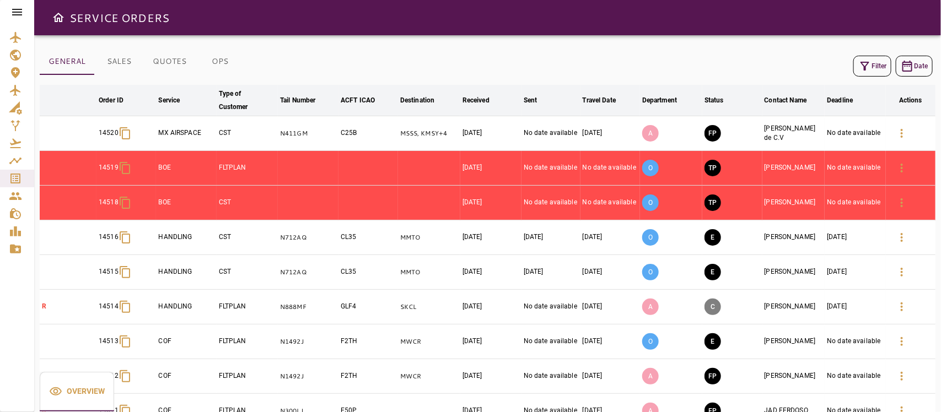
click at [866, 62] on icon "button" at bounding box center [864, 66] width 9 height 9
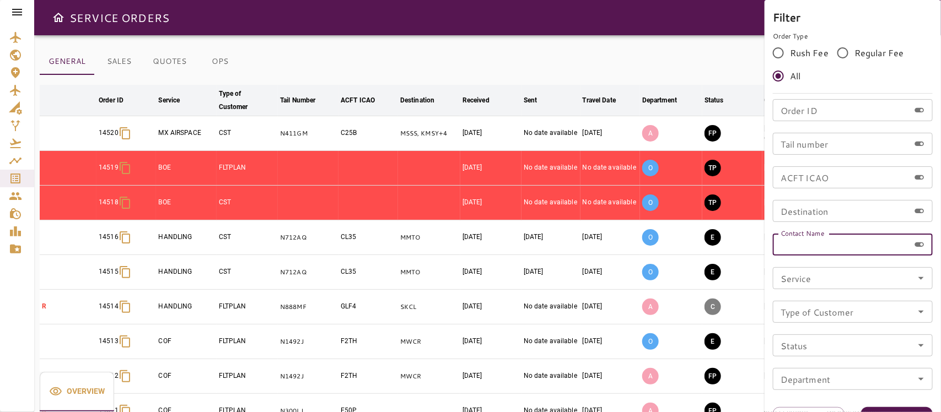
click at [806, 249] on input "Contact Name" at bounding box center [841, 245] width 137 height 22
type input "***"
click at [888, 408] on button "Apply" at bounding box center [897, 417] width 72 height 20
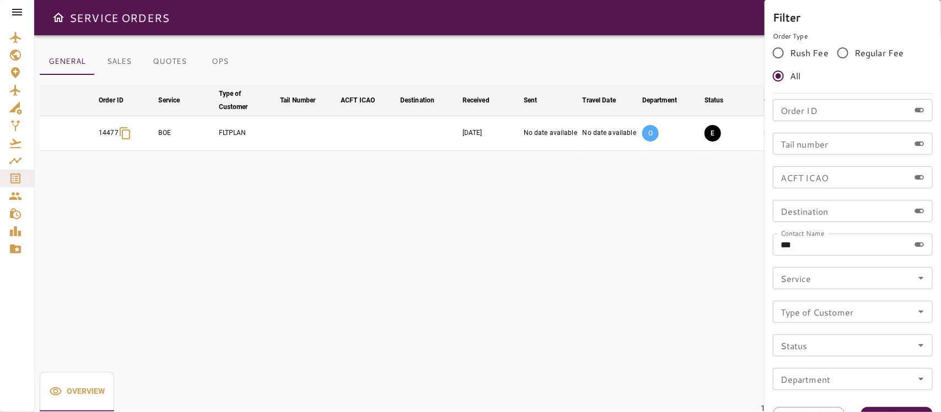
click at [537, 232] on div at bounding box center [470, 206] width 941 height 412
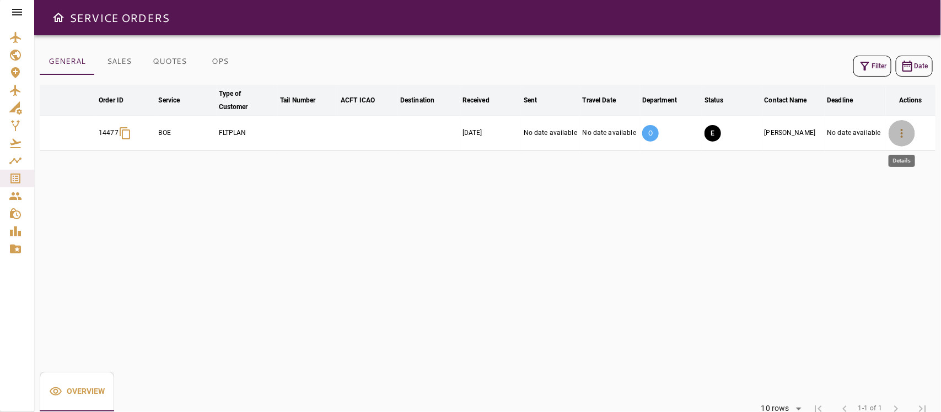
click at [902, 133] on icon "button" at bounding box center [902, 133] width 2 height 9
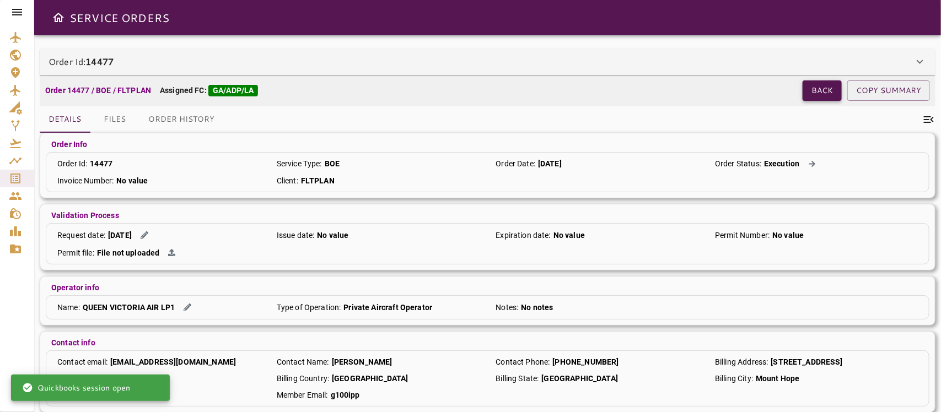
click at [820, 85] on button "Back" at bounding box center [821, 90] width 39 height 20
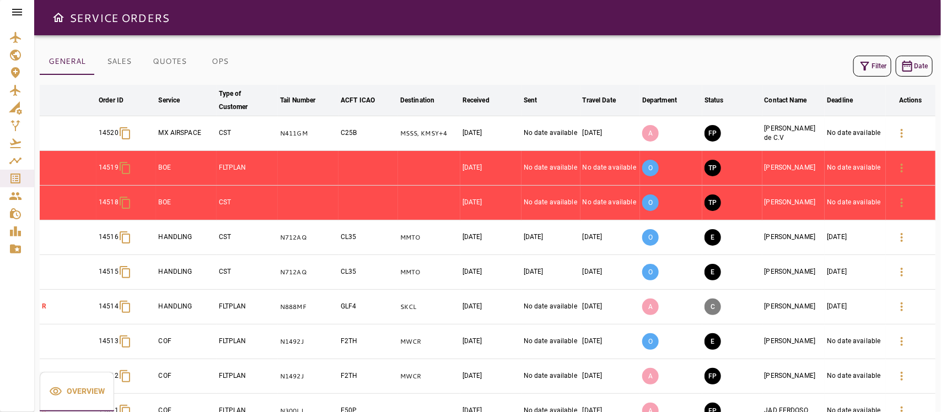
click at [863, 72] on icon "button" at bounding box center [864, 66] width 13 height 13
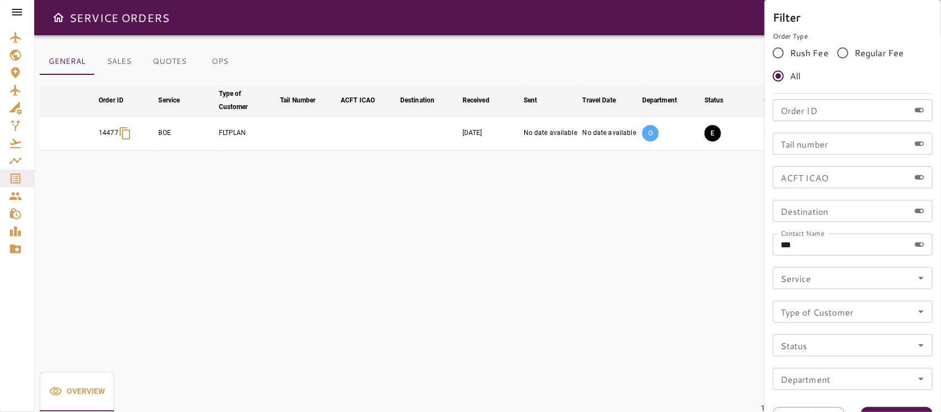
click at [818, 244] on input "***" at bounding box center [841, 245] width 137 height 22
type input "*"
type input "**********"
click at [882, 408] on button "Apply" at bounding box center [897, 417] width 72 height 20
click at [618, 312] on div at bounding box center [470, 206] width 941 height 412
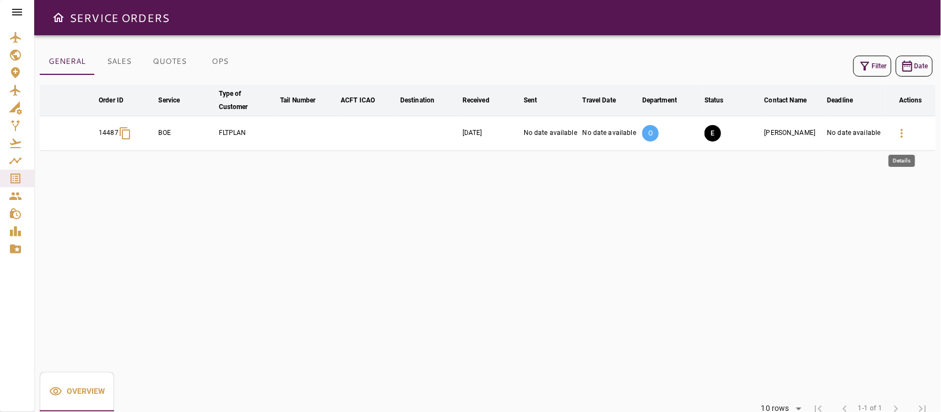
click at [899, 131] on icon "button" at bounding box center [901, 133] width 13 height 13
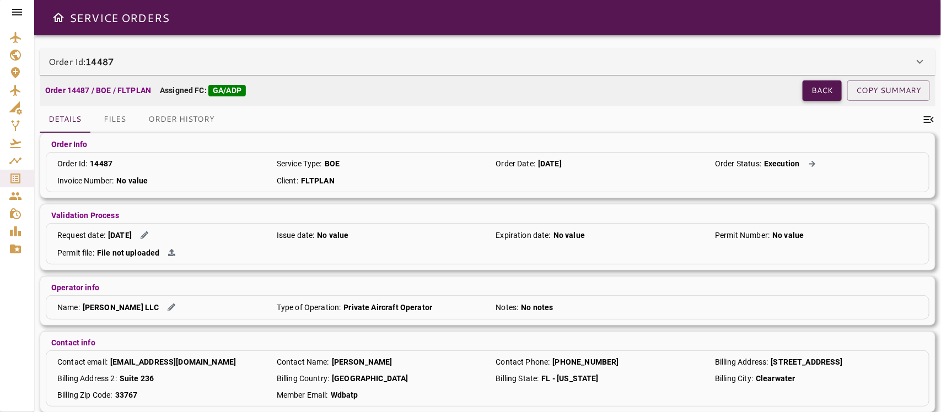
click at [822, 93] on button "Back" at bounding box center [821, 90] width 39 height 20
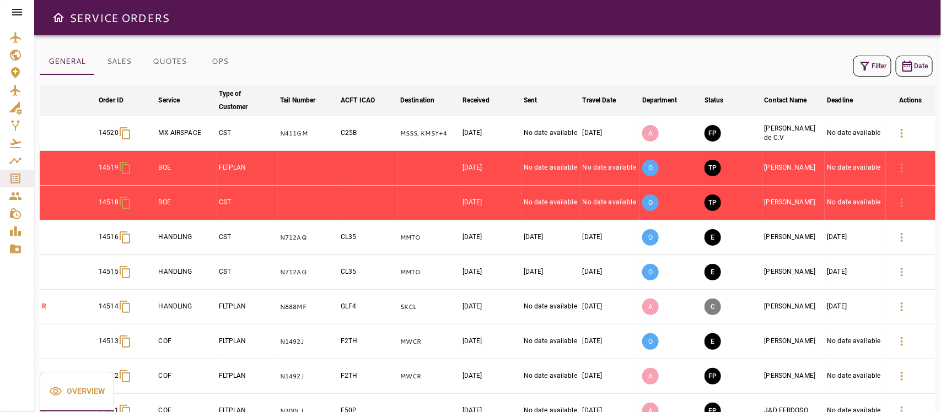
click at [865, 63] on icon "button" at bounding box center [864, 66] width 13 height 13
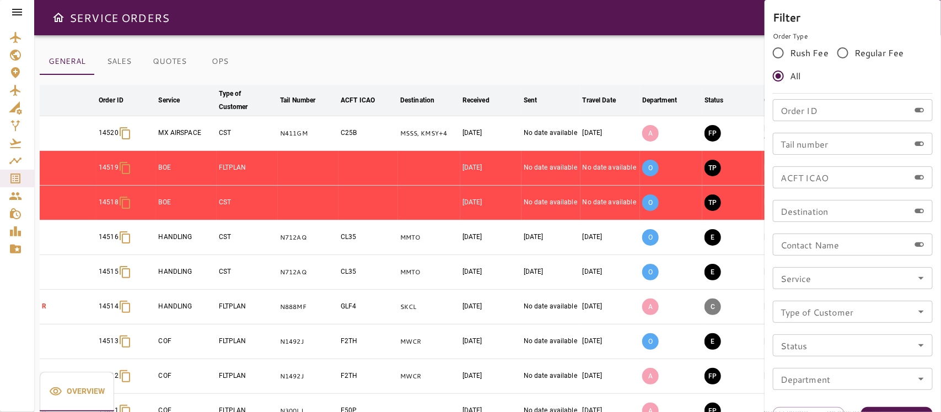
click at [808, 241] on div "Contact Name Contact Name" at bounding box center [853, 245] width 160 height 22
type input "**********"
click at [902, 408] on button "Apply" at bounding box center [897, 417] width 72 height 20
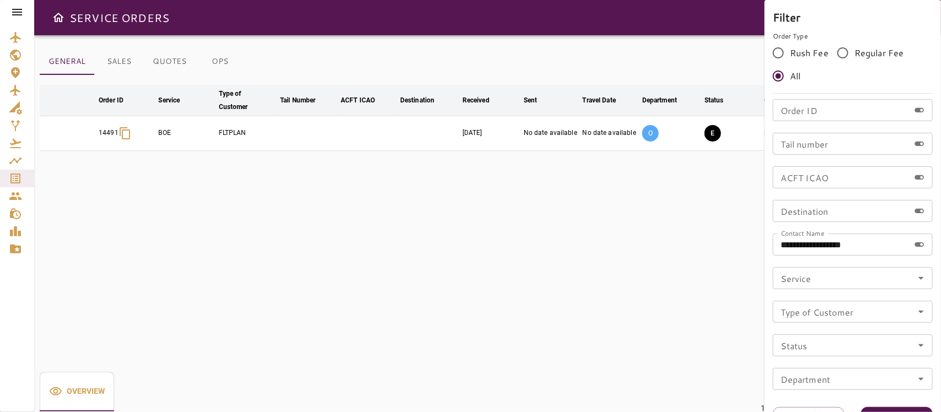
click at [516, 299] on div at bounding box center [470, 206] width 941 height 412
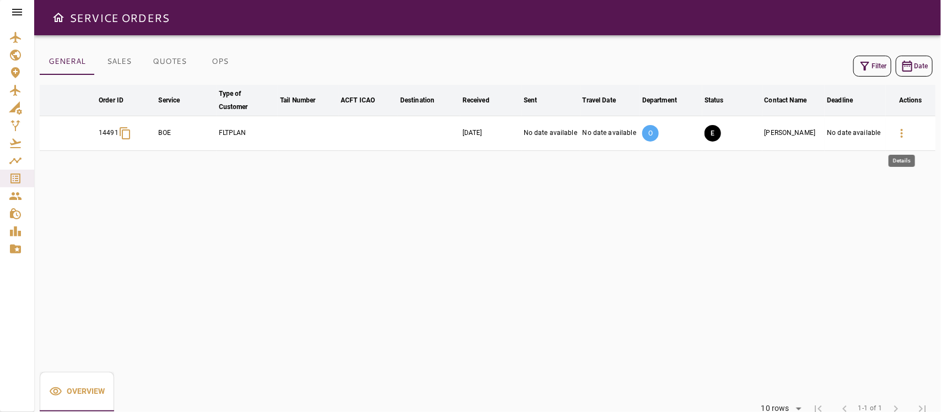
click at [904, 139] on icon "button" at bounding box center [901, 133] width 13 height 13
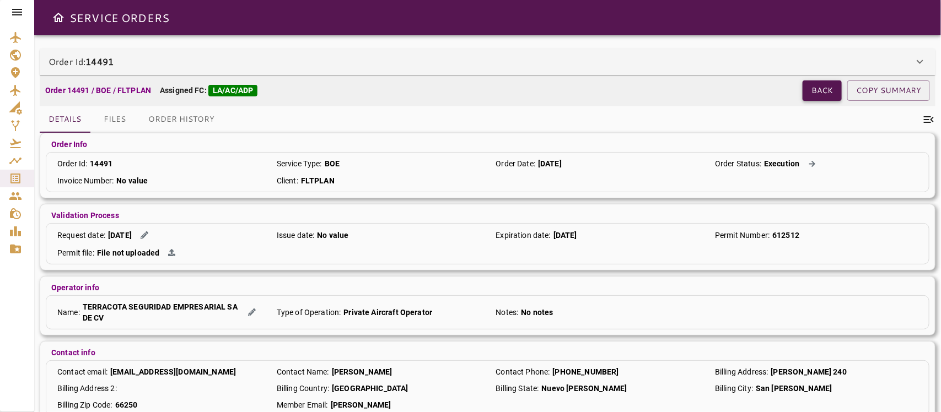
click at [816, 95] on button "Back" at bounding box center [821, 90] width 39 height 20
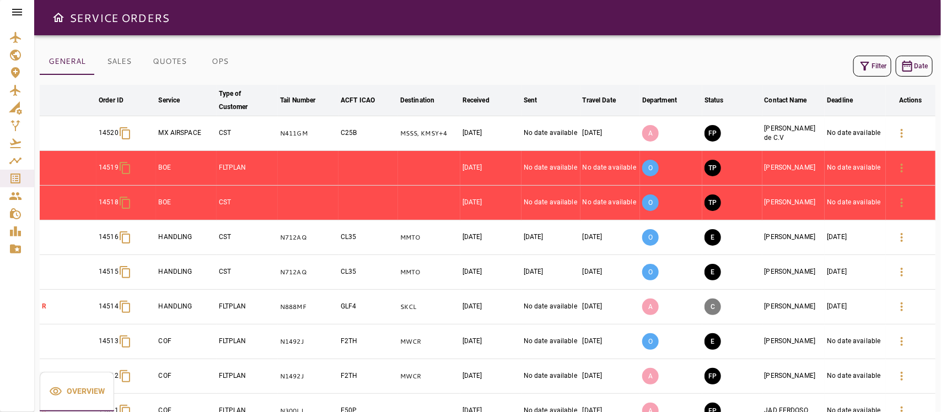
click at [875, 68] on button "Filter" at bounding box center [872, 66] width 38 height 21
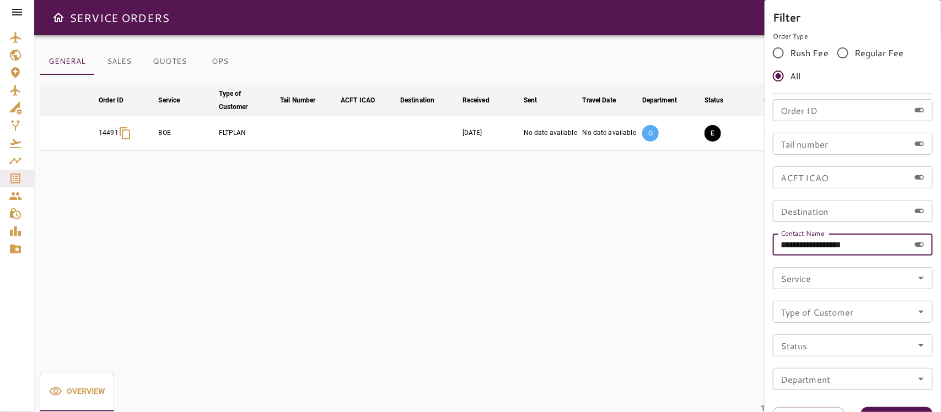
drag, startPoint x: 869, startPoint y: 240, endPoint x: 724, endPoint y: 244, distance: 145.5
click at [724, 244] on div "**********" at bounding box center [470, 206] width 941 height 412
type input "**********"
click at [899, 407] on button "Apply" at bounding box center [897, 417] width 72 height 20
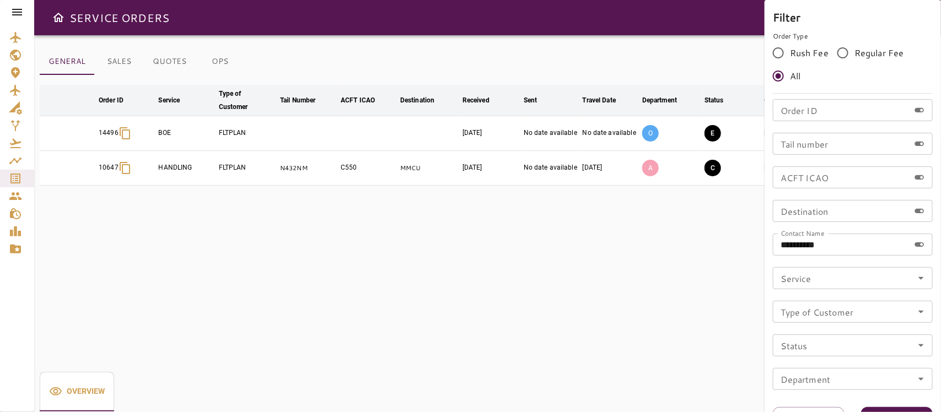
click at [446, 283] on div at bounding box center [470, 206] width 941 height 412
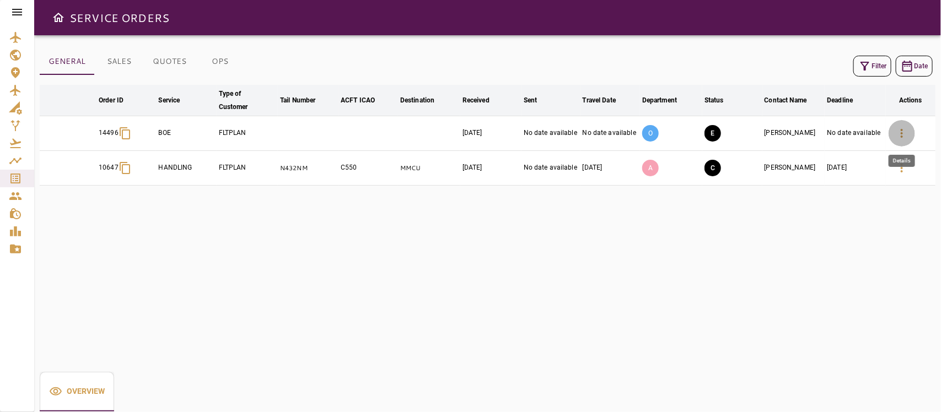
click at [904, 128] on icon "button" at bounding box center [901, 133] width 13 height 13
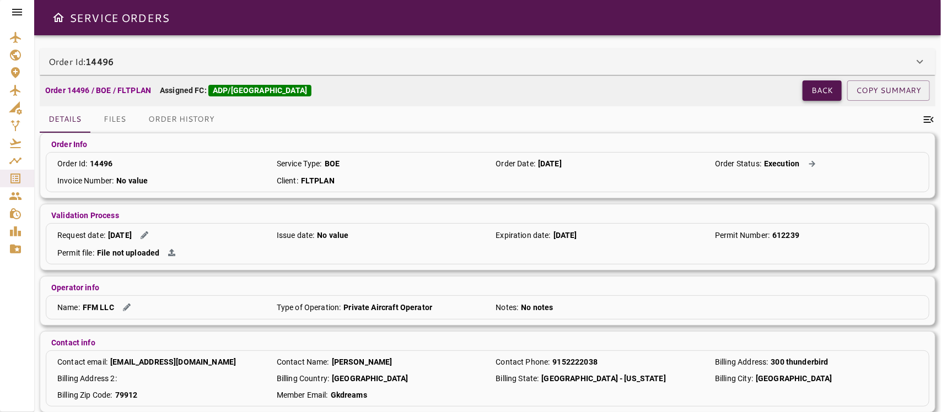
click at [822, 94] on button "Back" at bounding box center [821, 90] width 39 height 20
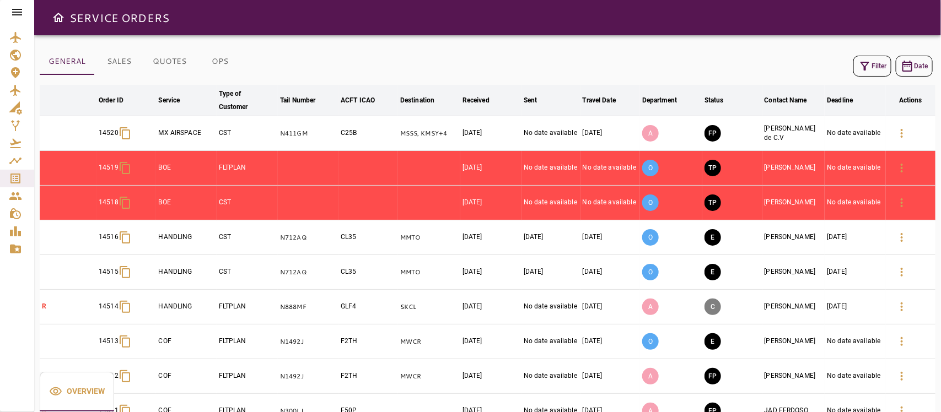
click at [874, 78] on div "Filter Date" at bounding box center [488, 66] width 896 height 26
click at [887, 85] on th "Actions" at bounding box center [911, 100] width 50 height 31
click at [875, 69] on button "Filter" at bounding box center [872, 66] width 38 height 21
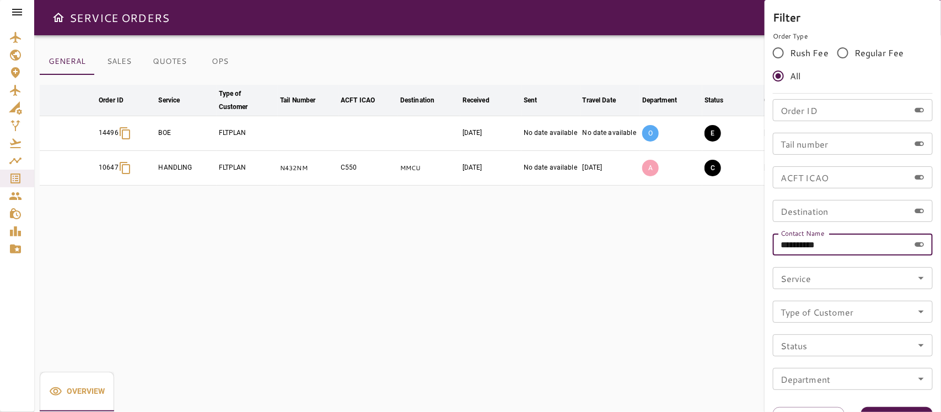
drag, startPoint x: 841, startPoint y: 241, endPoint x: 536, endPoint y: 239, distance: 304.8
click at [536, 239] on div "**********" at bounding box center [470, 206] width 941 height 412
click at [493, 229] on div at bounding box center [470, 206] width 941 height 412
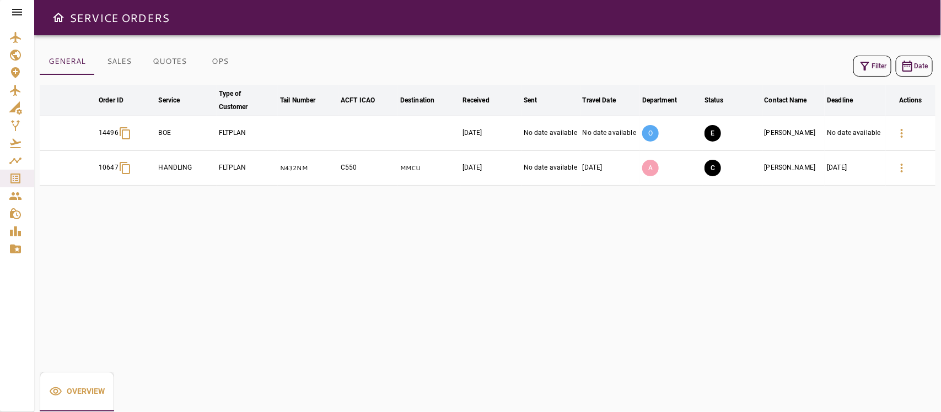
click at [870, 64] on icon "button" at bounding box center [864, 66] width 13 height 13
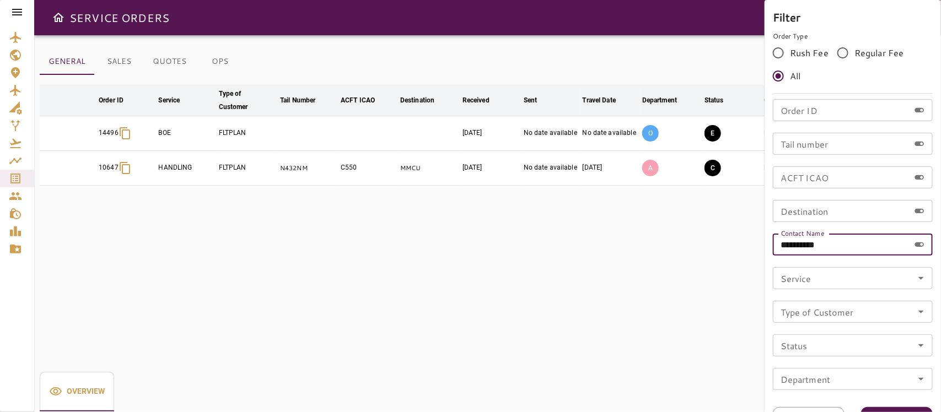
click at [831, 240] on input "**********" at bounding box center [841, 245] width 137 height 22
type input "*"
type input "*******"
click at [880, 408] on button "Apply" at bounding box center [897, 417] width 72 height 20
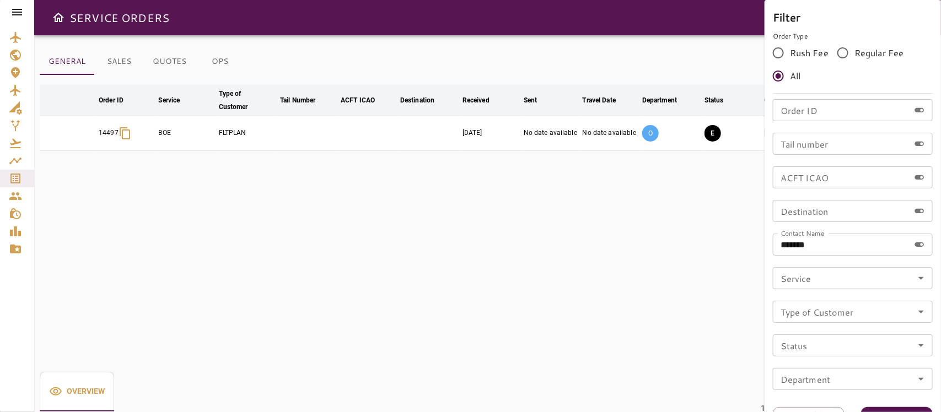
click at [542, 276] on div at bounding box center [470, 206] width 941 height 412
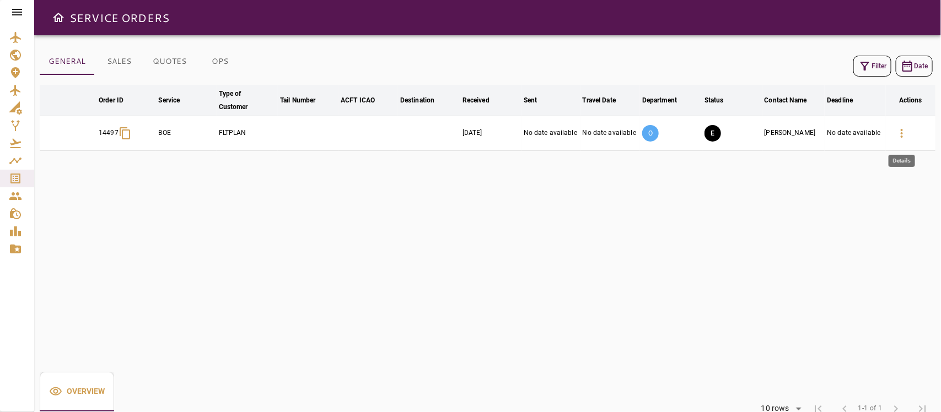
click at [903, 141] on button "button" at bounding box center [901, 133] width 26 height 26
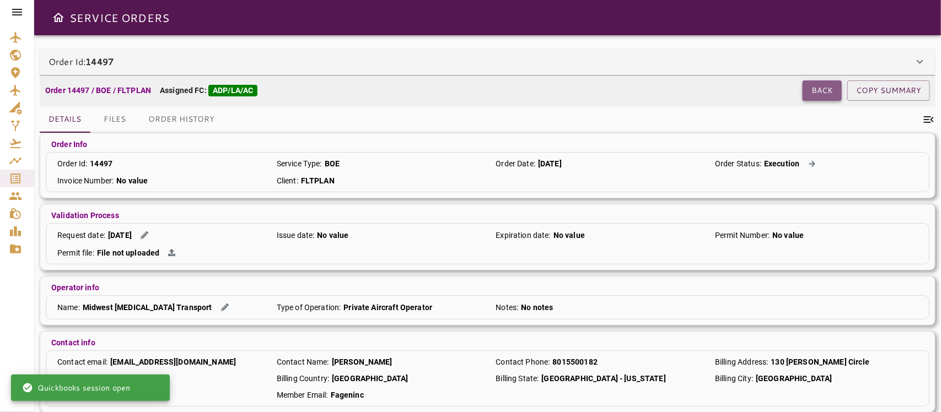
click at [827, 84] on button "Back" at bounding box center [821, 90] width 39 height 20
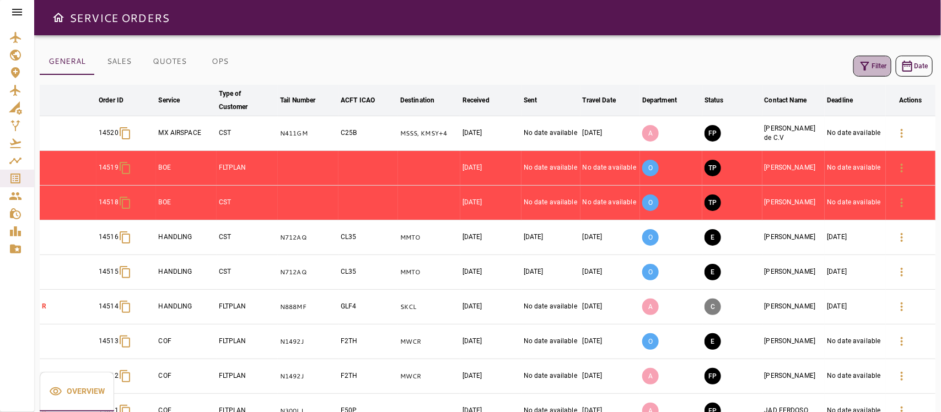
click at [872, 58] on button "Filter" at bounding box center [872, 66] width 38 height 21
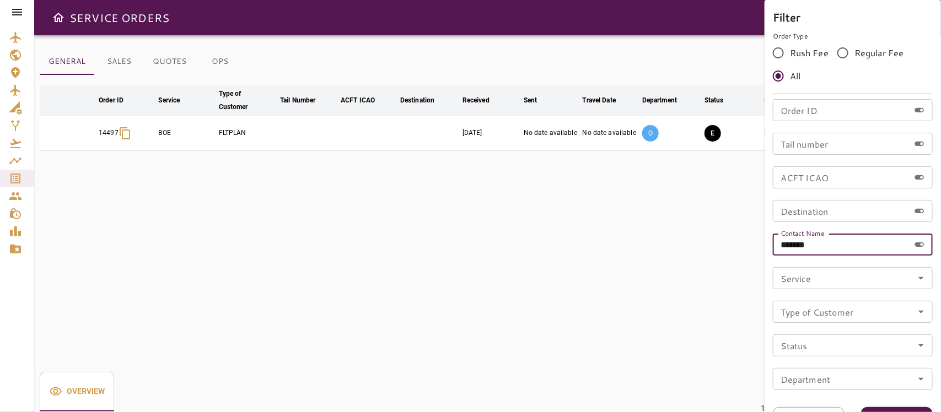
drag, startPoint x: 819, startPoint y: 246, endPoint x: 653, endPoint y: 247, distance: 165.9
click at [651, 247] on div "Filter Order Type Rush Fee Regular Fee All Order ID Order ID Tail number Tail n…" at bounding box center [470, 206] width 941 height 412
type input "*****"
click at [891, 408] on button "Apply" at bounding box center [897, 417] width 72 height 20
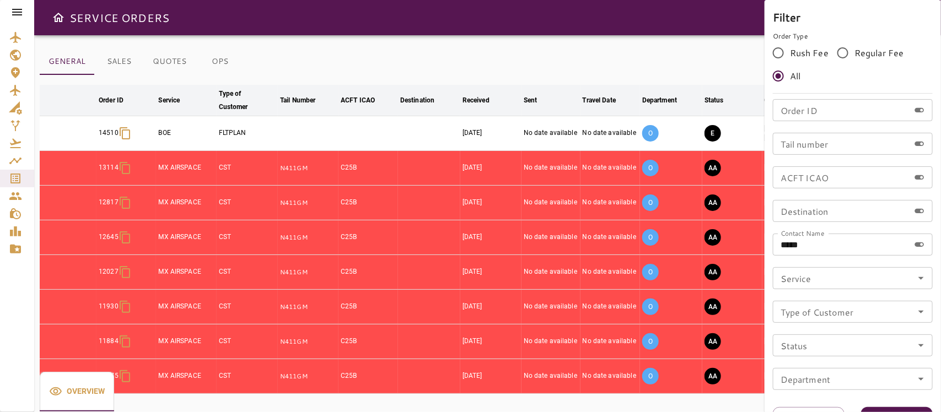
click at [608, 1] on div at bounding box center [470, 206] width 941 height 412
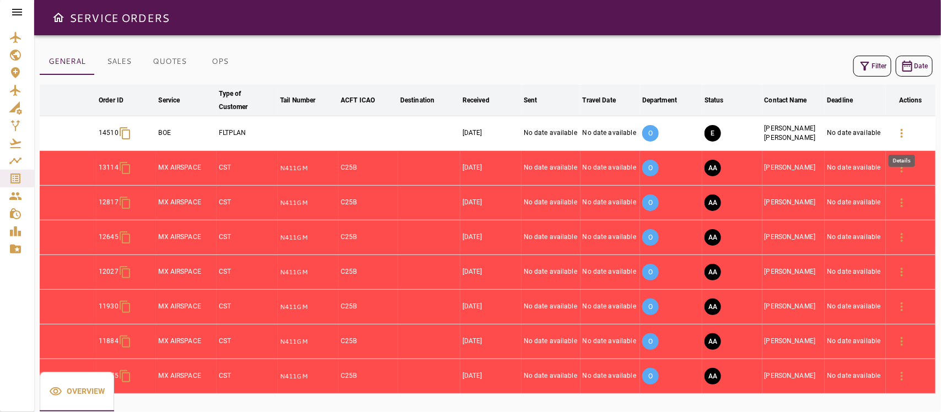
click at [904, 128] on icon "button" at bounding box center [901, 133] width 13 height 13
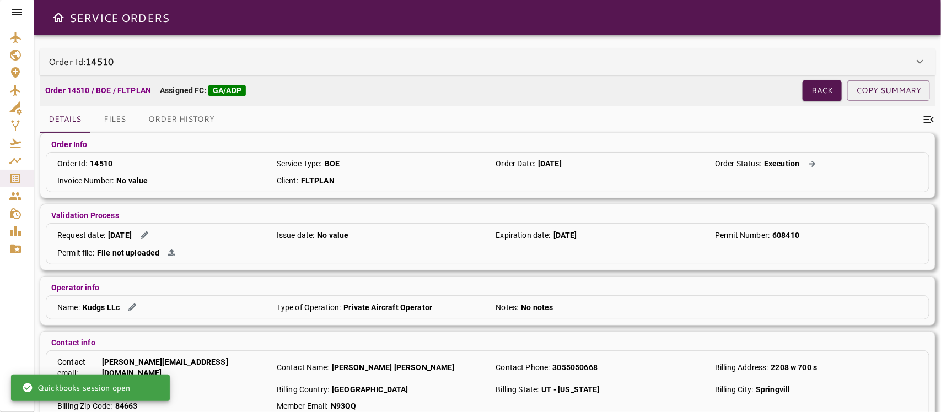
click at [831, 78] on div "Order 14510 / BOE / FLTPLAN Assigned FC: GA/ADP Back COPY SUMMARY" at bounding box center [488, 90] width 896 height 31
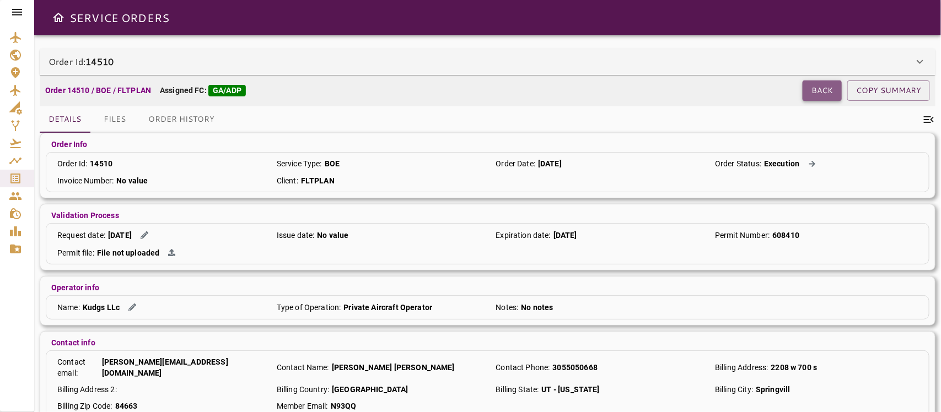
click at [822, 84] on button "Back" at bounding box center [821, 90] width 39 height 20
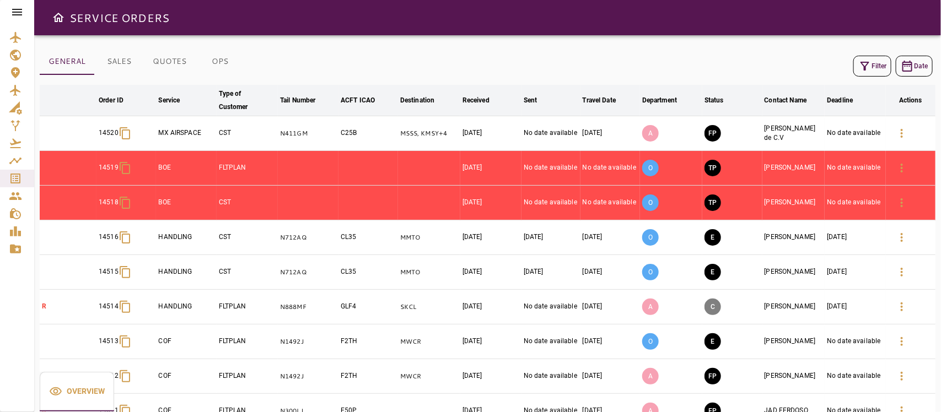
click at [864, 72] on icon "button" at bounding box center [864, 66] width 13 height 13
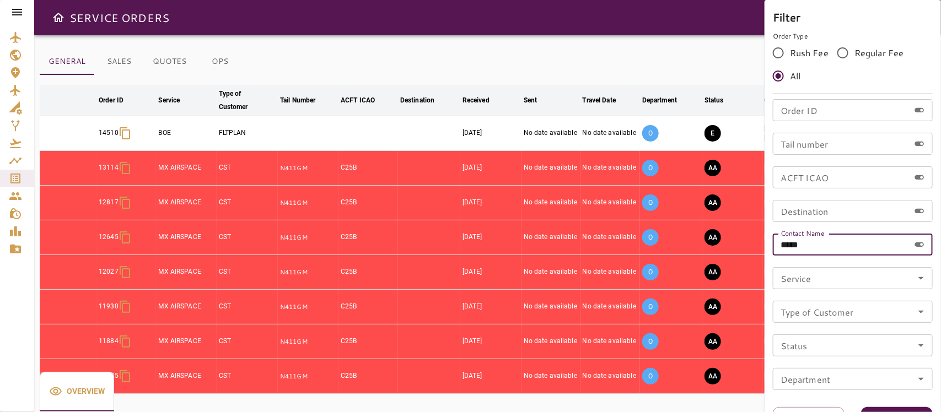
drag, startPoint x: 808, startPoint y: 248, endPoint x: 704, endPoint y: 229, distance: 105.9
click at [704, 229] on div "Filter Order Type Rush Fee Regular Fee All Order ID Order ID Tail number Tail n…" at bounding box center [470, 206] width 941 height 412
type input "*********"
click at [871, 409] on button "Apply" at bounding box center [897, 417] width 72 height 20
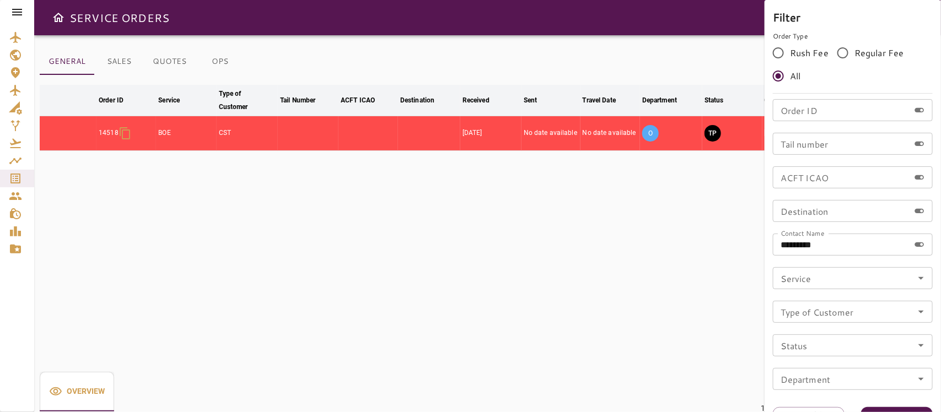
click at [684, 244] on div at bounding box center [470, 206] width 941 height 412
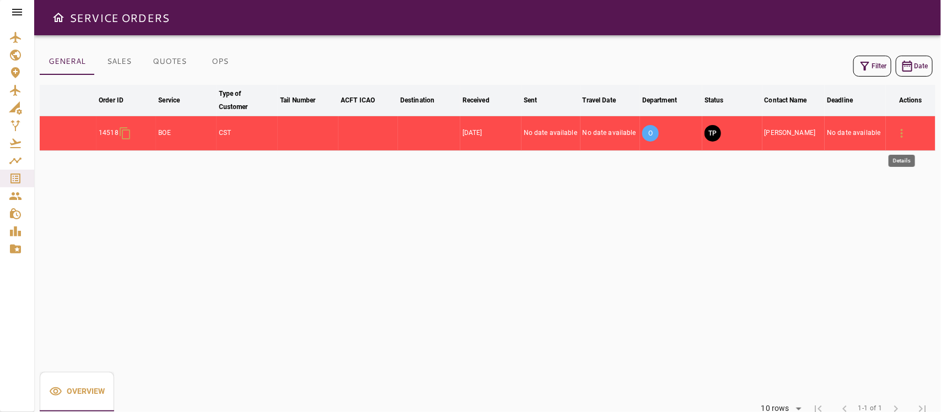
click at [900, 133] on icon "button" at bounding box center [901, 133] width 13 height 13
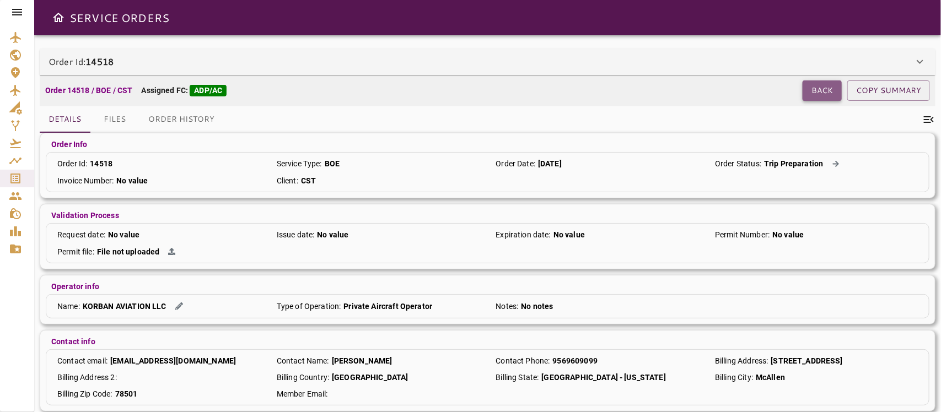
click at [835, 91] on button "Back" at bounding box center [821, 90] width 39 height 20
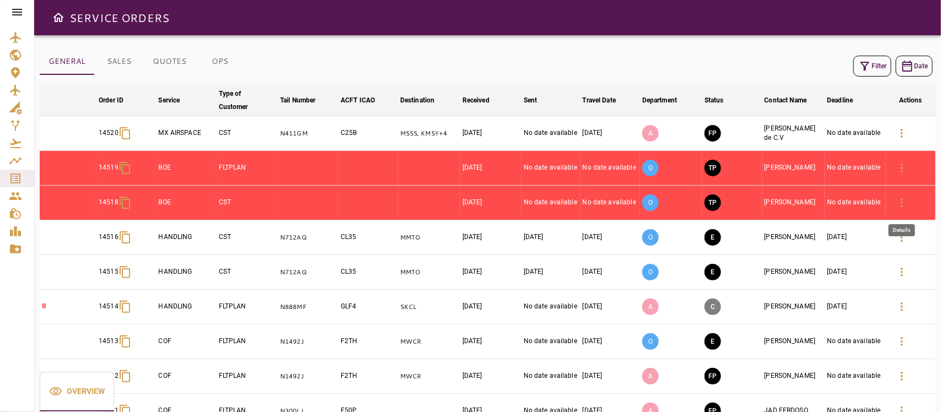
click at [902, 200] on icon "button" at bounding box center [902, 202] width 2 height 9
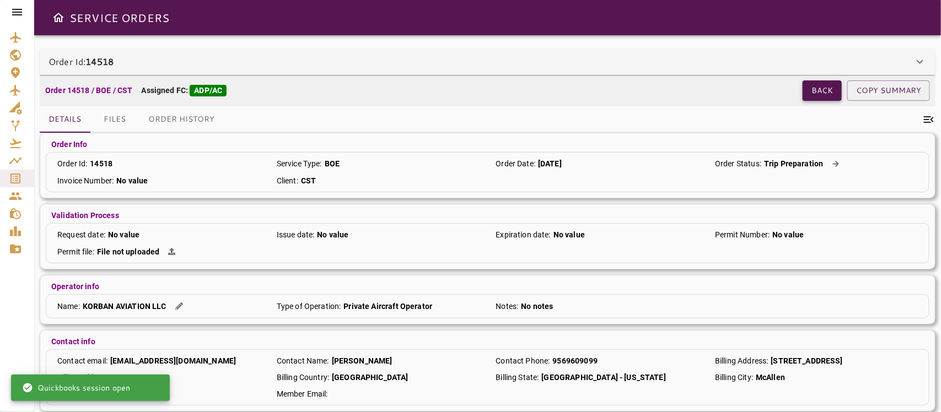
click at [826, 89] on button "Back" at bounding box center [821, 90] width 39 height 20
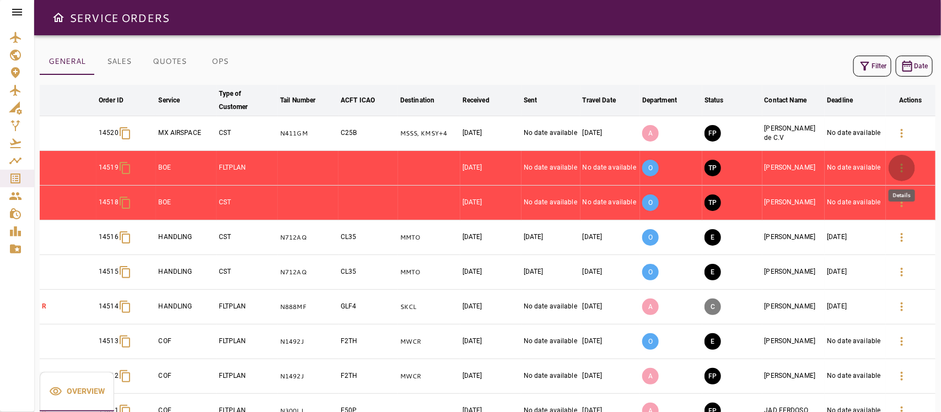
click at [900, 165] on icon "button" at bounding box center [901, 167] width 13 height 13
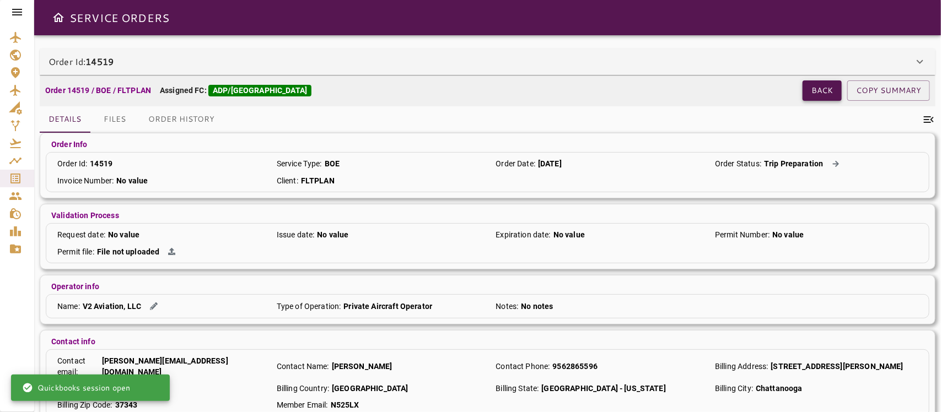
click at [814, 84] on button "Back" at bounding box center [821, 90] width 39 height 20
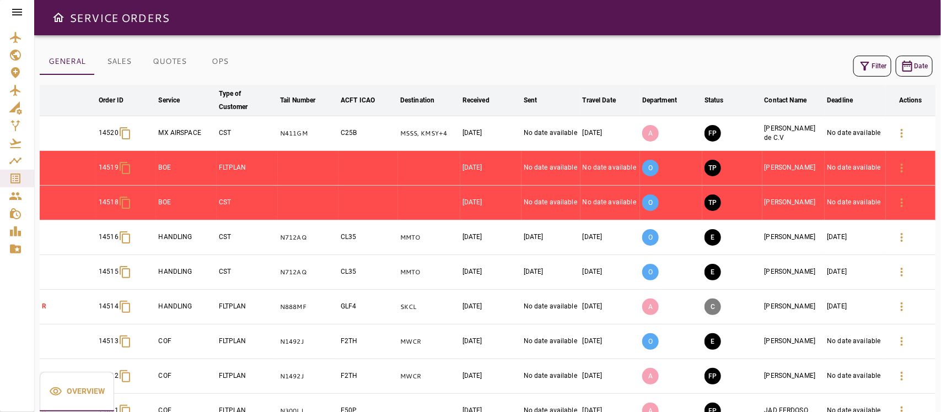
click at [875, 64] on button "Filter" at bounding box center [872, 66] width 38 height 21
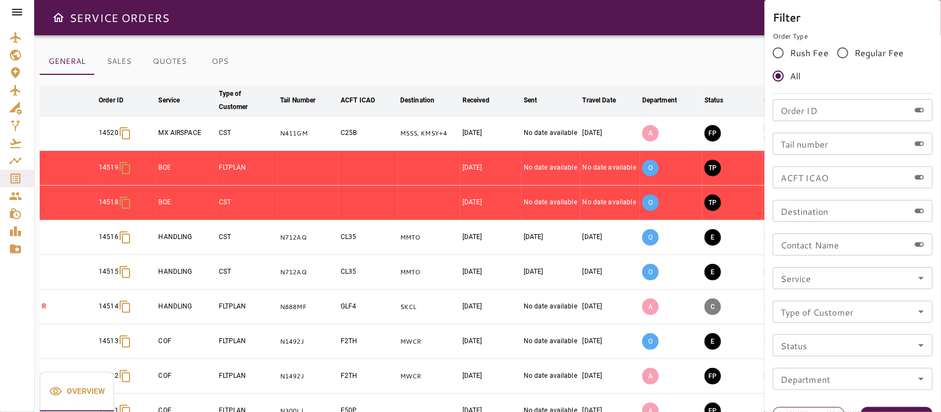
click at [822, 409] on button "Clean" at bounding box center [809, 417] width 72 height 20
click at [572, 58] on div at bounding box center [470, 206] width 941 height 412
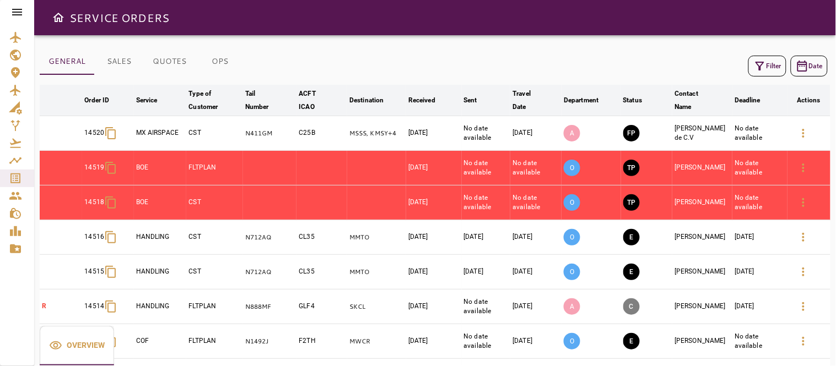
drag, startPoint x: 624, startPoint y: 9, endPoint x: 525, endPoint y: 69, distance: 115.7
click at [525, 69] on div "Filter Date" at bounding box center [435, 66] width 791 height 26
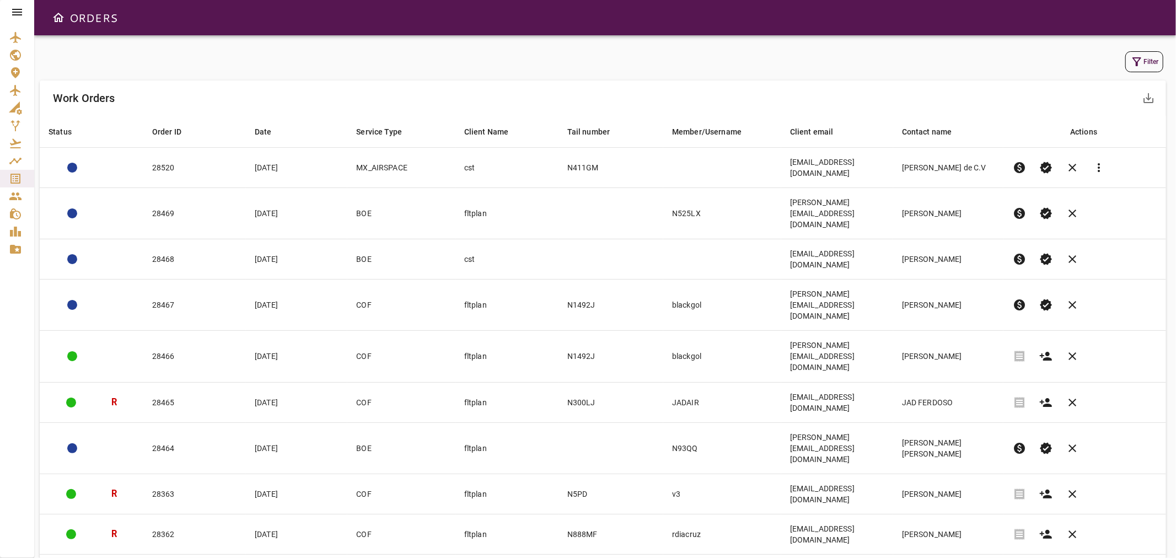
click at [1144, 60] on button "Filter" at bounding box center [1144, 61] width 38 height 21
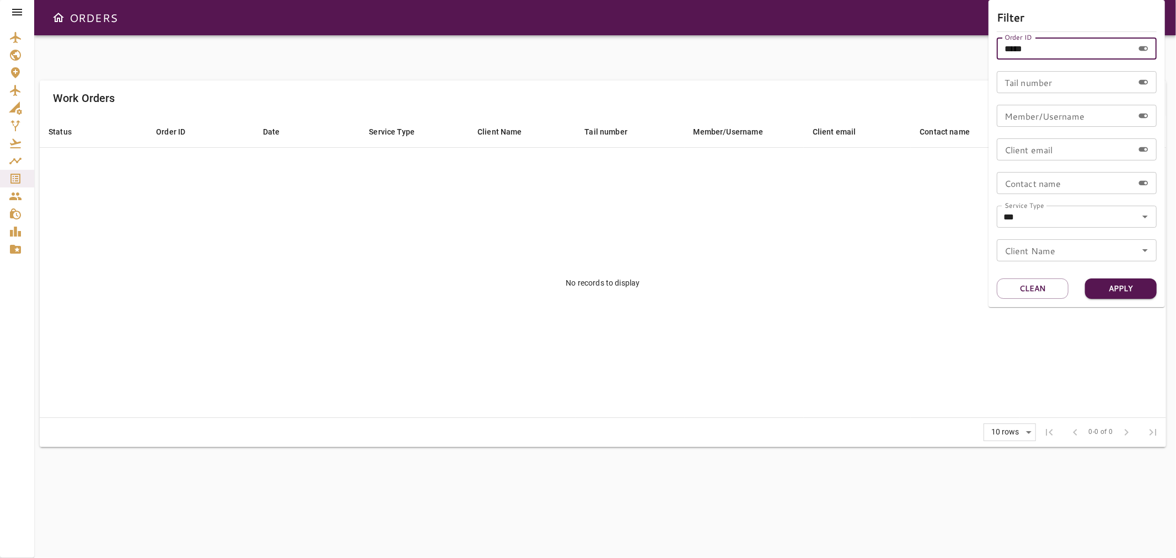
drag, startPoint x: 1044, startPoint y: 51, endPoint x: 877, endPoint y: 56, distance: 167.6
click at [877, 56] on div "Filter Order ID ***** Order ID Tail number Tail number Member/Username Member/U…" at bounding box center [588, 279] width 1176 height 558
click at [1077, 56] on input "Order ID" at bounding box center [1064, 48] width 137 height 22
click at [1027, 79] on input "Tail number" at bounding box center [1064, 82] width 137 height 22
click at [955, 53] on div at bounding box center [588, 279] width 1176 height 558
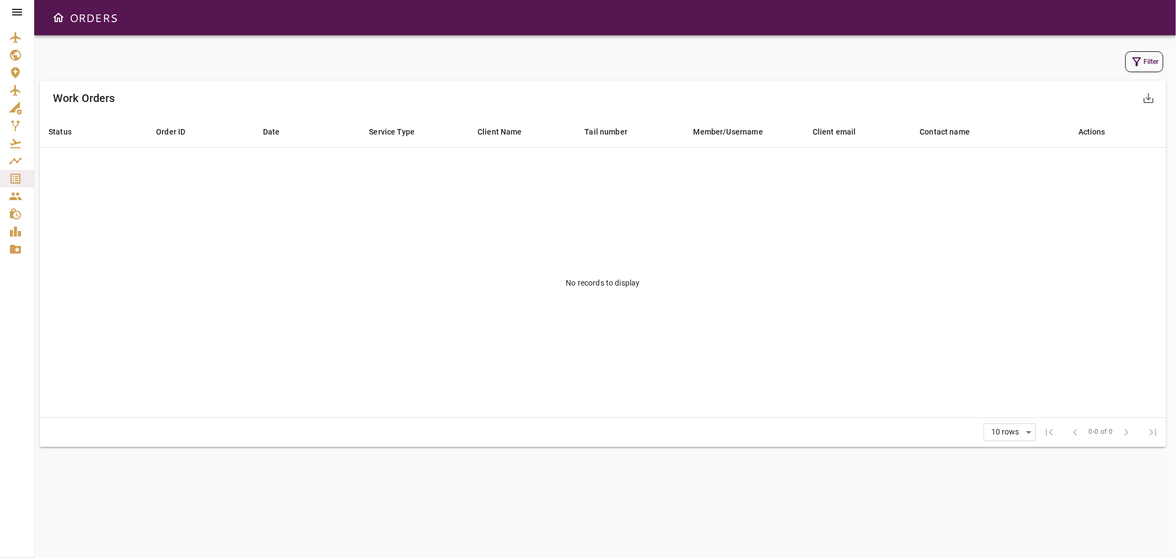
click at [1151, 67] on button "Filter" at bounding box center [1144, 61] width 38 height 21
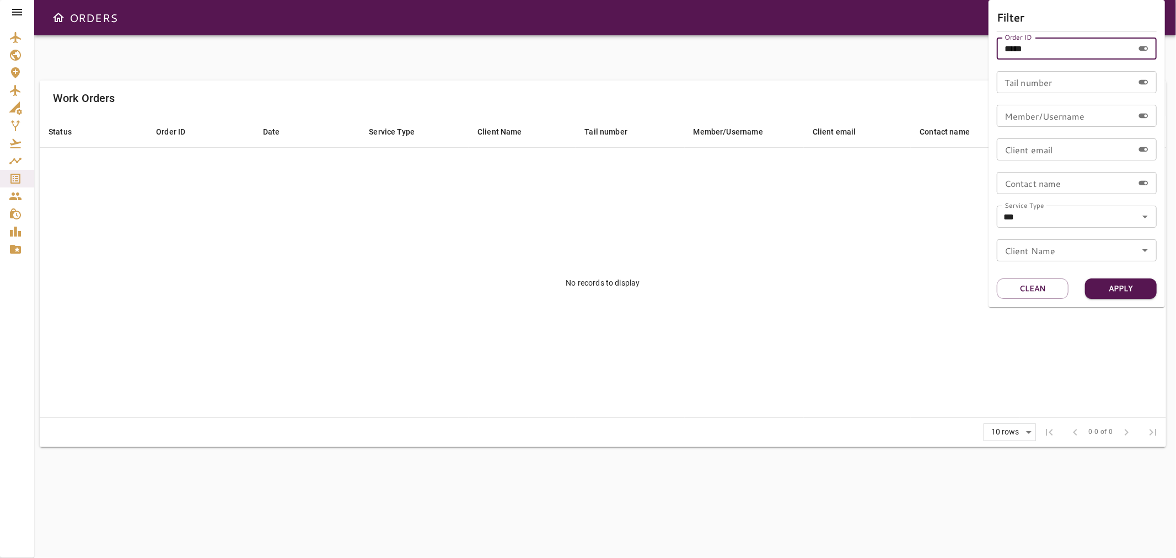
click at [1065, 46] on input "*****" at bounding box center [1064, 48] width 137 height 22
click at [1110, 290] on button "Apply" at bounding box center [1121, 288] width 72 height 20
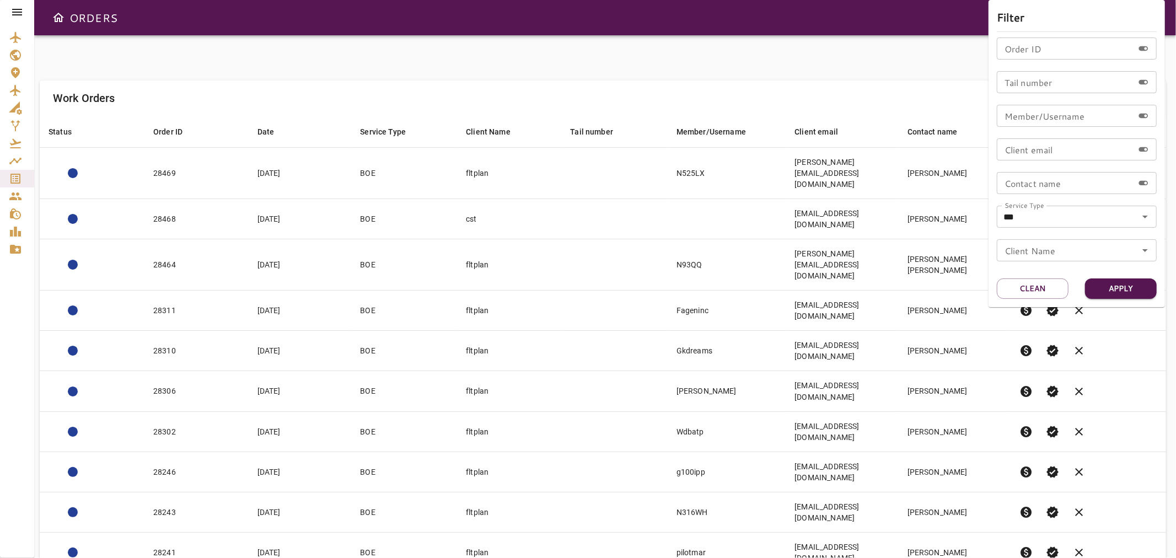
click at [830, 498] on div at bounding box center [588, 279] width 1176 height 558
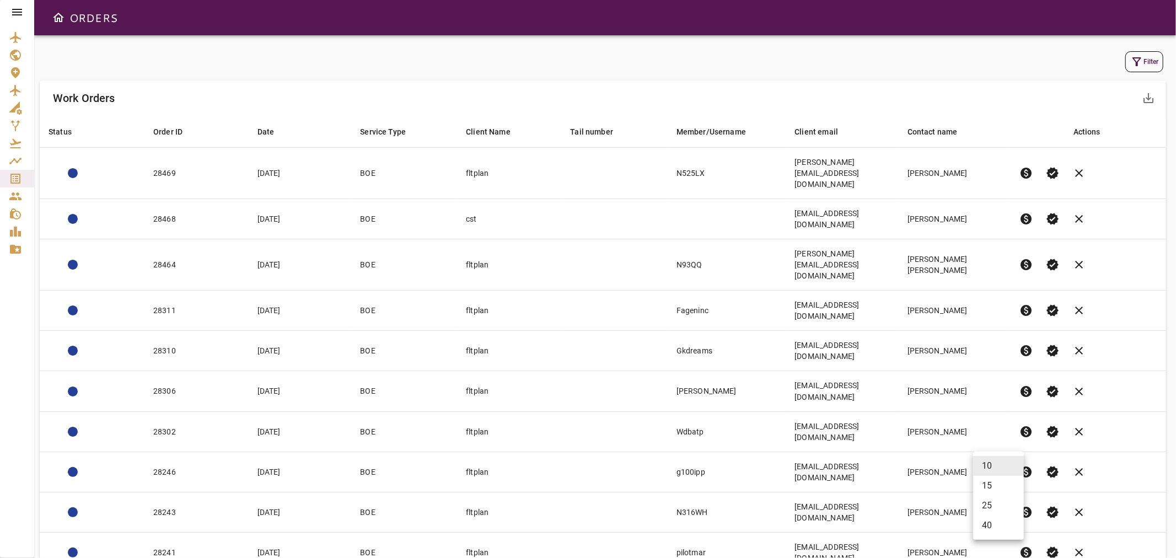
click at [994, 465] on body "ORDERS Filter Work Orders save_alt Status arrow_downward Order ID arrow_downwar…" at bounding box center [588, 279] width 1176 height 558
click at [989, 509] on li "25" at bounding box center [998, 505] width 51 height 20
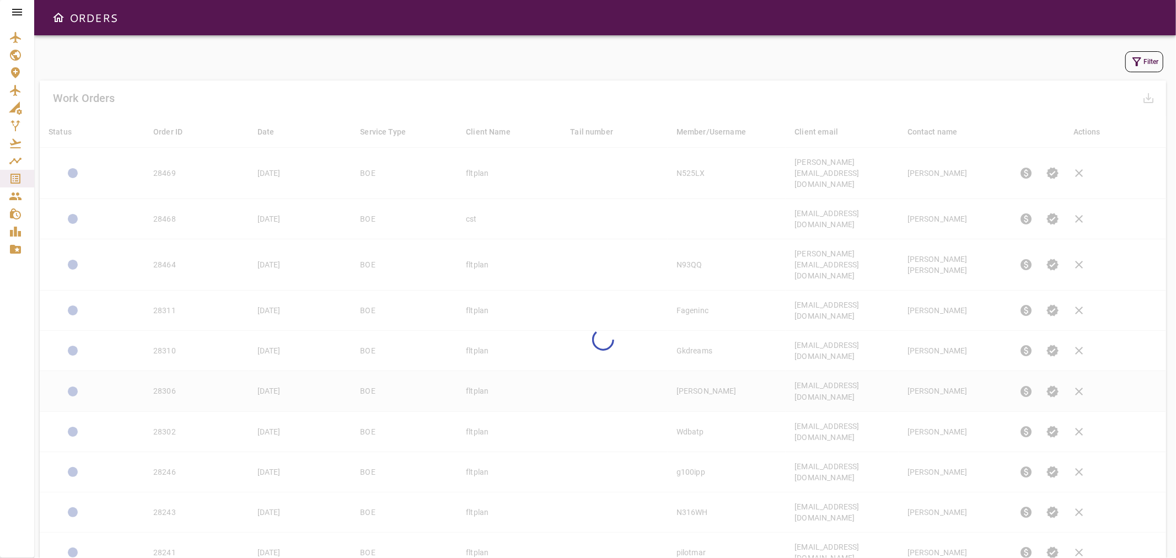
type input "**"
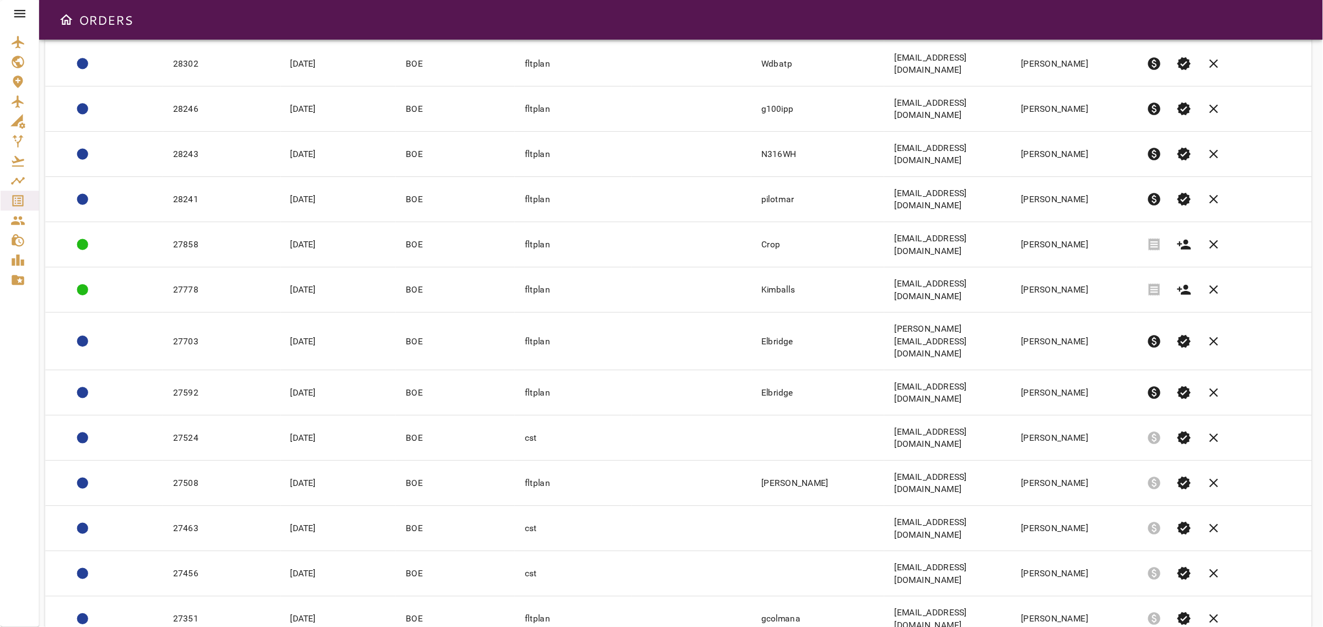
scroll to position [296, 0]
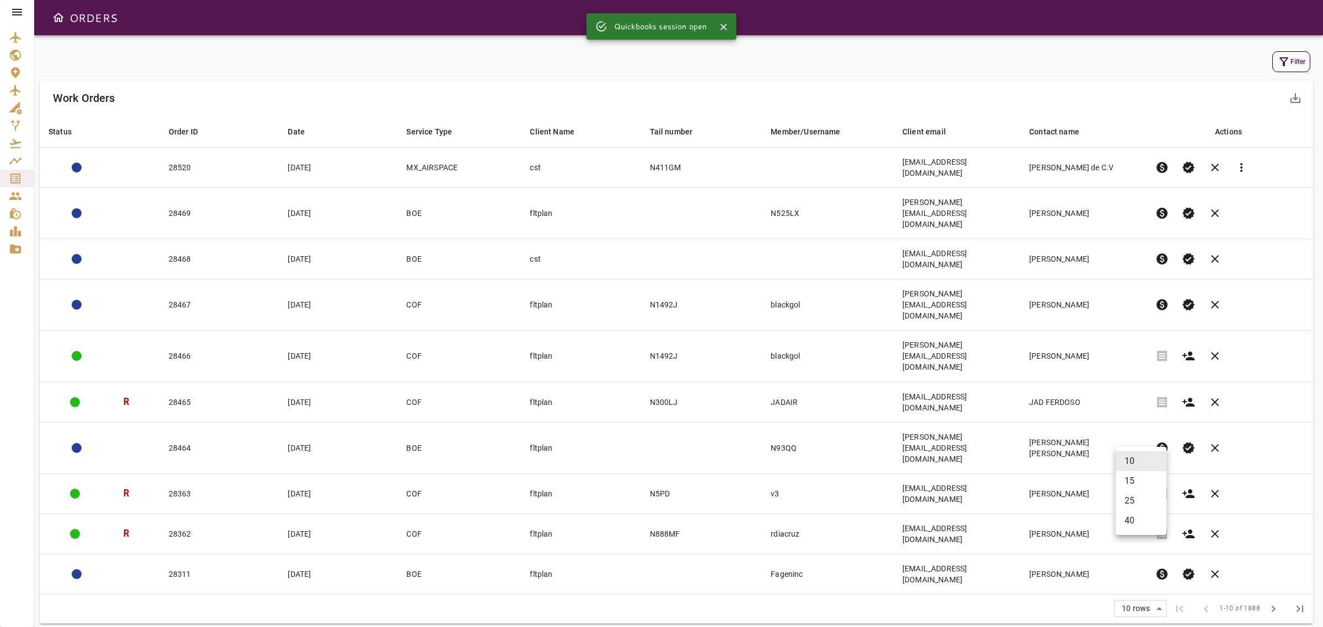
click at [1148, 465] on body "ORDERS Filter Work Orders save_alt Status arrow_downward Order ID arrow_downwar…" at bounding box center [661, 313] width 1323 height 627
click at [1131, 505] on li "25" at bounding box center [1140, 501] width 51 height 20
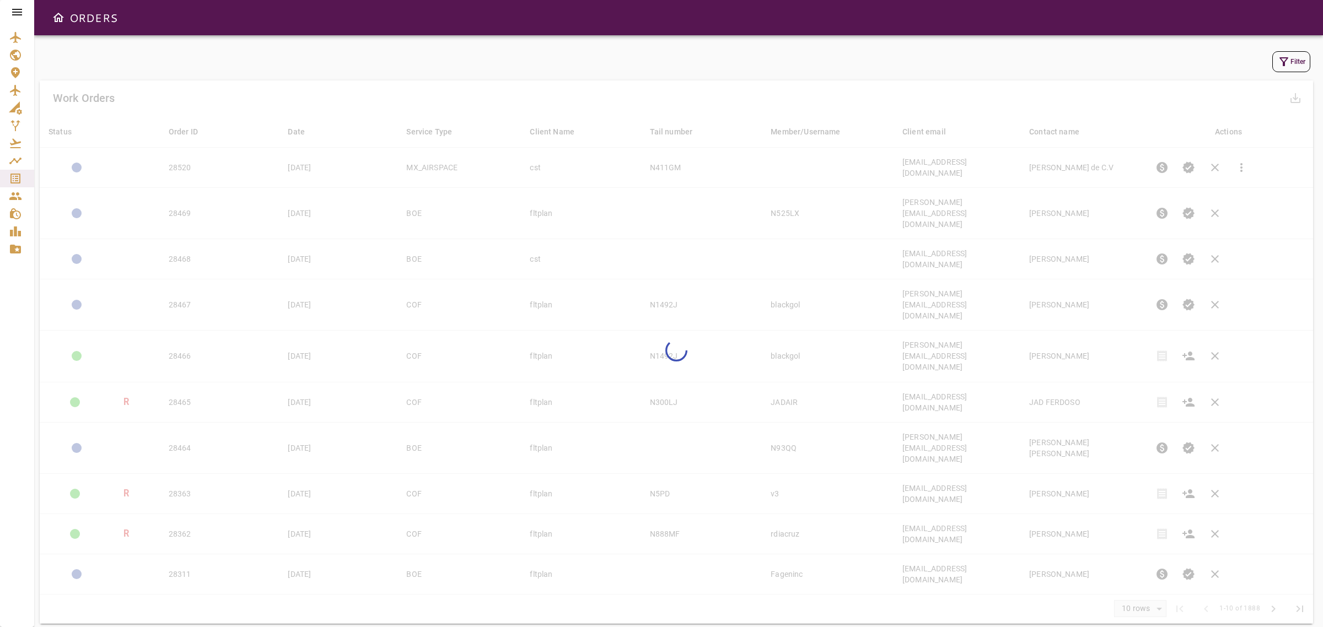
type input "**"
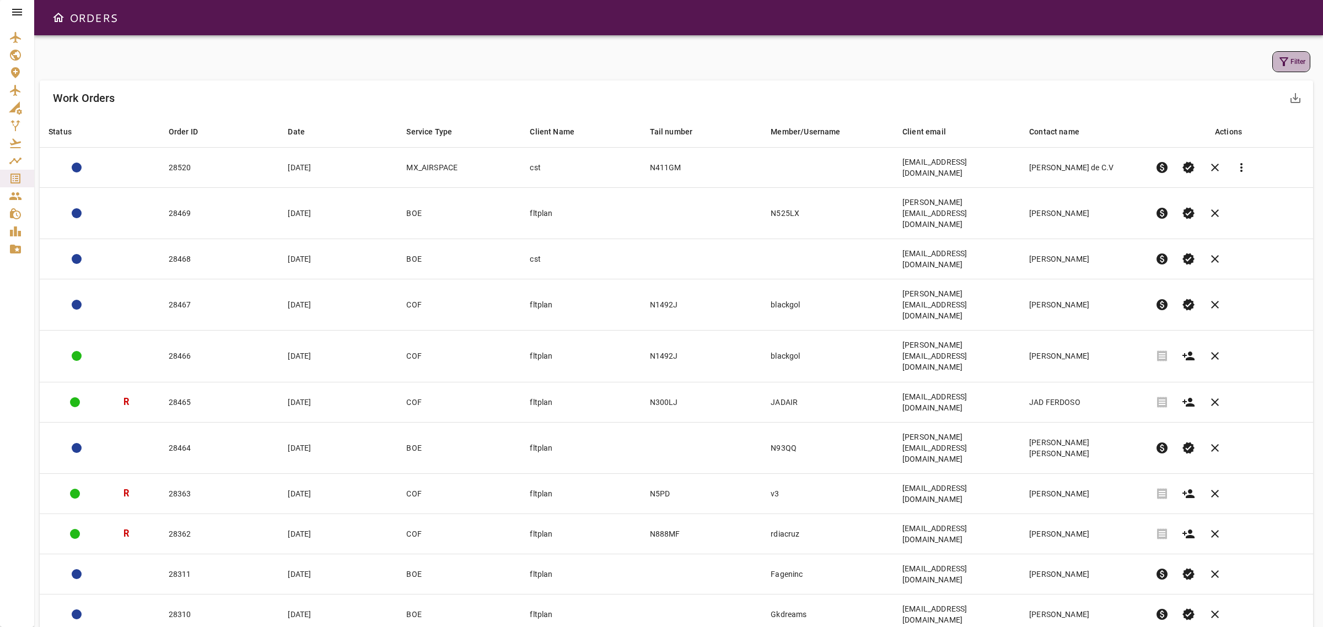
click at [1280, 62] on icon "button" at bounding box center [1283, 61] width 13 height 13
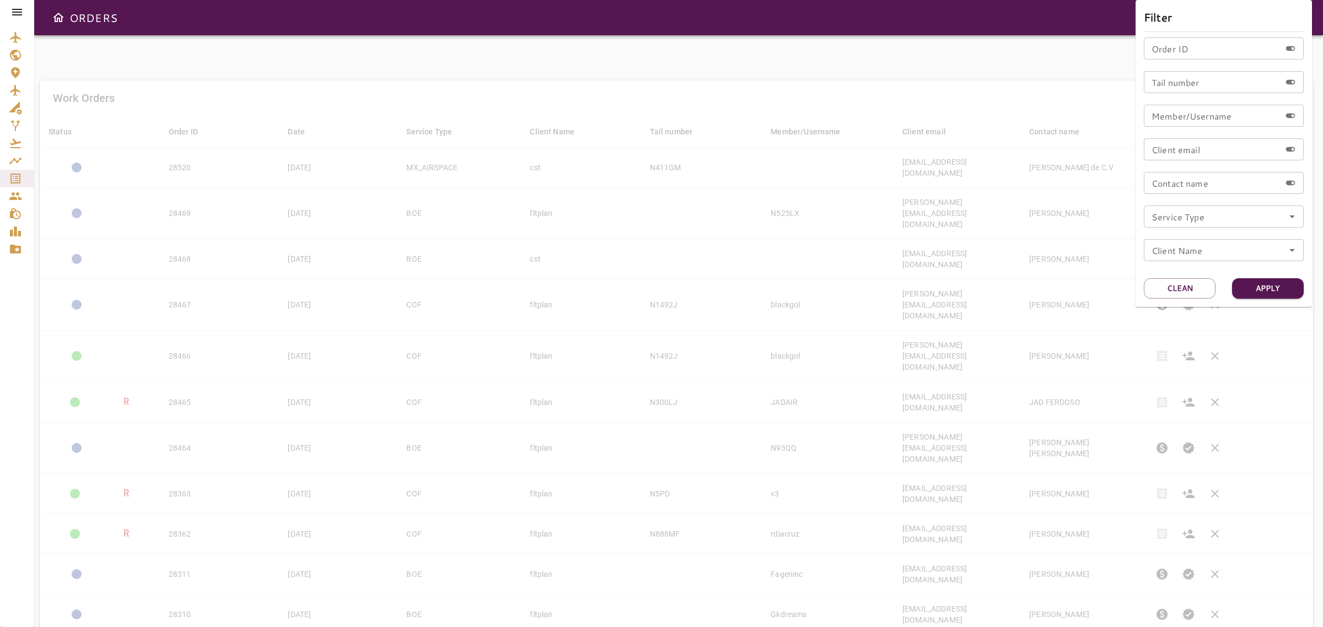
click at [1290, 213] on icon "Open" at bounding box center [1291, 216] width 13 height 13
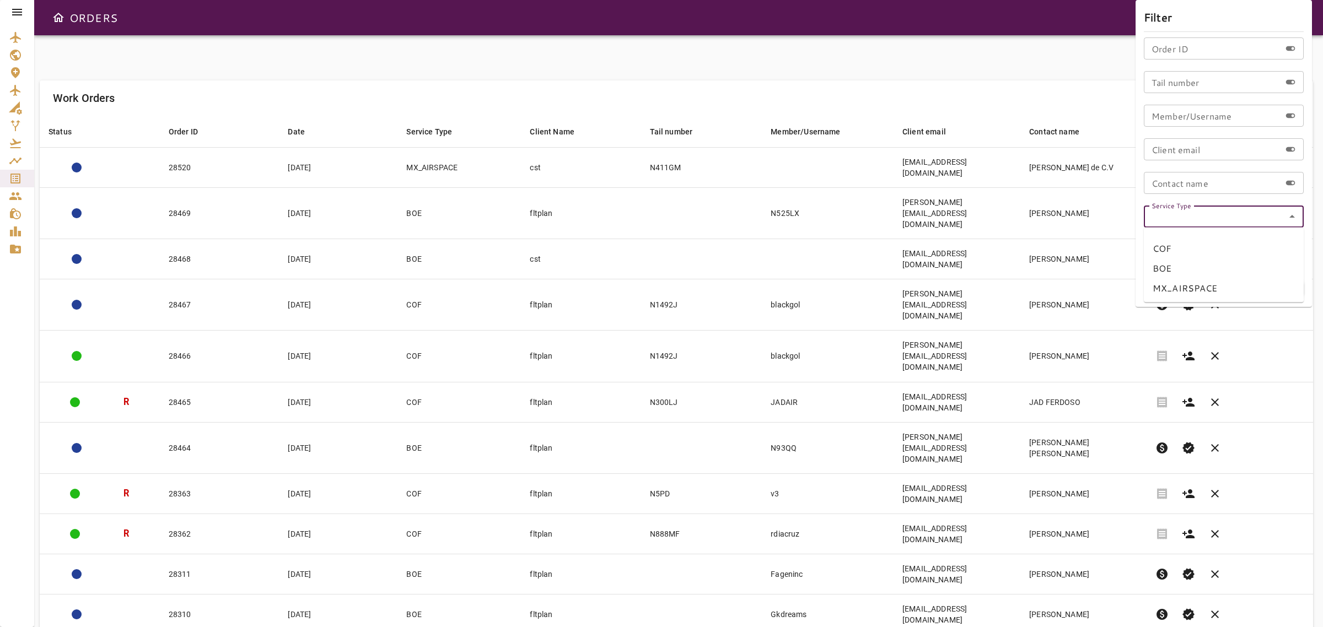
click at [1173, 273] on li "BOE" at bounding box center [1224, 268] width 160 height 20
type input "***"
click at [1259, 293] on button "Apply" at bounding box center [1268, 288] width 72 height 20
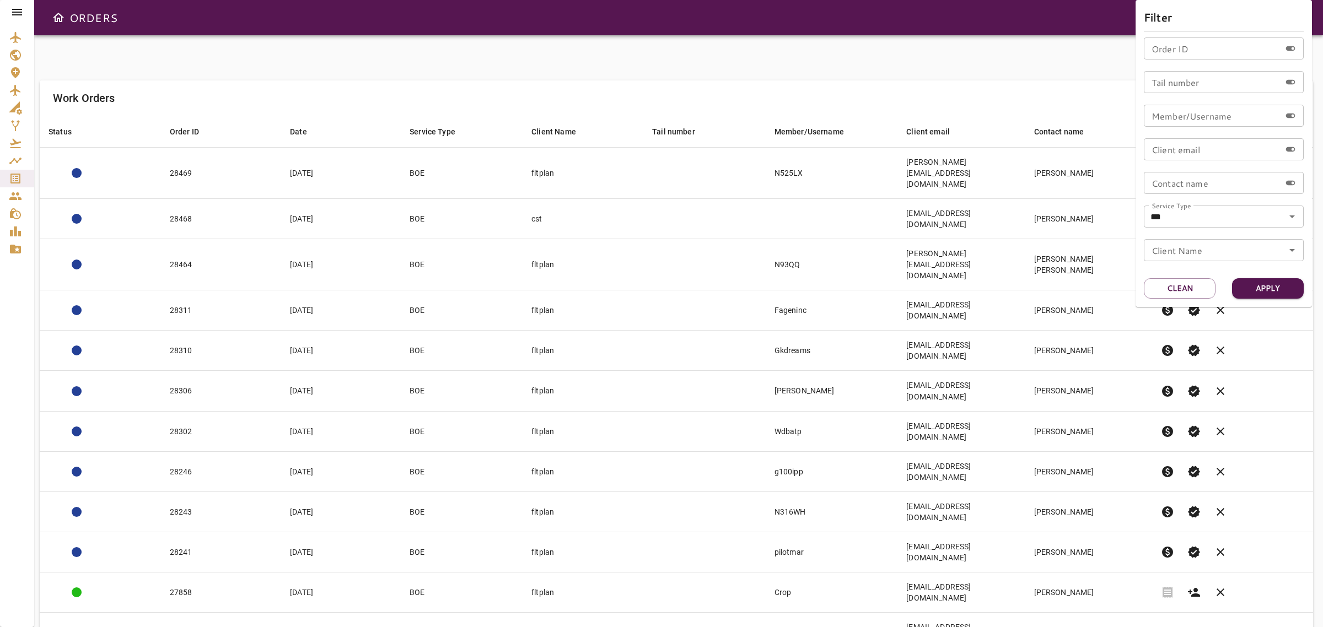
click at [730, 75] on div at bounding box center [661, 313] width 1323 height 627
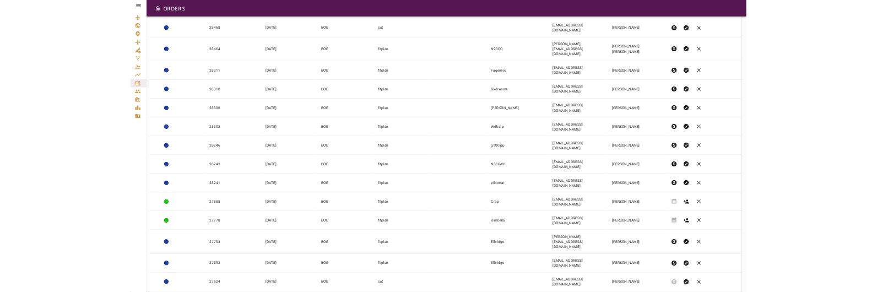
scroll to position [296, 0]
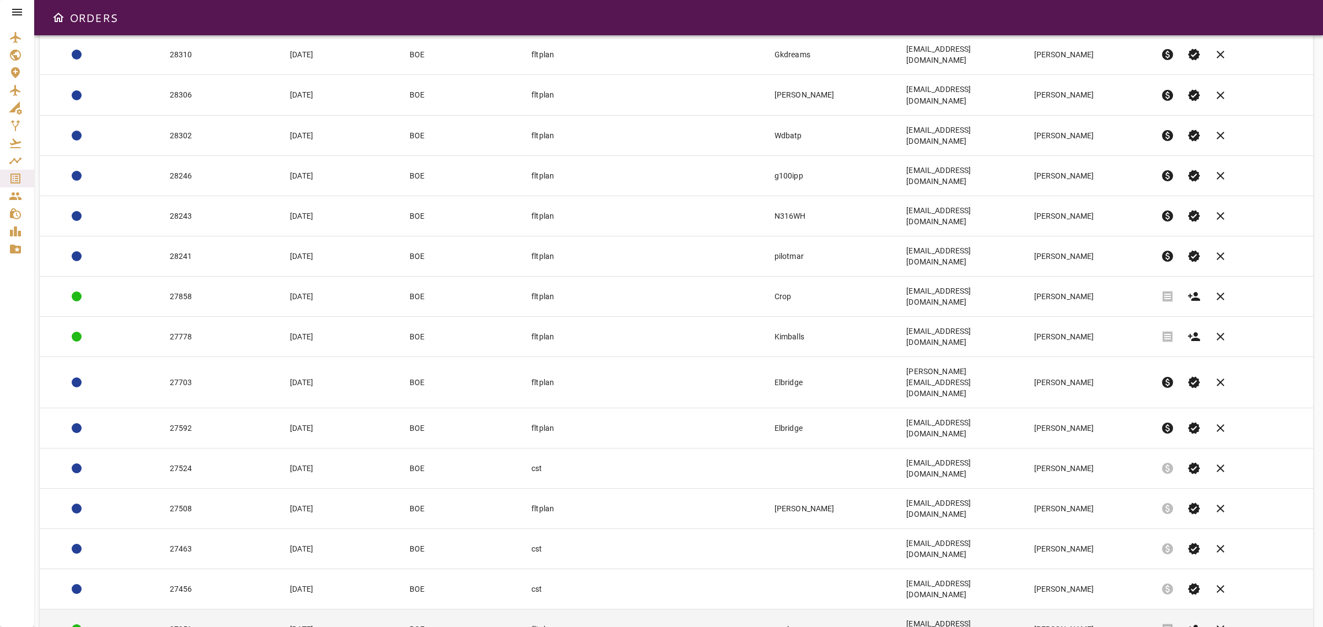
click at [479, 609] on td "BOE" at bounding box center [462, 629] width 122 height 40
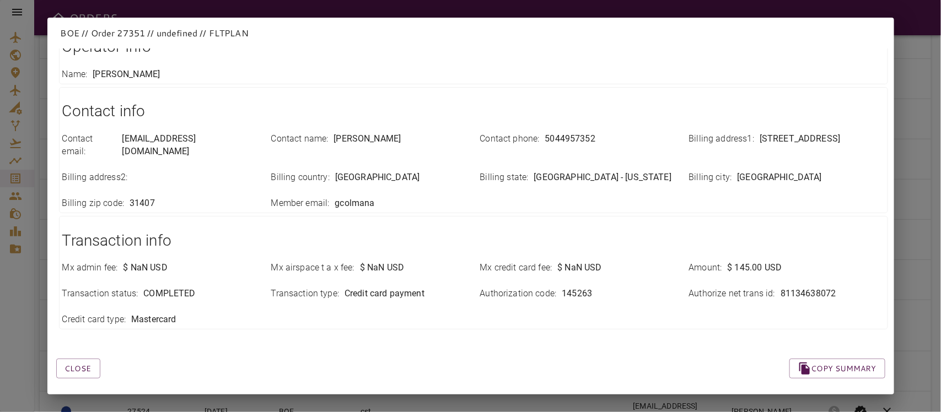
scroll to position [0, 0]
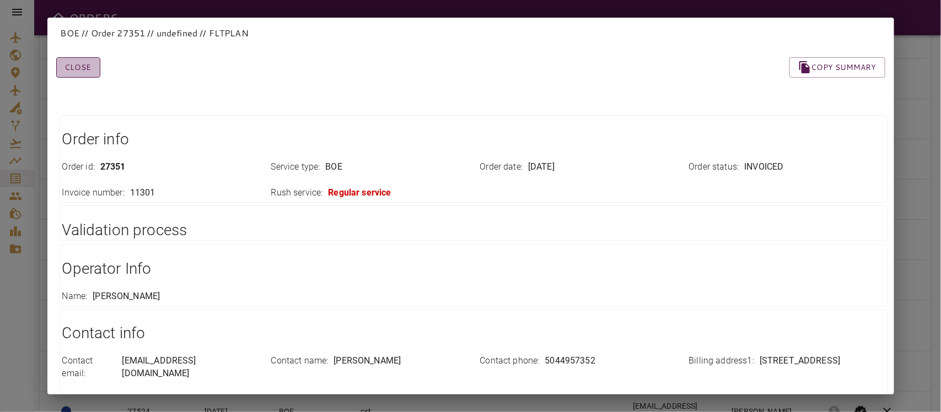
click at [81, 64] on button "Close" at bounding box center [78, 67] width 44 height 20
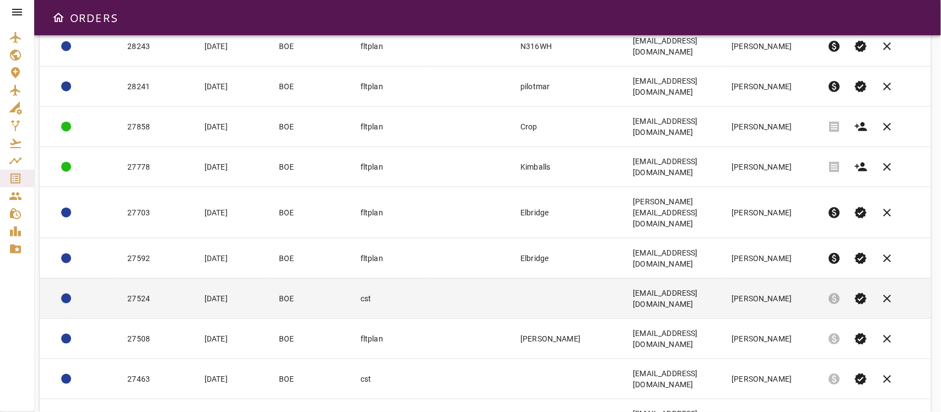
scroll to position [490, 0]
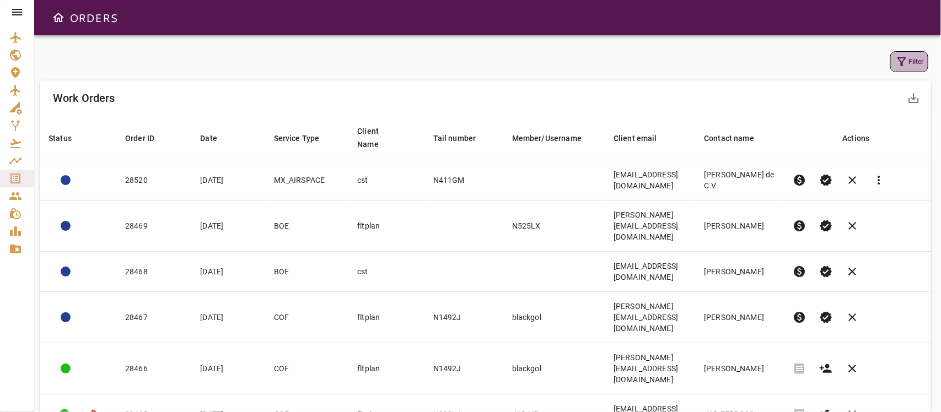
click at [916, 57] on button "Filter" at bounding box center [909, 61] width 38 height 21
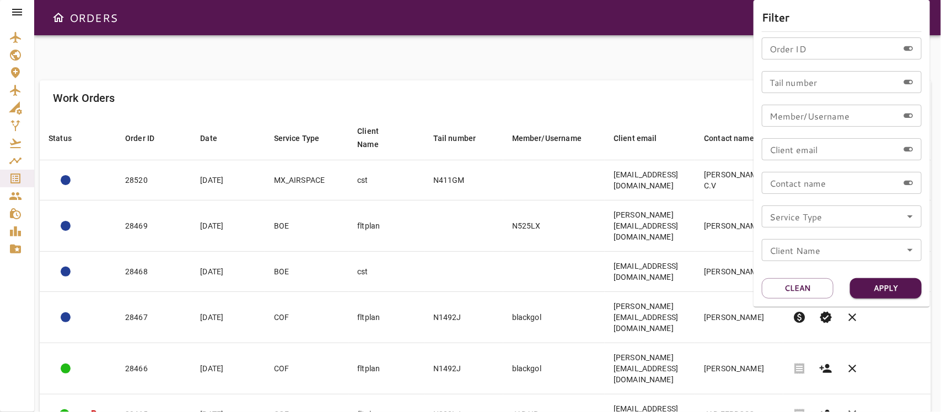
click at [905, 222] on icon "Open" at bounding box center [909, 216] width 13 height 13
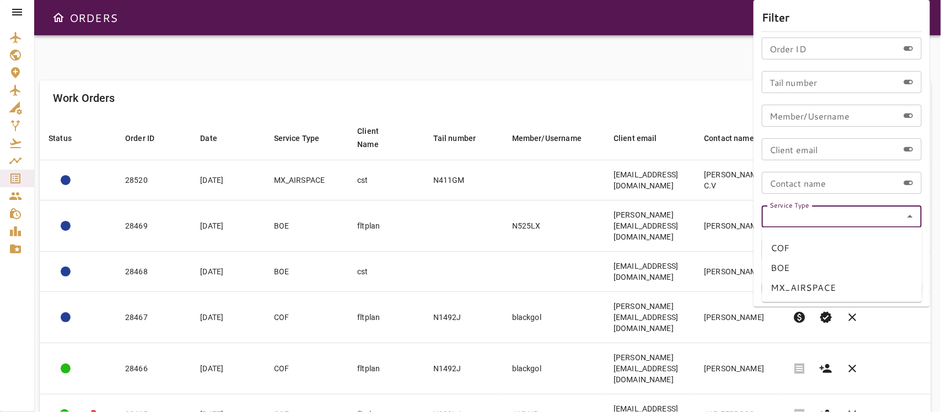
click at [780, 271] on li "BOE" at bounding box center [842, 268] width 160 height 20
type input "***"
click at [881, 293] on button "Apply" at bounding box center [886, 288] width 72 height 20
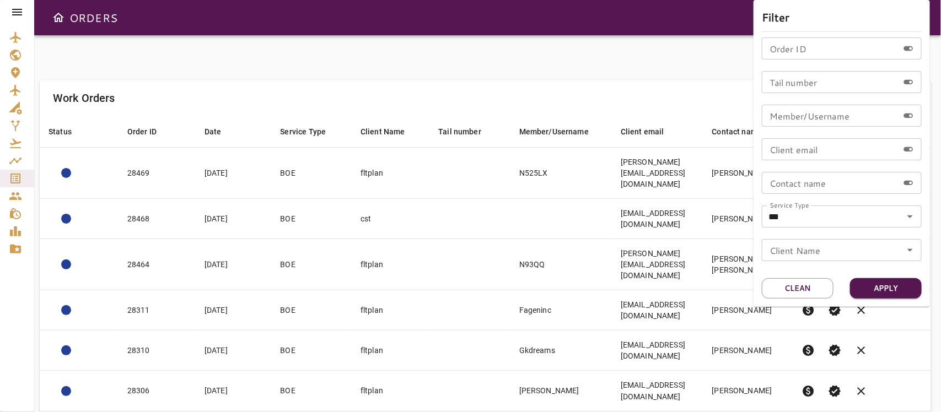
click at [624, 78] on div at bounding box center [470, 206] width 941 height 412
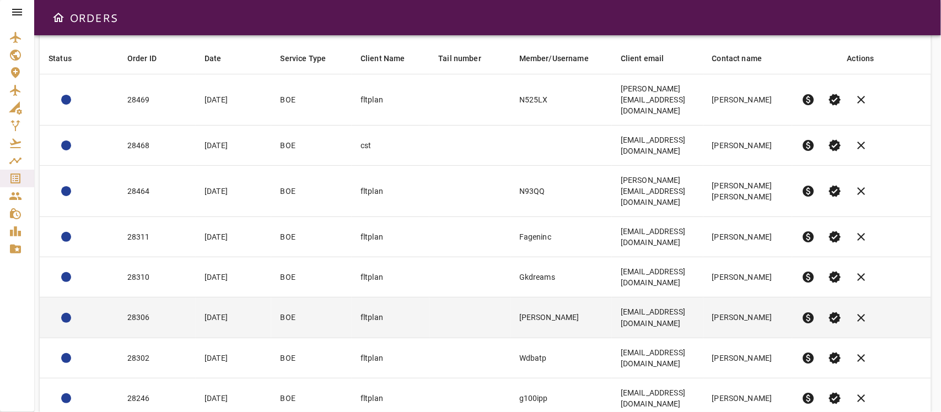
scroll to position [150, 0]
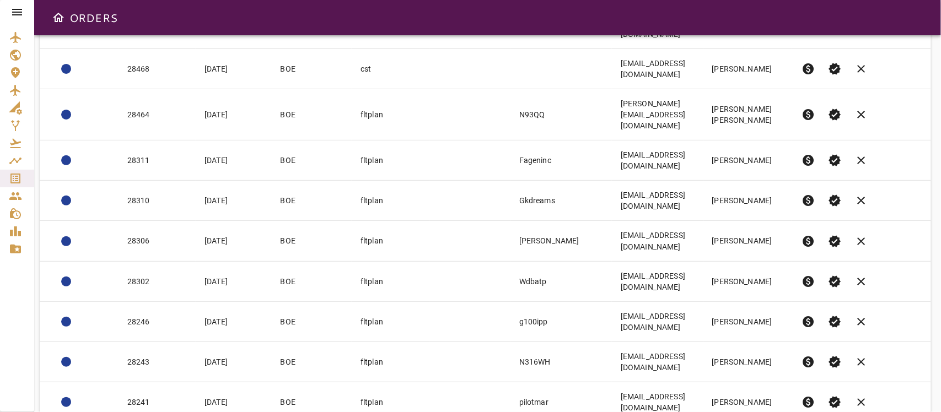
click at [770, 381] on body "ORDERS Filter Work Orders save_alt Status arrow_downward Order ID arrow_downwar…" at bounding box center [470, 206] width 941 height 412
click at [745, 368] on li "25" at bounding box center [763, 369] width 51 height 20
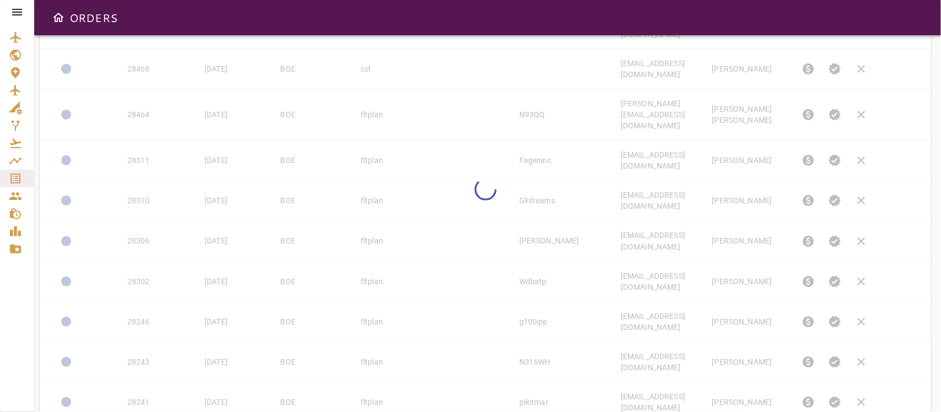
type input "**"
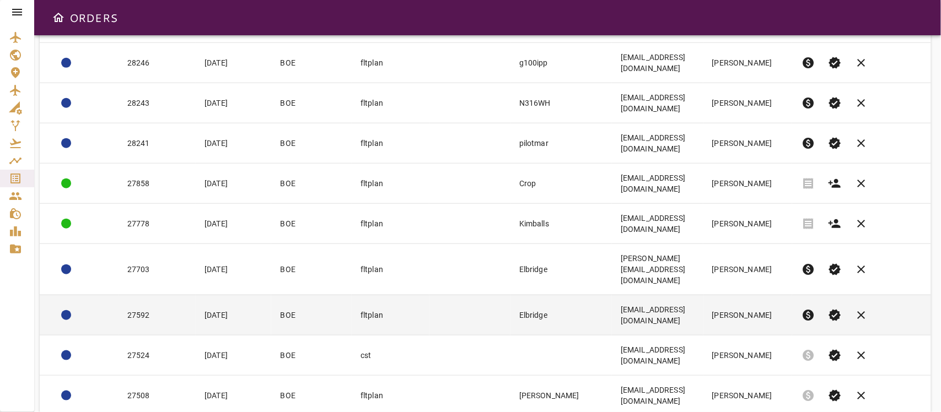
scroll to position [425, 0]
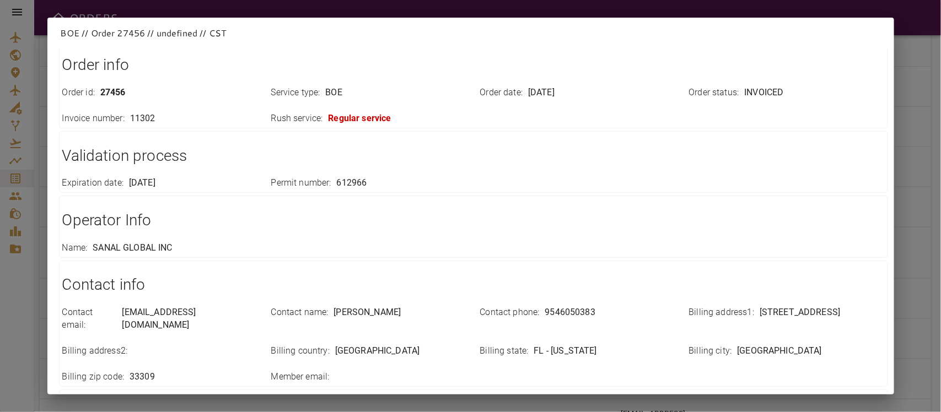
scroll to position [0, 0]
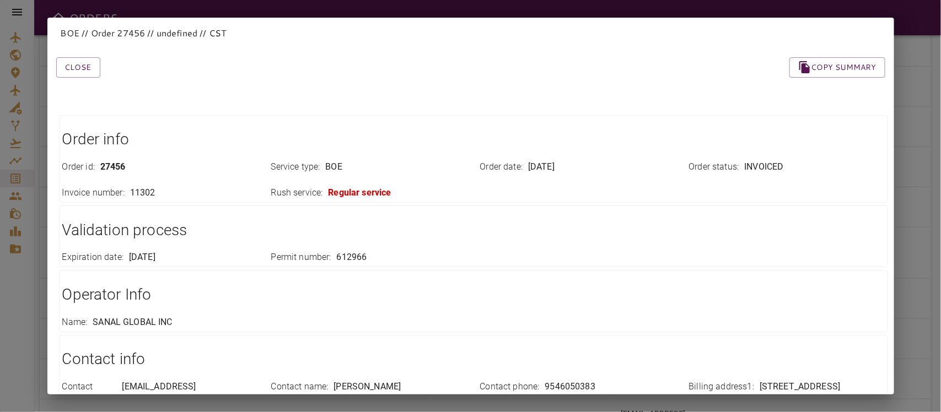
click at [344, 351] on h1 "Contact info" at bounding box center [473, 359] width 822 height 22
click at [78, 64] on button "Close" at bounding box center [78, 67] width 44 height 20
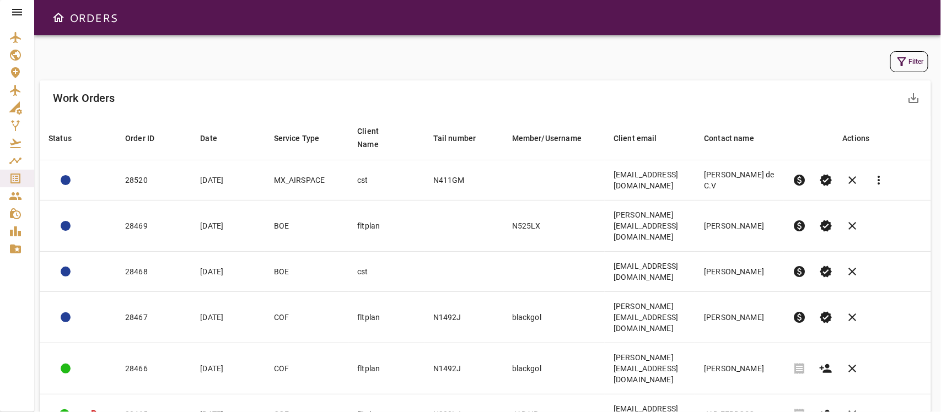
click at [907, 64] on icon "button" at bounding box center [901, 61] width 13 height 13
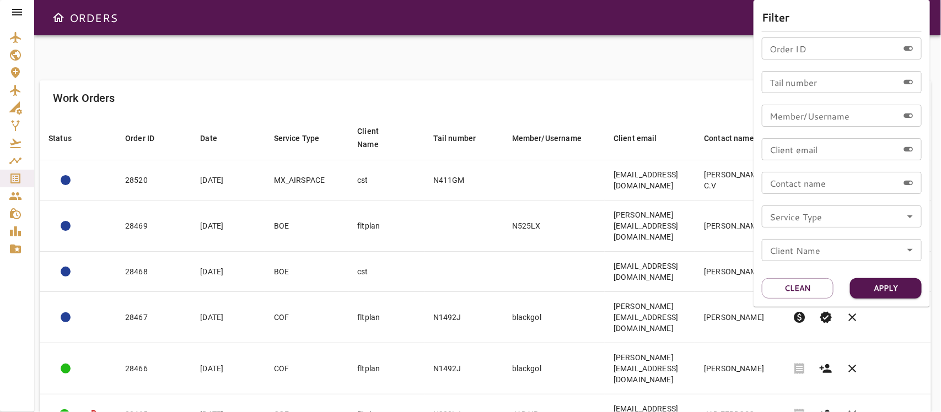
click at [912, 220] on icon "Open" at bounding box center [909, 216] width 13 height 13
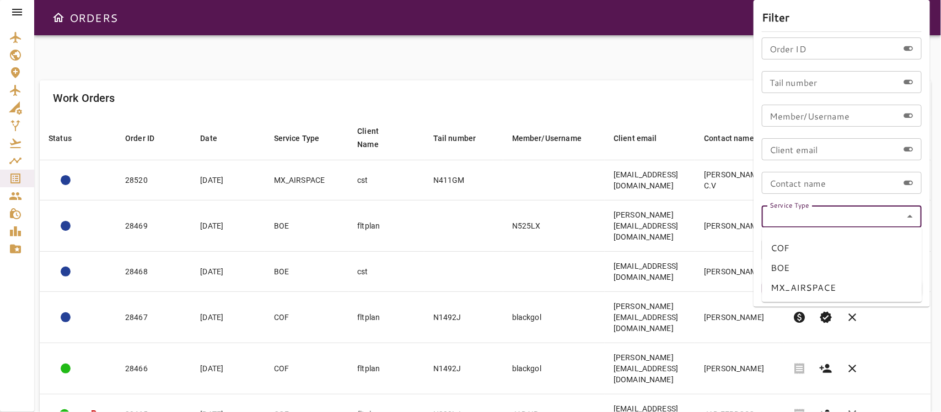
click at [779, 261] on li "BOE" at bounding box center [842, 268] width 160 height 20
type input "***"
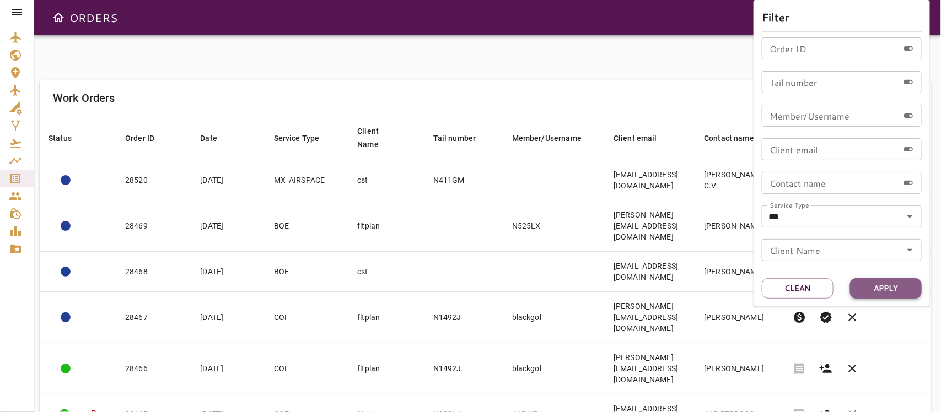
click at [890, 288] on button "Apply" at bounding box center [886, 288] width 72 height 20
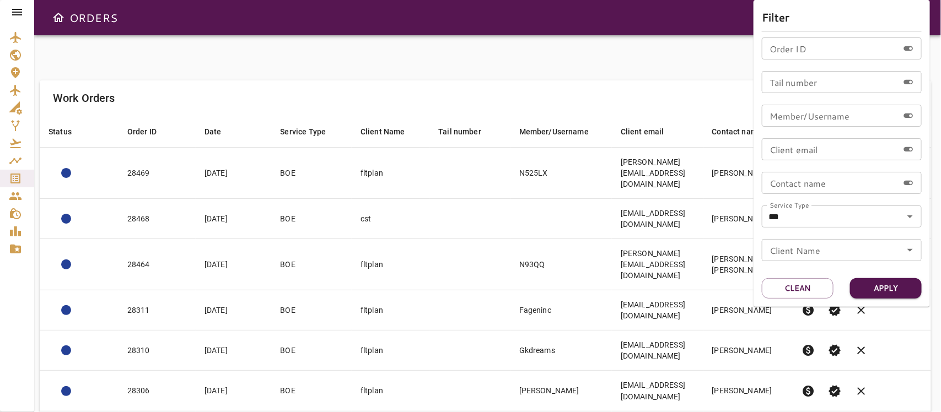
click at [472, 105] on div at bounding box center [470, 206] width 941 height 412
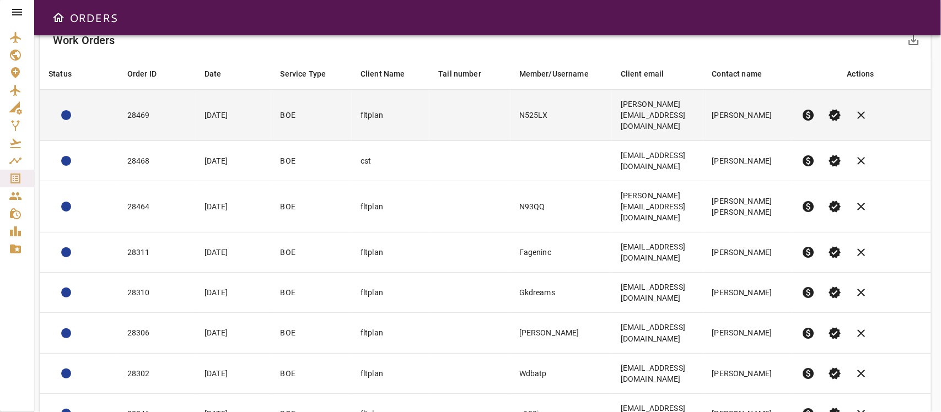
scroll to position [150, 0]
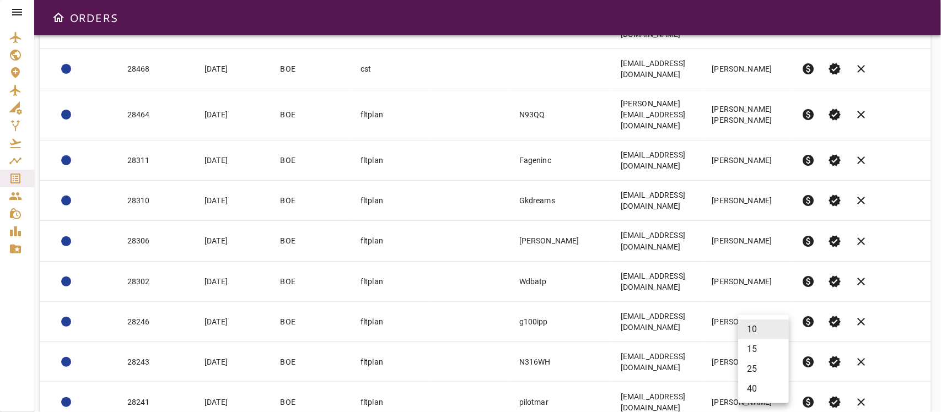
click at [777, 381] on body "ORDERS Filter Work Orders save_alt Status arrow_downward Order ID arrow_downwar…" at bounding box center [470, 206] width 941 height 412
click at [759, 379] on li "40" at bounding box center [763, 389] width 51 height 20
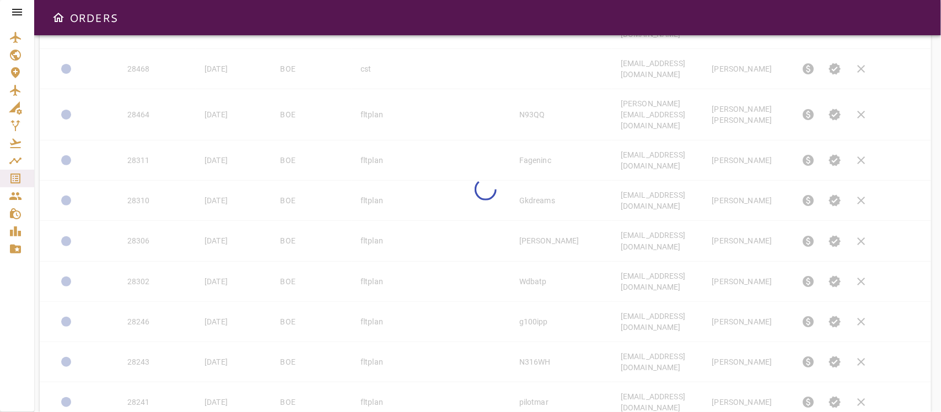
click at [761, 376] on div at bounding box center [485, 191] width 891 height 521
type input "**"
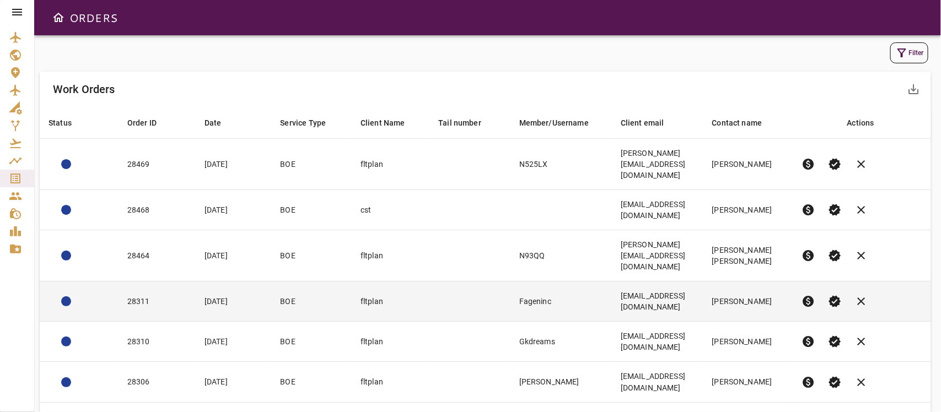
scroll to position [0, 0]
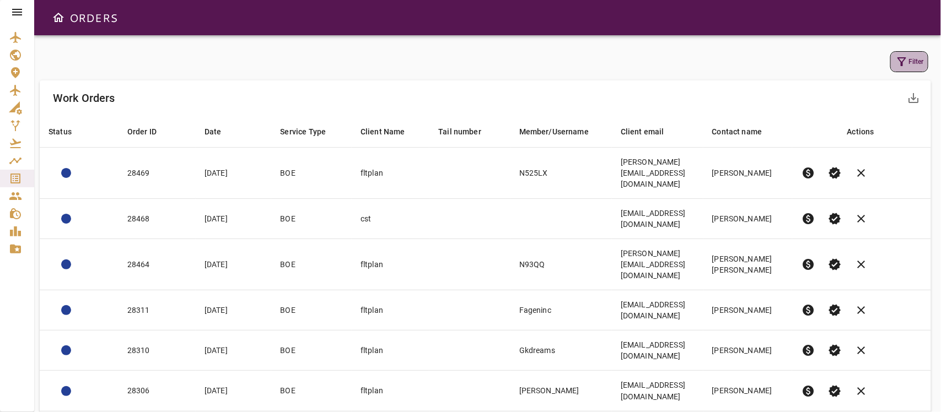
click at [911, 58] on button "Filter" at bounding box center [909, 61] width 38 height 21
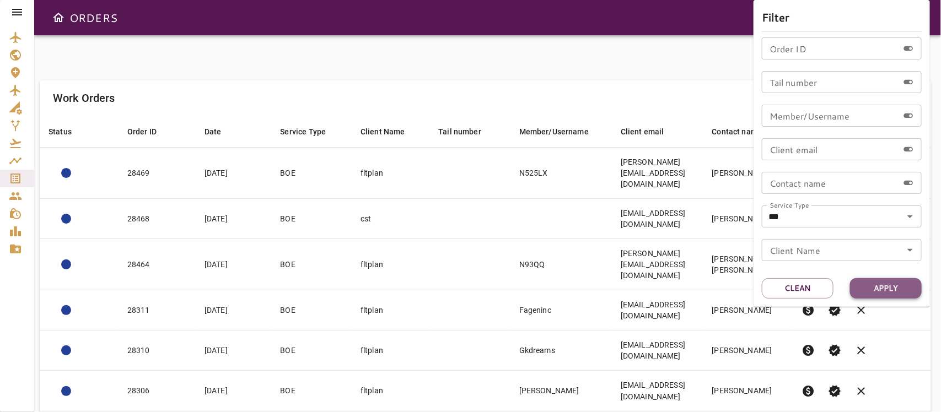
click at [883, 287] on button "Apply" at bounding box center [886, 288] width 72 height 20
click at [676, 69] on div at bounding box center [470, 206] width 941 height 412
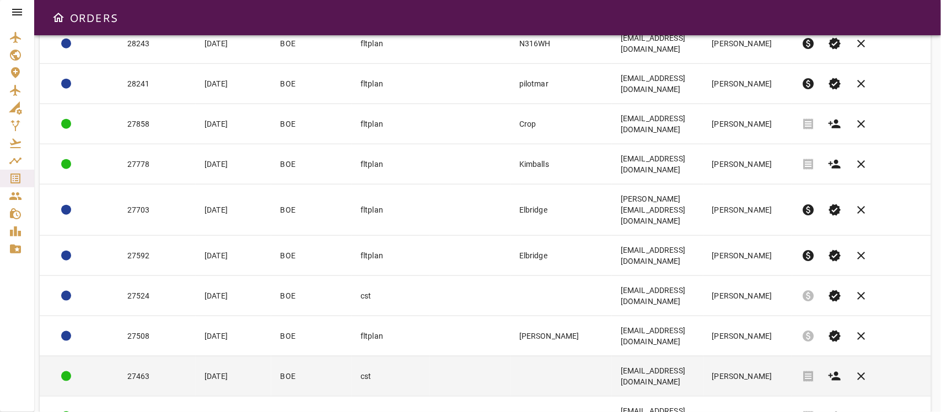
scroll to position [482, 0]
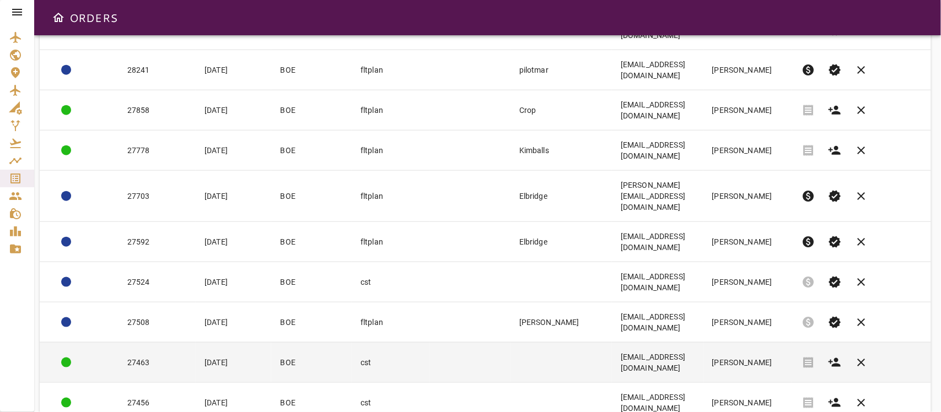
click at [510, 342] on td at bounding box center [560, 362] width 101 height 40
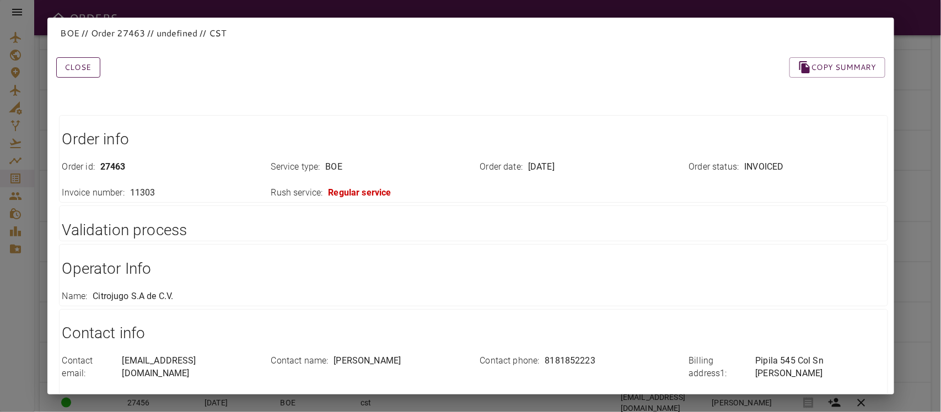
click at [77, 65] on button "Close" at bounding box center [78, 67] width 44 height 20
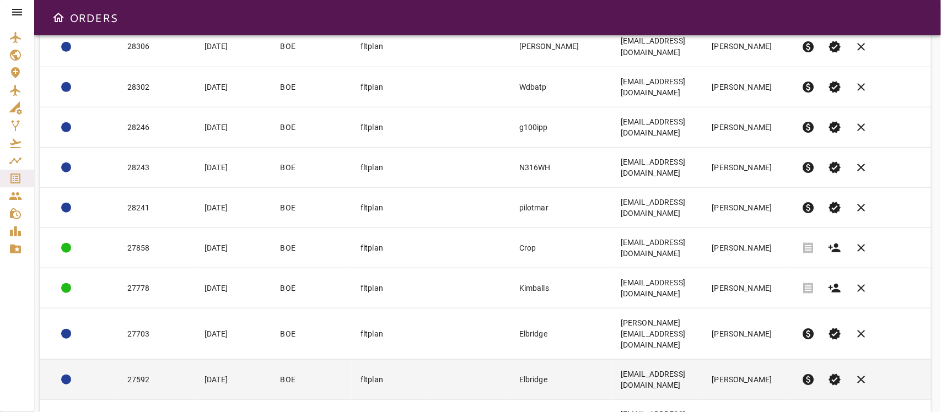
scroll to position [413, 0]
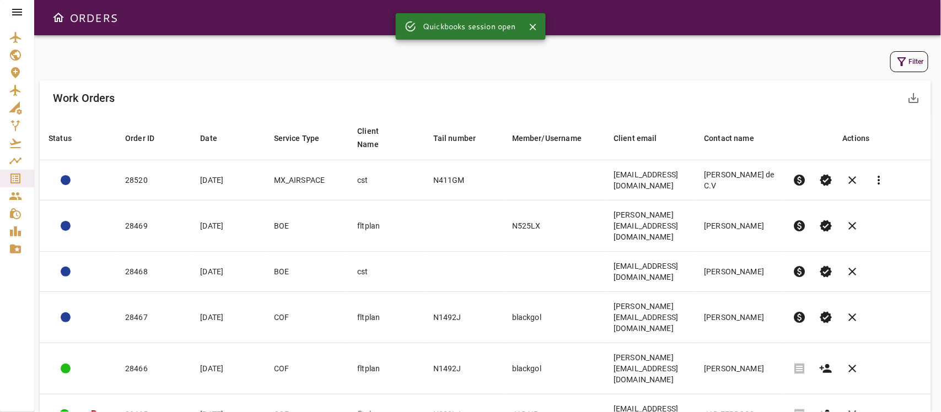
click at [907, 65] on icon "button" at bounding box center [901, 61] width 13 height 13
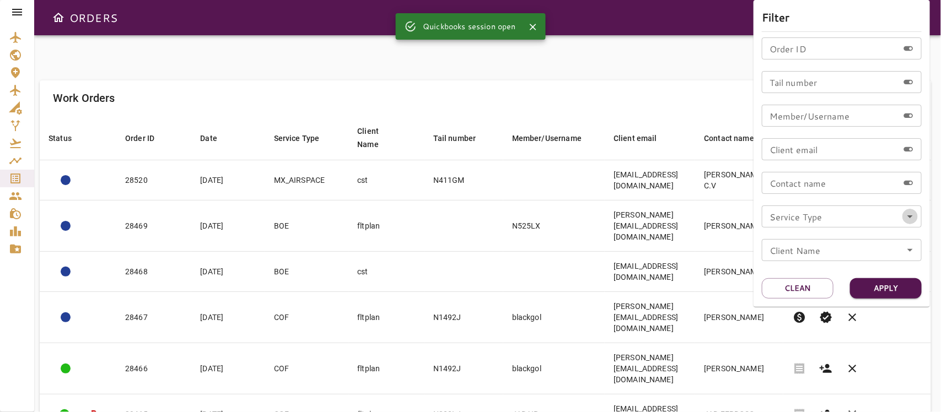
click at [908, 215] on icon "Open" at bounding box center [909, 216] width 13 height 13
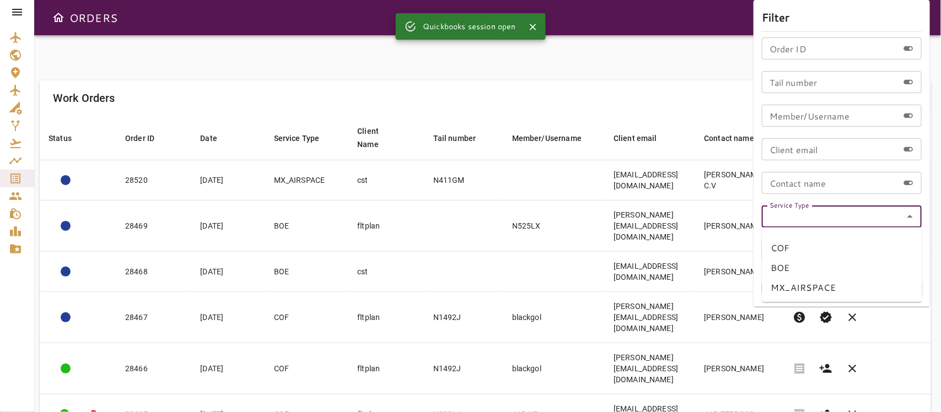
click at [790, 271] on li "BOE" at bounding box center [842, 268] width 160 height 20
type input "***"
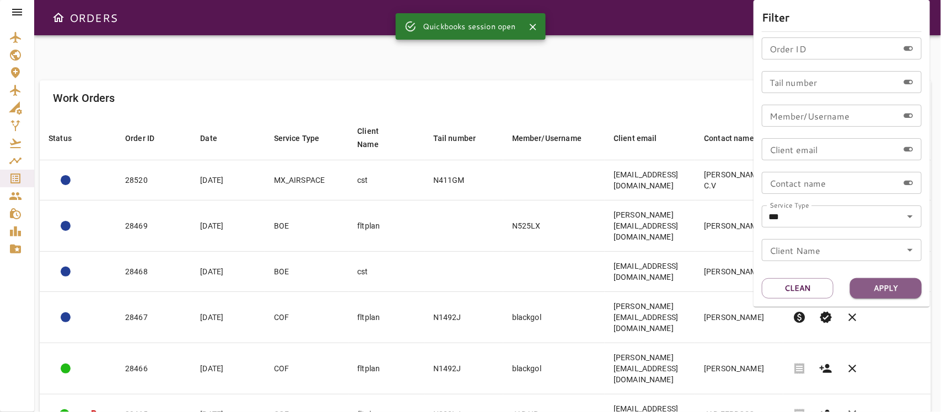
drag, startPoint x: 904, startPoint y: 284, endPoint x: 855, endPoint y: 266, distance: 52.3
click at [904, 285] on button "Apply" at bounding box center [886, 288] width 72 height 20
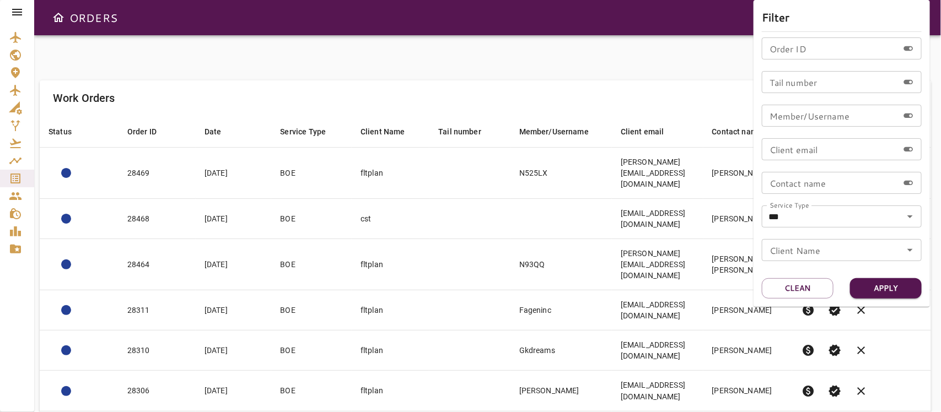
click at [595, 67] on div at bounding box center [470, 206] width 941 height 412
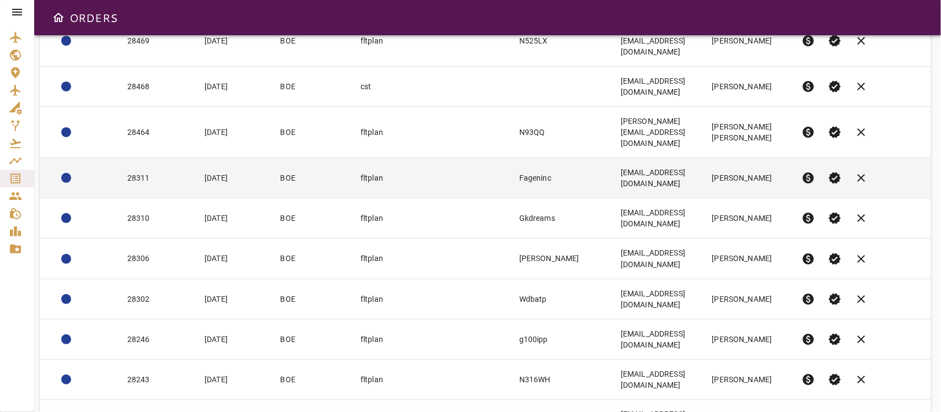
scroll to position [150, 0]
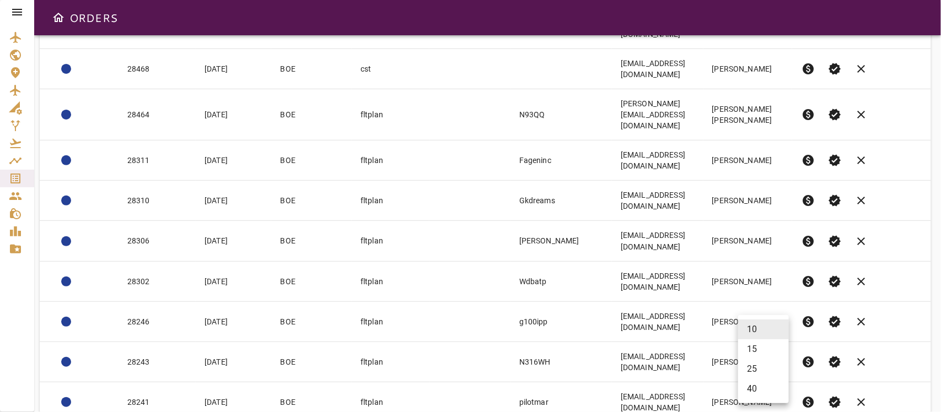
click at [772, 387] on body "ORDERS Filter Work Orders save_alt Status arrow_downward Order ID arrow_downwar…" at bounding box center [470, 206] width 941 height 412
click at [758, 368] on li "25" at bounding box center [763, 369] width 51 height 20
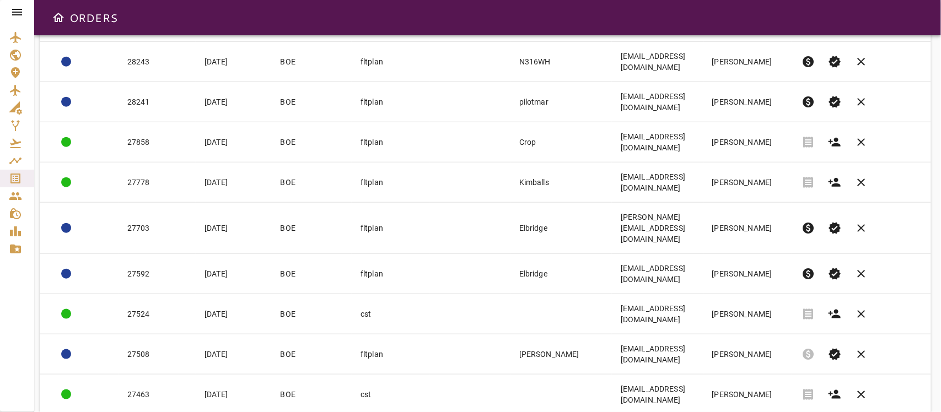
scroll to position [425, 0]
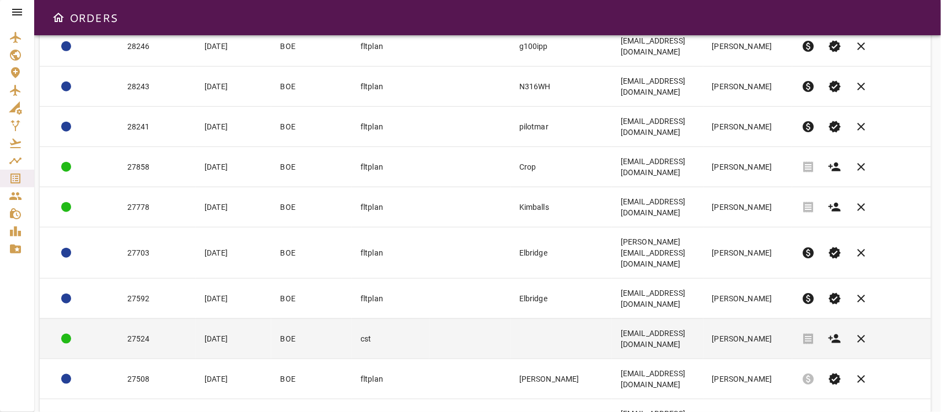
click at [703, 319] on td "N217TH@YAHOO.COM" at bounding box center [657, 339] width 91 height 40
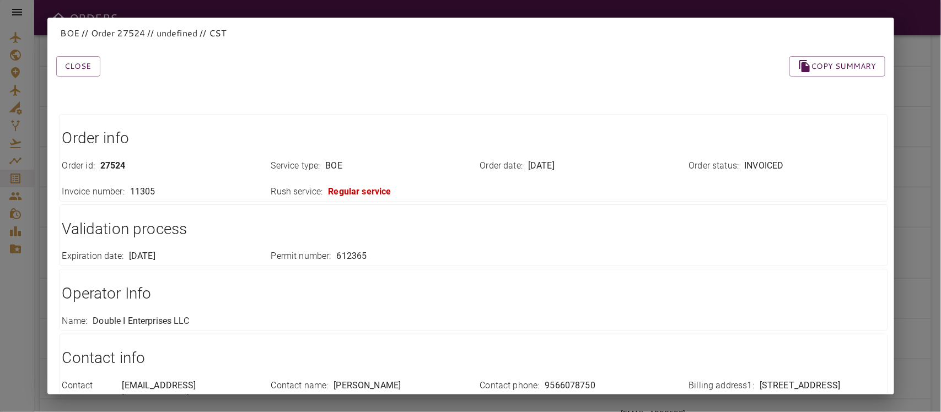
scroll to position [0, 0]
click at [76, 69] on button "Close" at bounding box center [78, 67] width 44 height 20
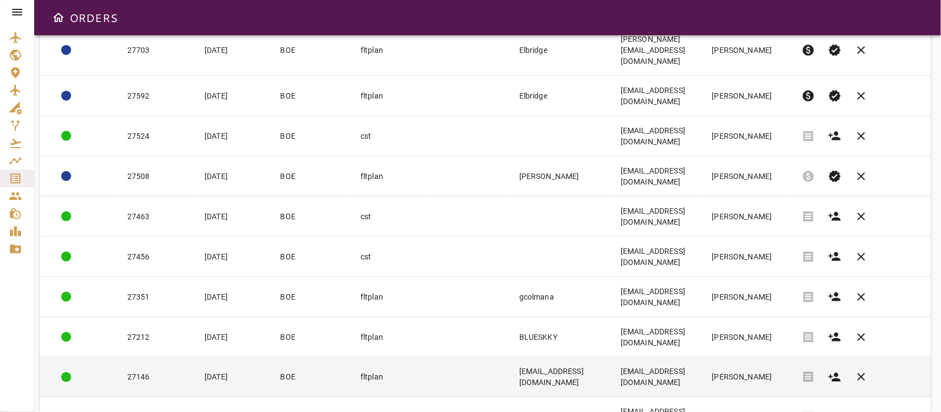
scroll to position [645, 0]
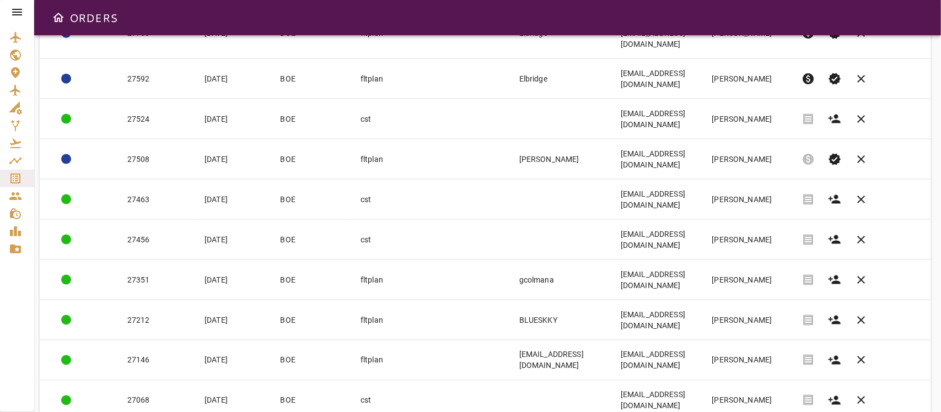
click at [775, 384] on body "ORDERS Filter Work Orders save_alt Status arrow_downward Order ID arrow_downwar…" at bounding box center [470, 206] width 941 height 412
click at [763, 390] on li "40" at bounding box center [763, 389] width 51 height 20
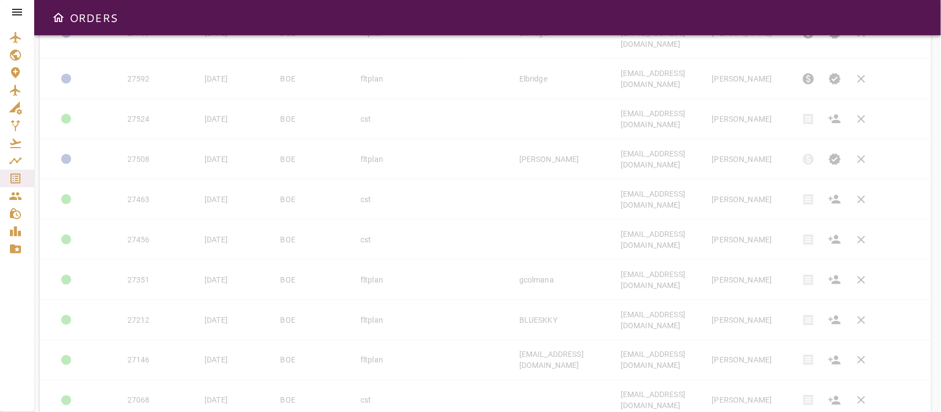
type input "**"
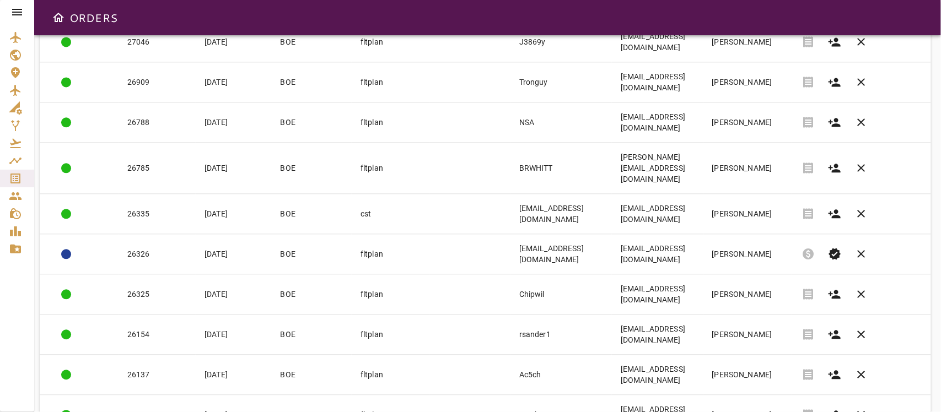
scroll to position [1130, 0]
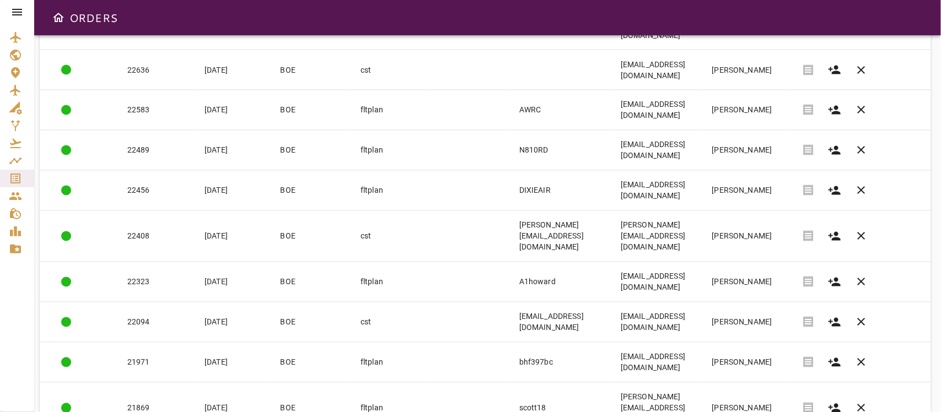
scroll to position [1053, 0]
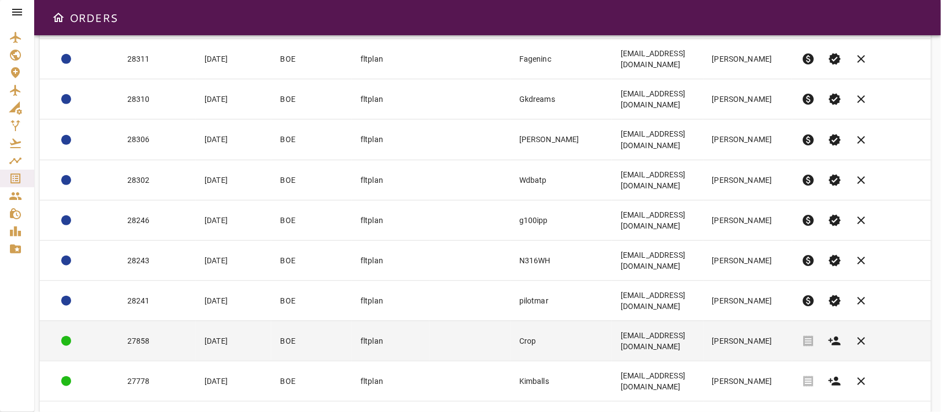
scroll to position [276, 0]
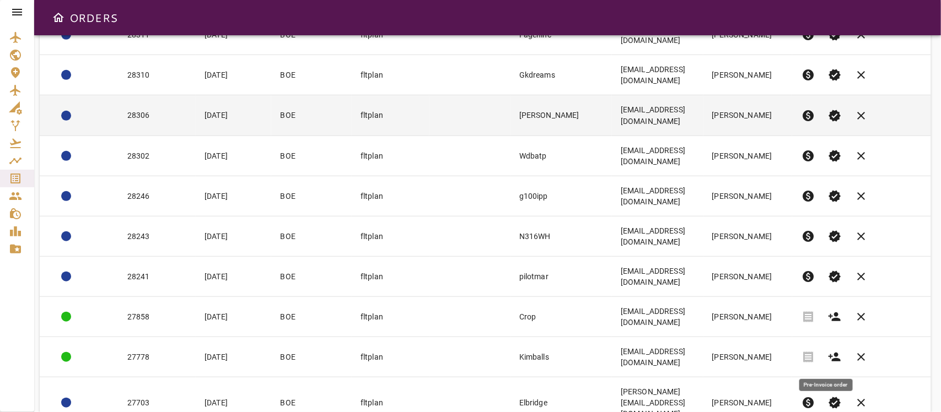
drag, startPoint x: 822, startPoint y: 357, endPoint x: 519, endPoint y: 94, distance: 401.6
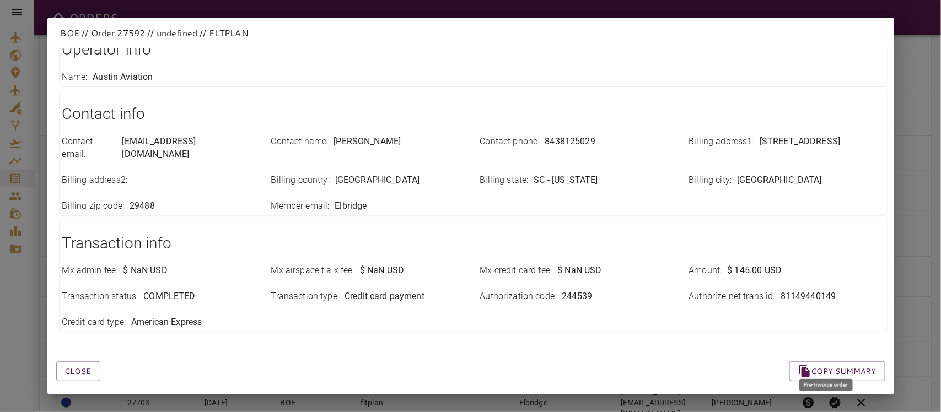
scroll to position [222, 0]
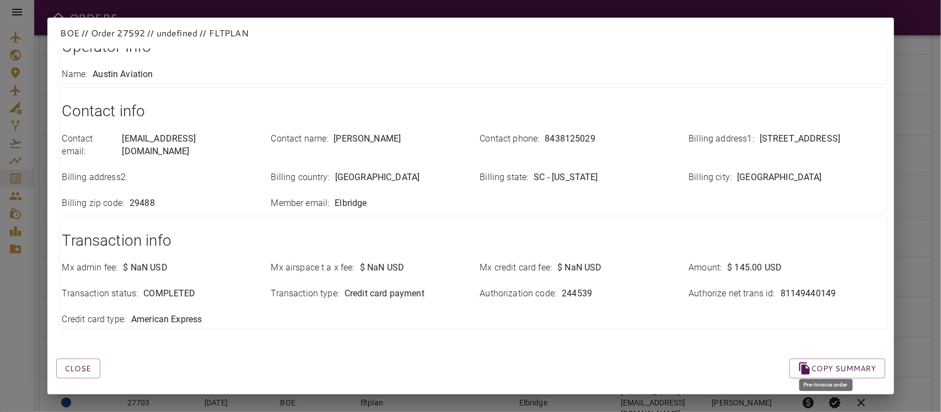
drag, startPoint x: 538, startPoint y: 138, endPoint x: 551, endPoint y: 139, distance: 13.3
click at [538, 138] on div "Contact phone : 8438125029" at bounding box center [578, 139] width 196 height 13
drag, startPoint x: 551, startPoint y: 139, endPoint x: 588, endPoint y: 139, distance: 36.9
click at [588, 139] on div "Contact phone : 8438125029" at bounding box center [578, 139] width 196 height 13
copy p "8438125029"
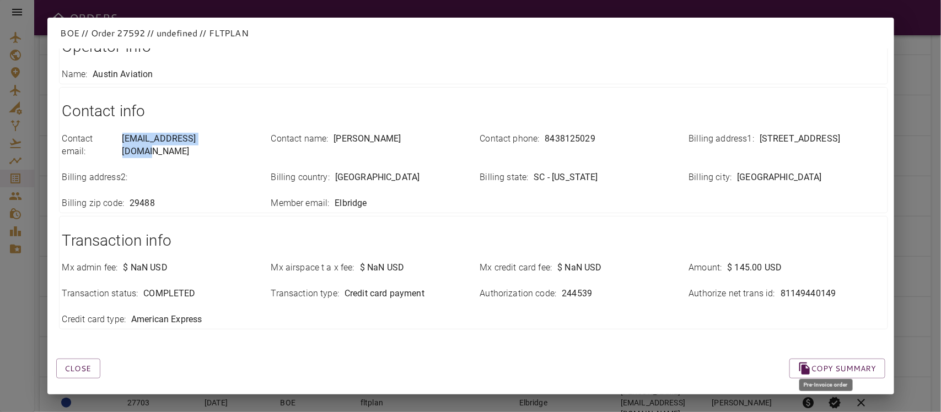
drag, startPoint x: 120, startPoint y: 139, endPoint x: 229, endPoint y: 142, distance: 109.7
click at [229, 142] on div "Contact email : jamesamains@gmail.com" at bounding box center [160, 145] width 196 height 25
copy div "jamesamains@gmail.com"
drag, startPoint x: 745, startPoint y: 138, endPoint x: 822, endPoint y: 138, distance: 77.2
click at [822, 138] on div "Billing address1 : 637 Aviation Way" at bounding box center [787, 139] width 196 height 13
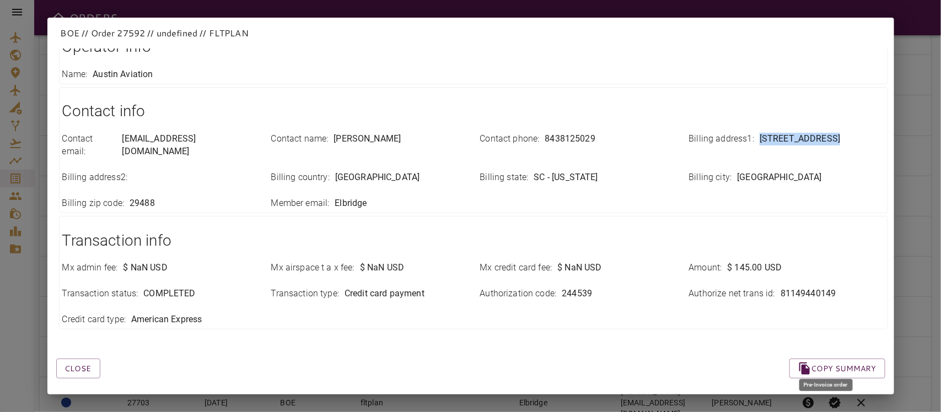
copy div "637 Aviation Way"
drag, startPoint x: 726, startPoint y: 167, endPoint x: 784, endPoint y: 172, distance: 57.5
click at [784, 172] on div "Contact email : jamesamains@gmail.com Contact name : Allen Mains Contact phone …" at bounding box center [466, 165] width 835 height 90
copy p "Walterboro"
drag, startPoint x: 546, startPoint y: 169, endPoint x: 620, endPoint y: 168, distance: 73.9
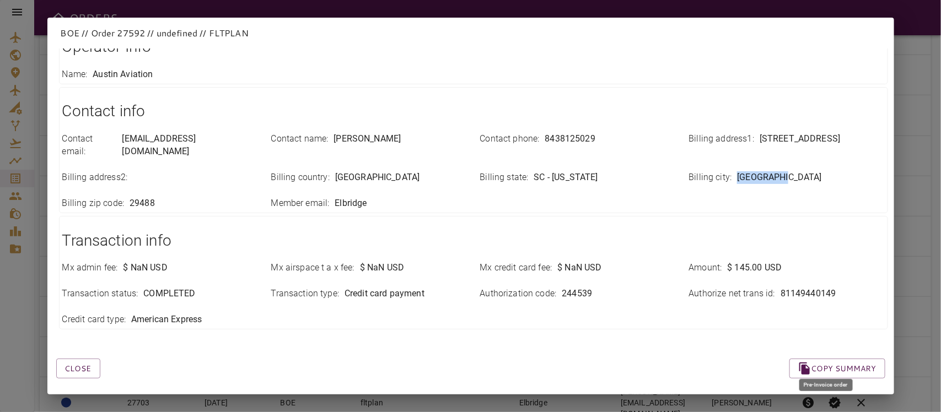
click at [620, 171] on div "Billing state : SC - South Carolina" at bounding box center [578, 177] width 196 height 13
copy p "South Carolina"
drag, startPoint x: 127, startPoint y: 193, endPoint x: 184, endPoint y: 189, distance: 56.3
click at [184, 197] on div "Billing zip code : 29488" at bounding box center [160, 203] width 196 height 13
copy p "29488"
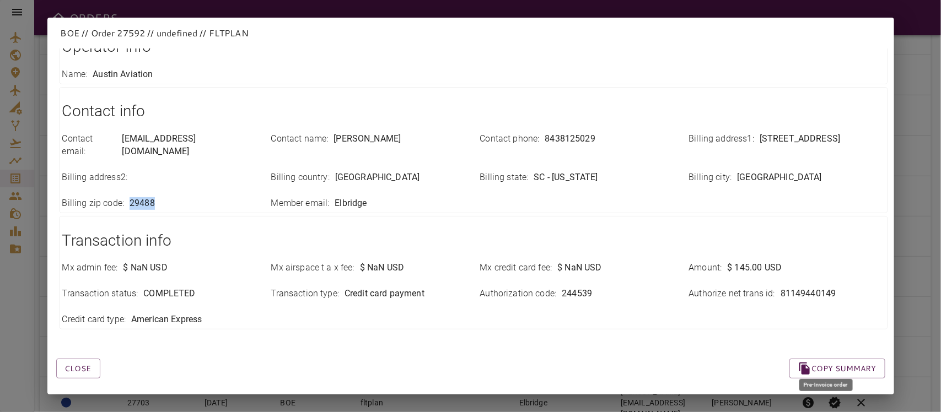
drag, startPoint x: 328, startPoint y: 163, endPoint x: 430, endPoint y: 166, distance: 102.5
click at [430, 171] on div "Billing country : United States of America" at bounding box center [369, 177] width 196 height 13
copy div "[GEOGRAPHIC_DATA]"
click at [451, 230] on h1 "Transaction info" at bounding box center [473, 241] width 822 height 22
drag, startPoint x: 769, startPoint y: 279, endPoint x: 850, endPoint y: 284, distance: 80.6
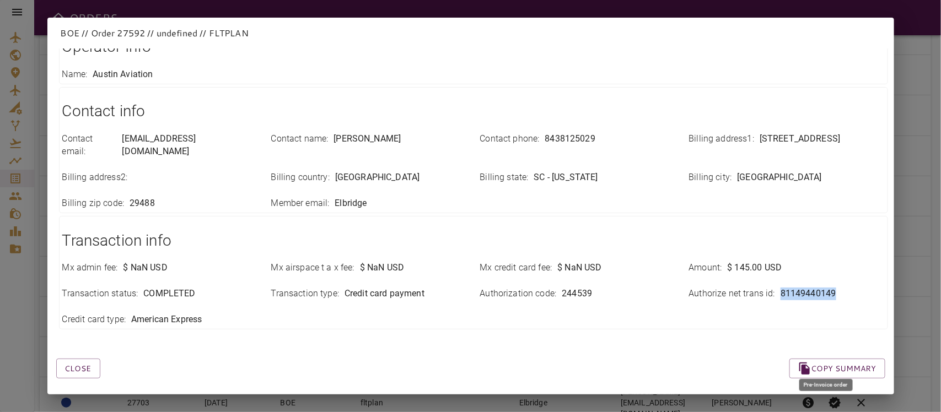
click at [850, 288] on div "Authorize net trans id : 81149440149" at bounding box center [787, 294] width 196 height 13
copy p "81149440149"
click at [635, 345] on div "Close Copy summary" at bounding box center [457, 355] width 855 height 47
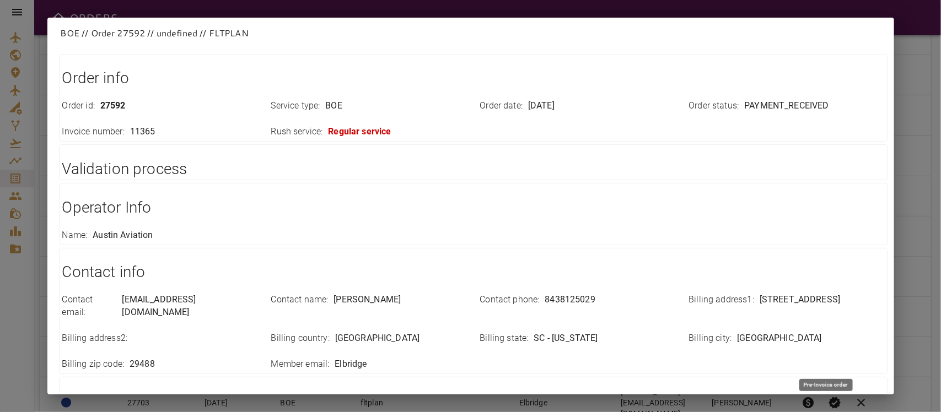
scroll to position [0, 0]
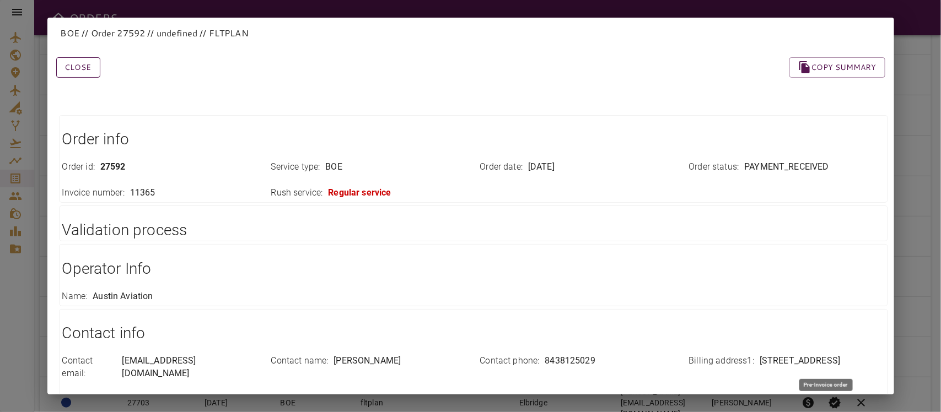
click at [76, 68] on button "Close" at bounding box center [78, 67] width 44 height 20
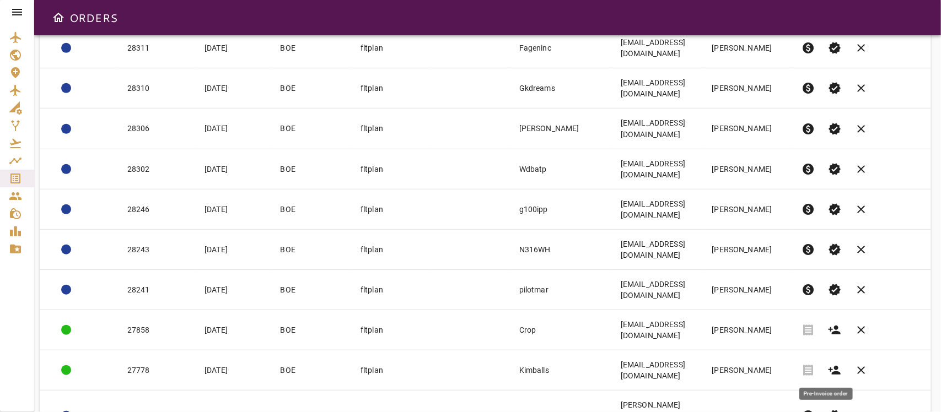
scroll to position [270, 0]
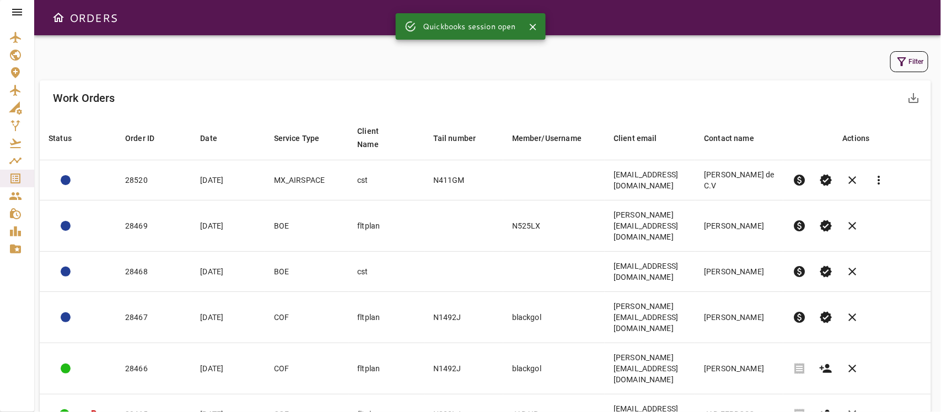
click at [913, 56] on button "Filter" at bounding box center [909, 61] width 38 height 21
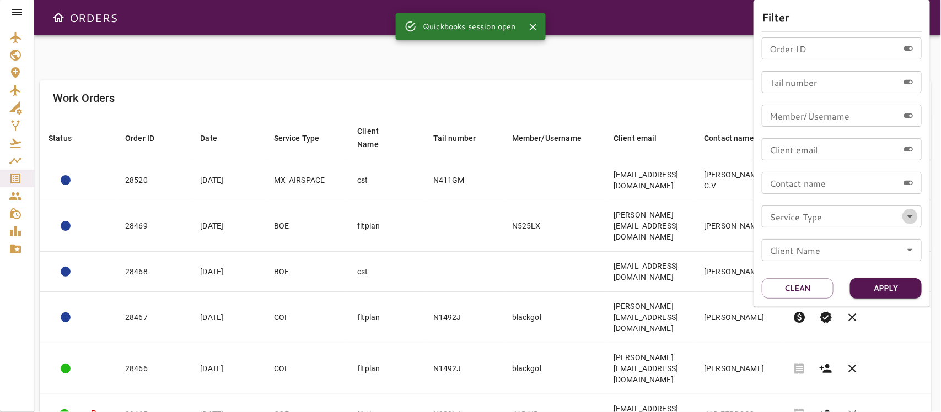
click at [913, 219] on icon "Open" at bounding box center [909, 216] width 13 height 13
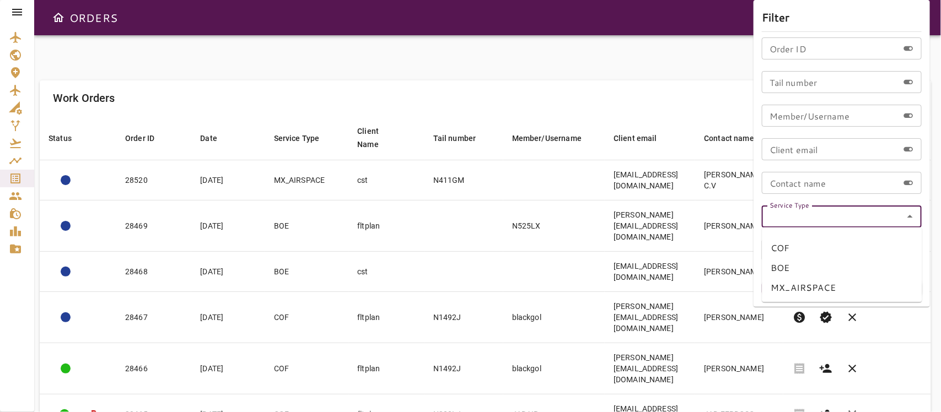
click at [816, 272] on li "BOE" at bounding box center [842, 268] width 160 height 20
type input "***"
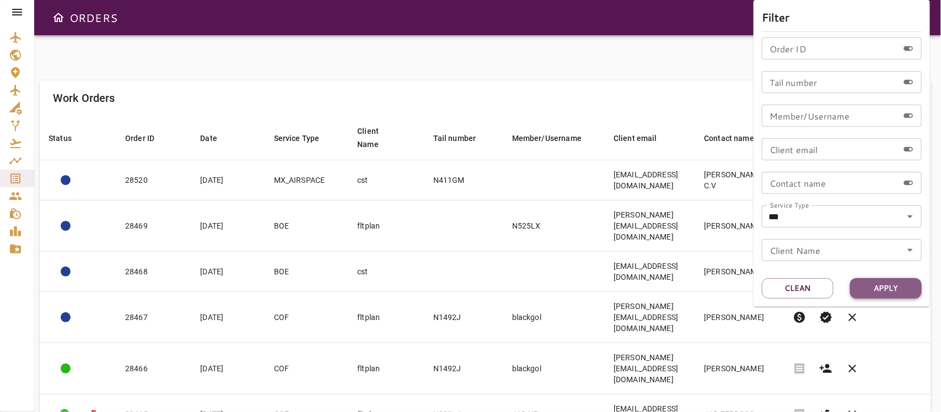
click at [891, 285] on button "Apply" at bounding box center [886, 288] width 72 height 20
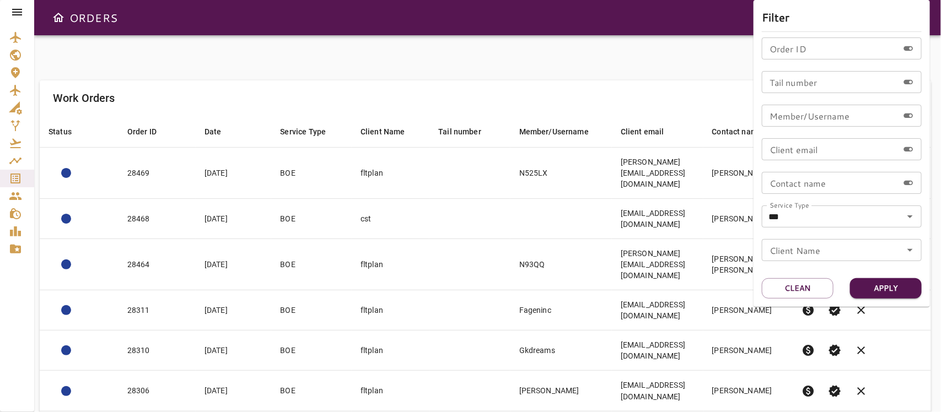
click at [681, 97] on div at bounding box center [470, 206] width 941 height 412
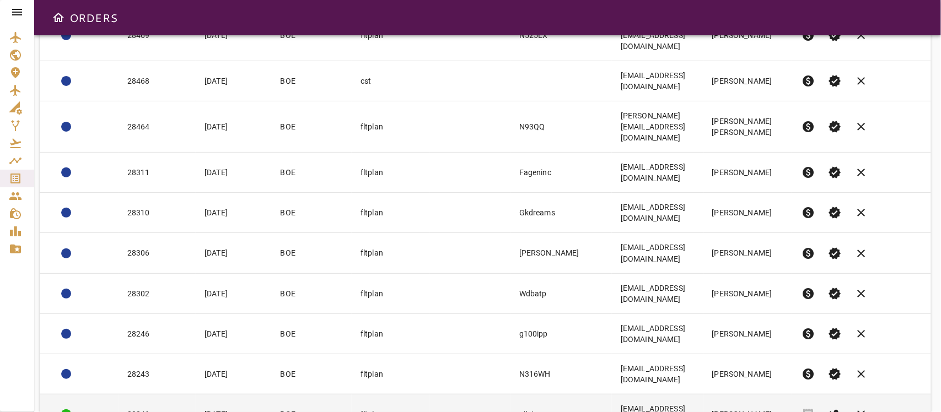
scroll to position [150, 0]
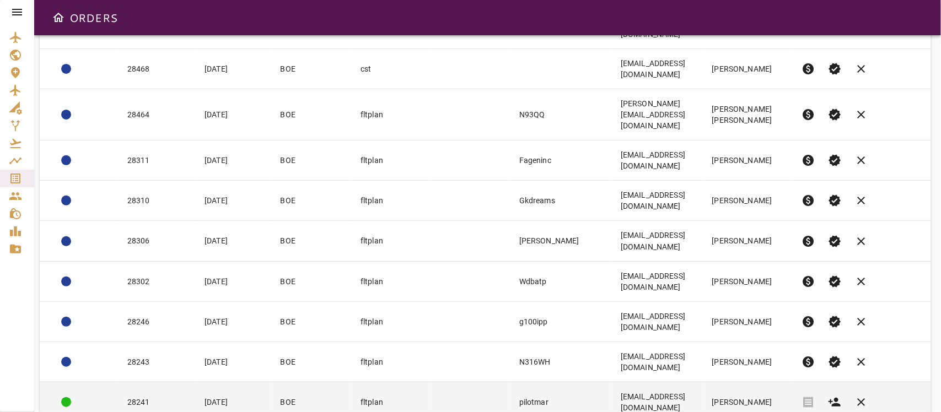
click at [429, 382] on td at bounding box center [469, 402] width 80 height 40
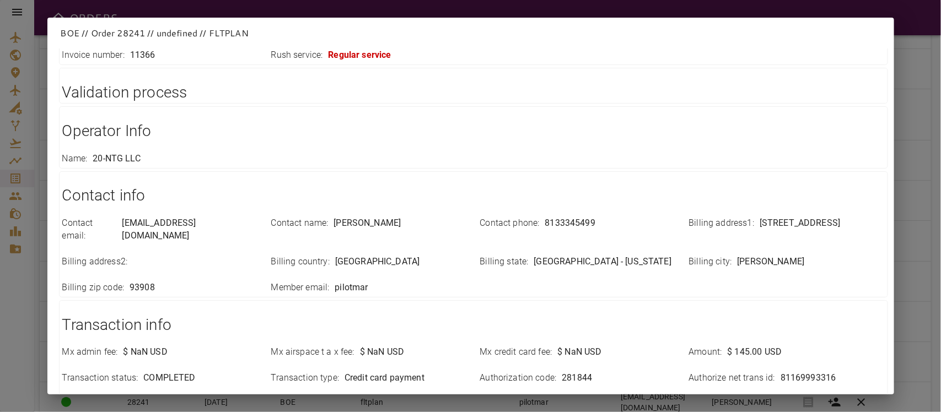
scroll to position [222, 0]
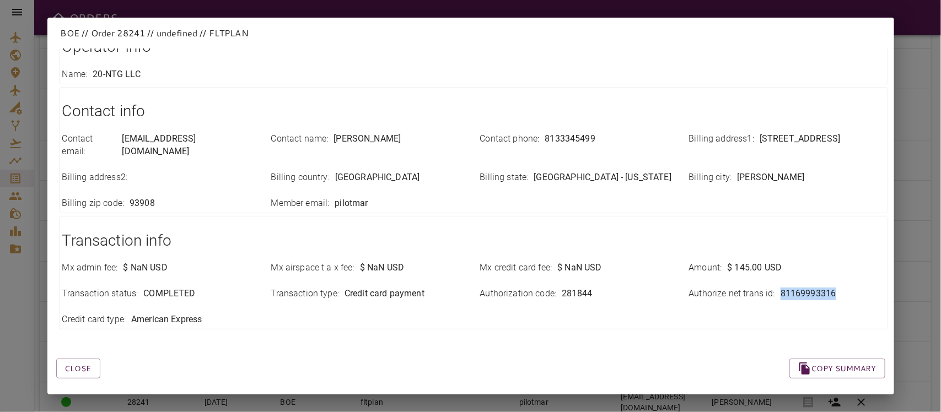
drag, startPoint x: 770, startPoint y: 280, endPoint x: 838, endPoint y: 293, distance: 69.0
click at [838, 293] on div "Mx admin fee : $ NaN USD Mx airspace t a x fee : $ NaN USD Mx credit card fee :…" at bounding box center [466, 288] width 835 height 78
copy p "81169993316"
click at [288, 353] on div "Close Copy summary" at bounding box center [457, 355] width 855 height 47
click at [93, 359] on button "Close" at bounding box center [78, 369] width 44 height 20
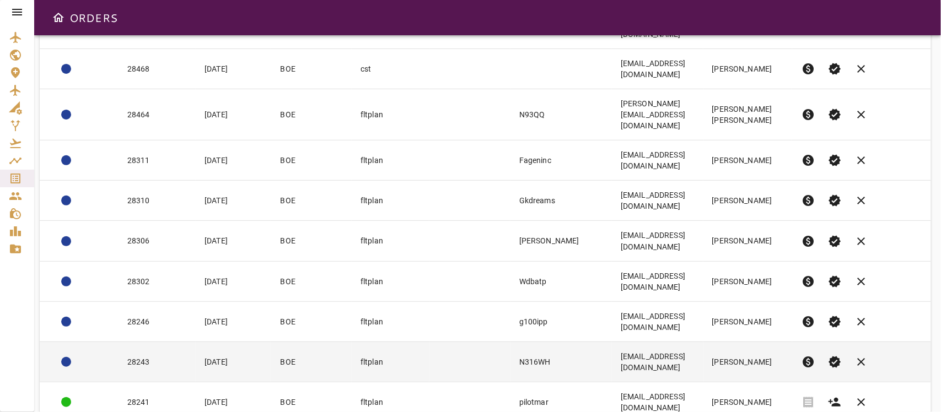
click at [628, 342] on td "[EMAIL_ADDRESS][DOMAIN_NAME]" at bounding box center [657, 362] width 91 height 40
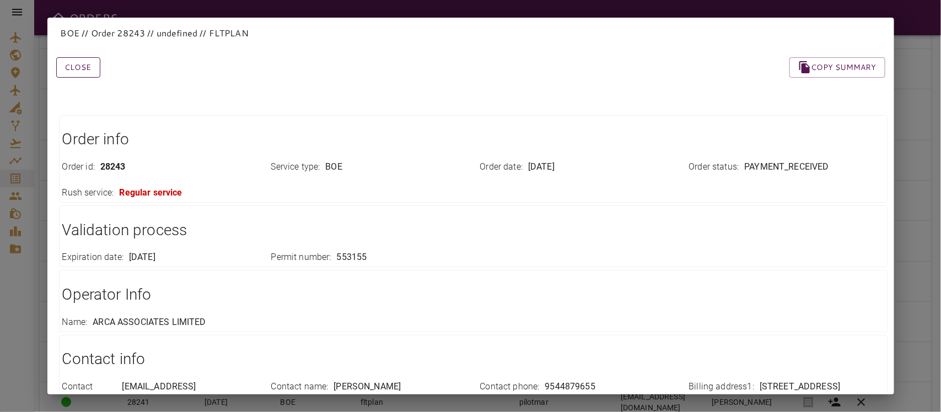
click at [83, 72] on button "Close" at bounding box center [78, 67] width 44 height 20
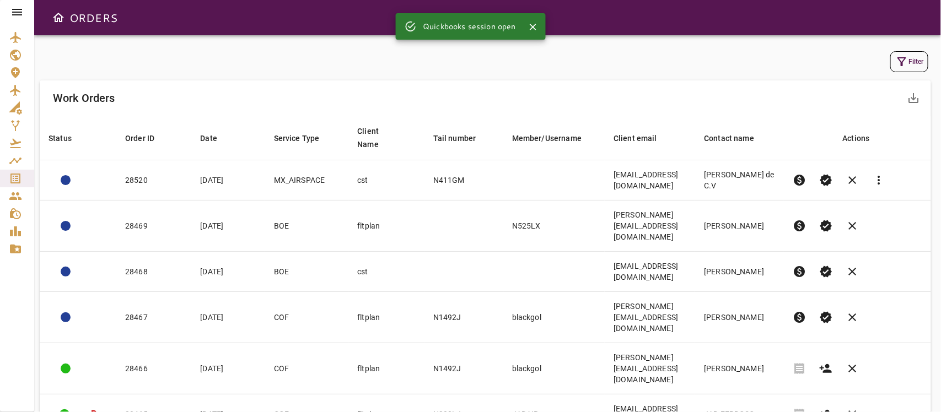
click at [901, 56] on icon "button" at bounding box center [901, 61] width 13 height 13
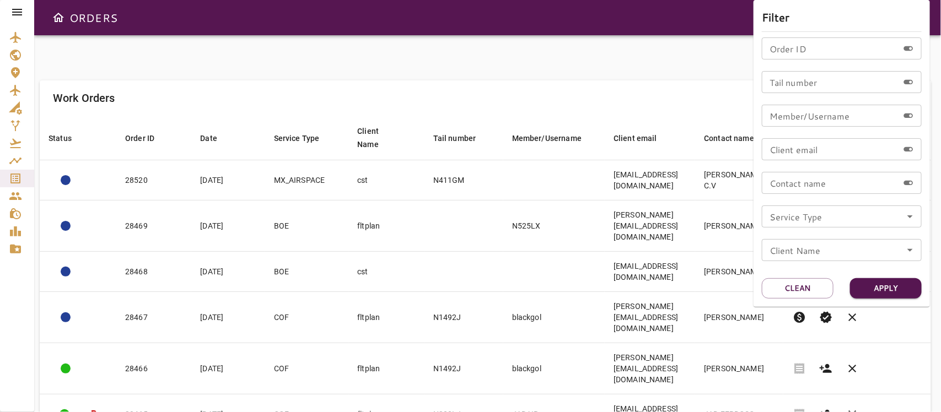
click at [910, 215] on icon "Open" at bounding box center [909, 216] width 13 height 13
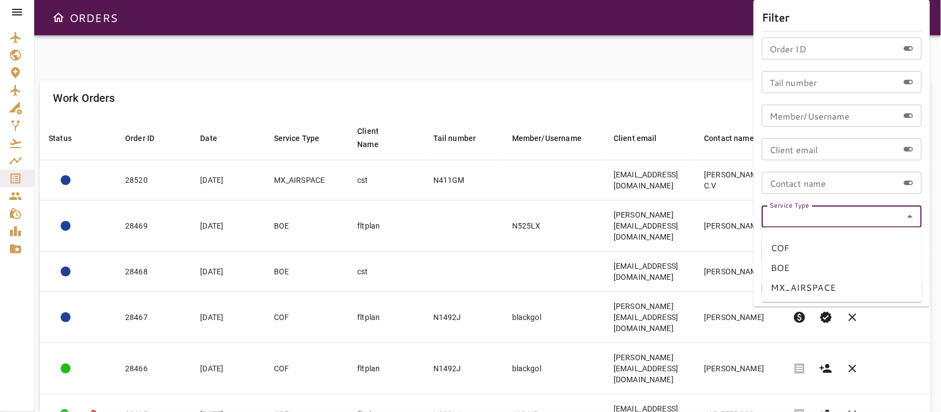
click at [766, 266] on li "BOE" at bounding box center [842, 268] width 160 height 20
type input "***"
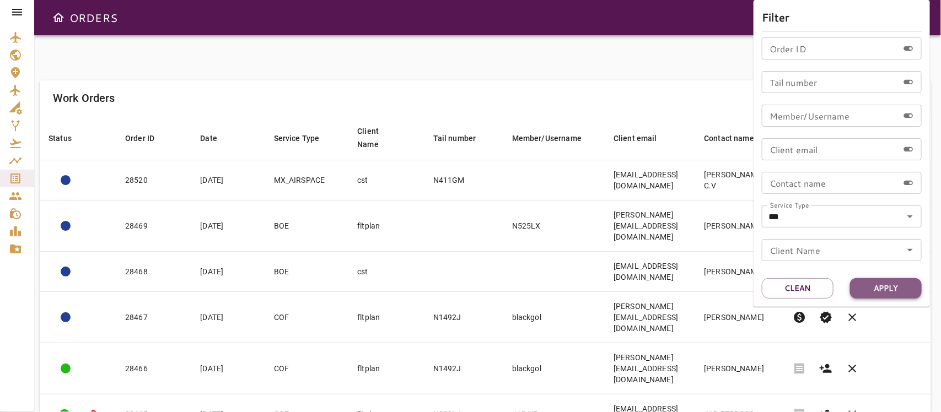
click at [891, 290] on button "Apply" at bounding box center [886, 288] width 72 height 20
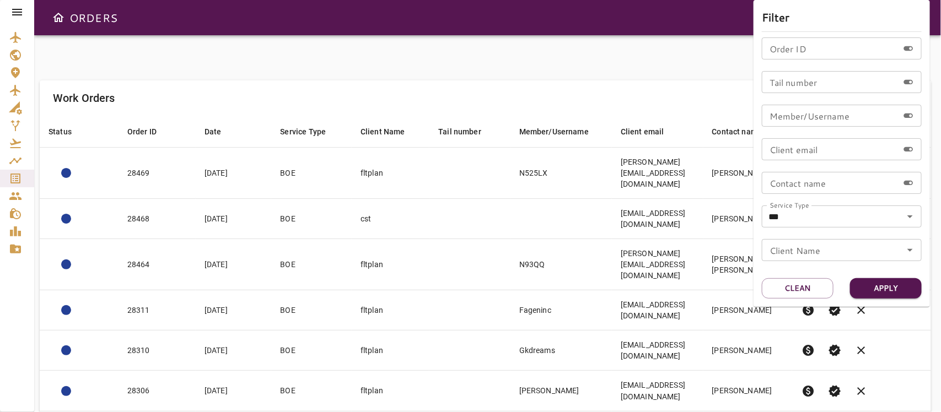
click at [582, 56] on div at bounding box center [470, 206] width 941 height 412
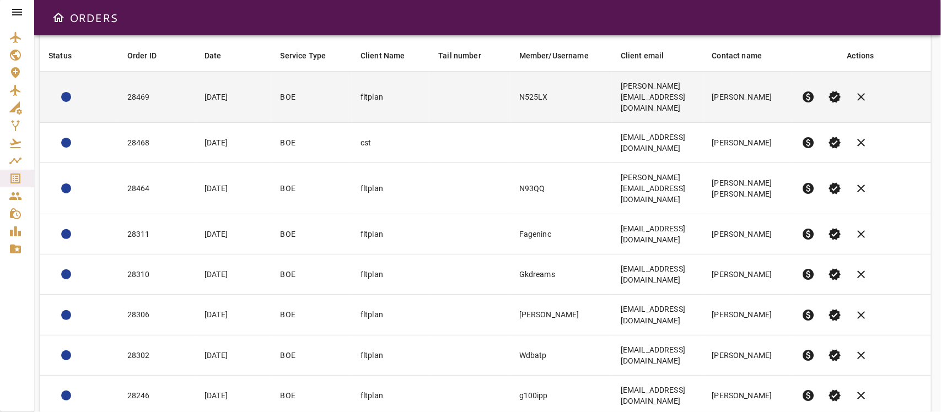
scroll to position [150, 0]
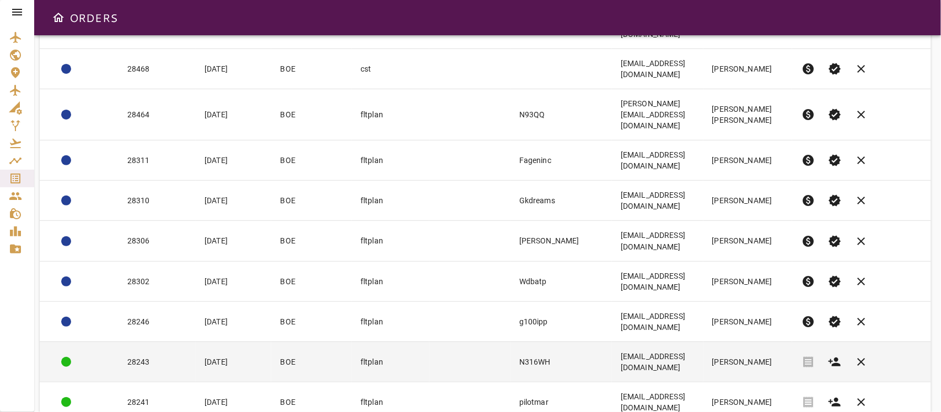
click at [431, 342] on td at bounding box center [469, 362] width 80 height 40
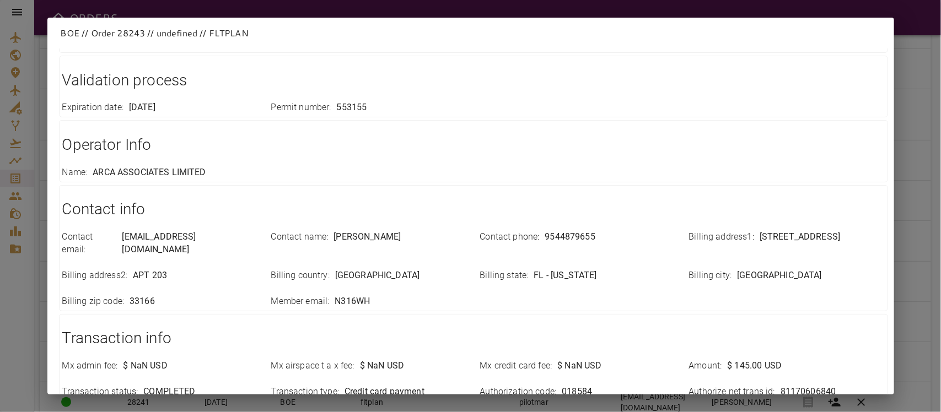
scroll to position [249, 0]
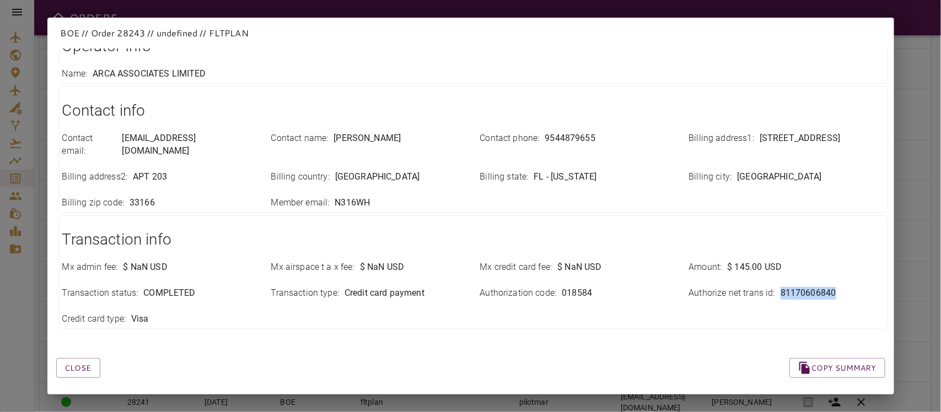
drag, startPoint x: 766, startPoint y: 283, endPoint x: 850, endPoint y: 287, distance: 83.9
click at [850, 287] on div "Authorize net trans id : 81170606840" at bounding box center [787, 293] width 196 height 13
copy div "81170606840"
click at [276, 354] on div "Close Copy summary" at bounding box center [457, 355] width 855 height 47
click at [72, 358] on button "Close" at bounding box center [78, 368] width 44 height 20
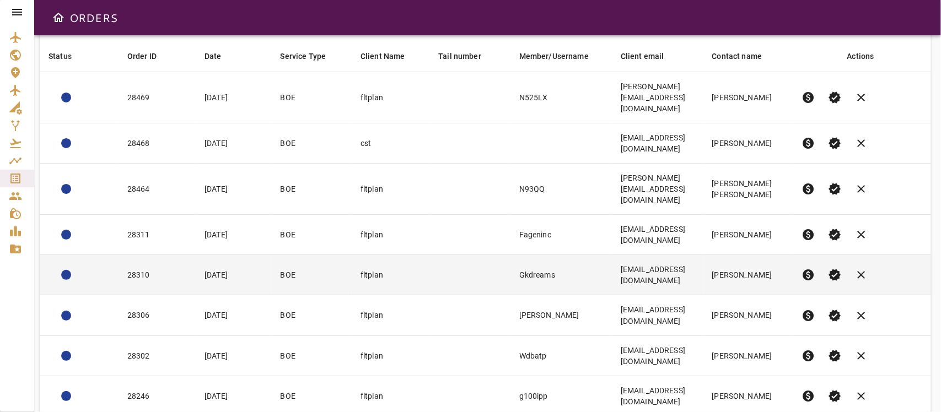
scroll to position [0, 0]
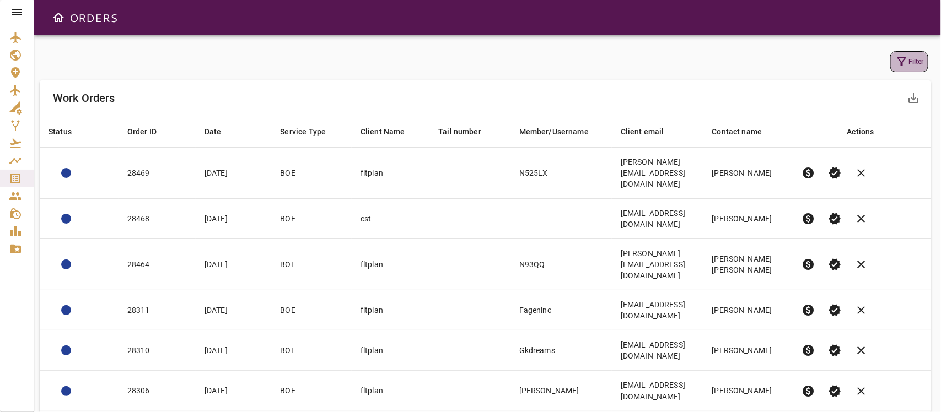
click at [914, 64] on button "Filter" at bounding box center [909, 61] width 38 height 21
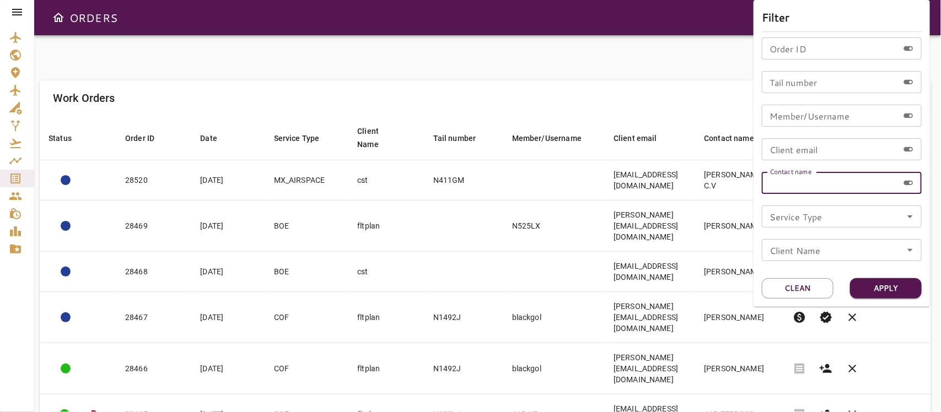
click at [802, 191] on input "Contact name" at bounding box center [830, 183] width 137 height 22
type input "**********"
click at [882, 283] on button "Apply" at bounding box center [886, 288] width 72 height 20
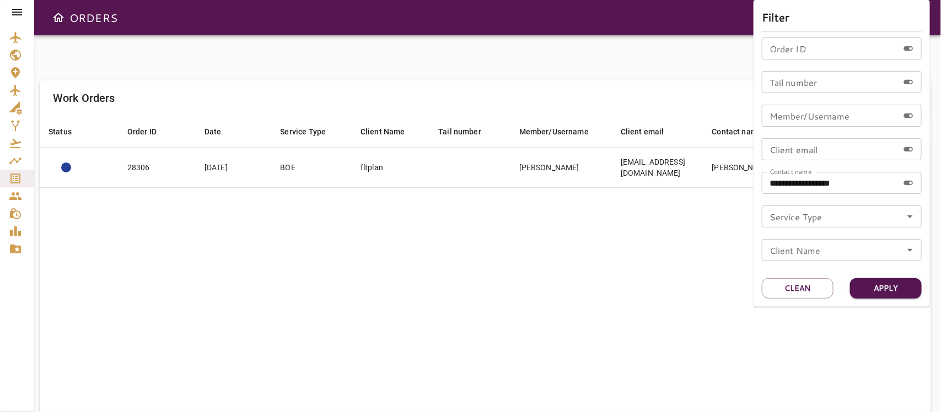
click at [621, 277] on div at bounding box center [470, 206] width 941 height 412
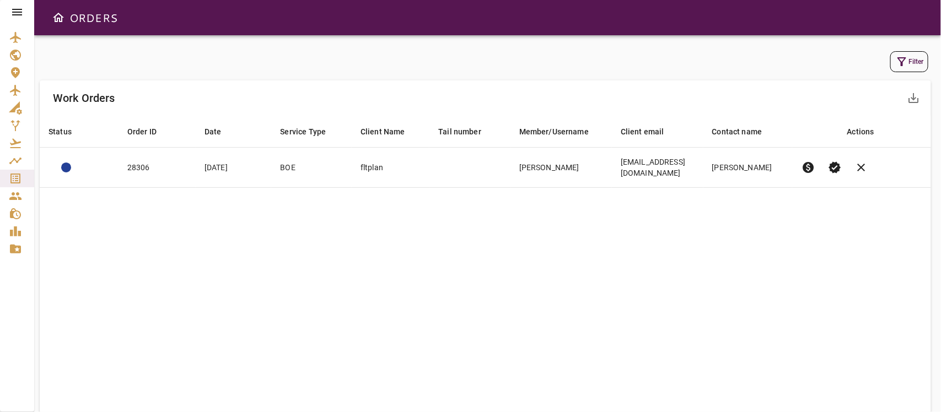
click at [908, 58] on button "Filter" at bounding box center [909, 61] width 38 height 21
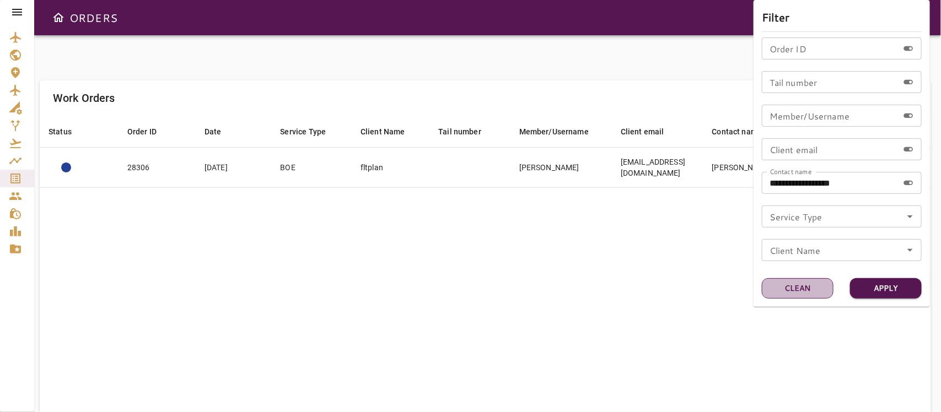
click at [798, 289] on button "Clean" at bounding box center [798, 288] width 72 height 20
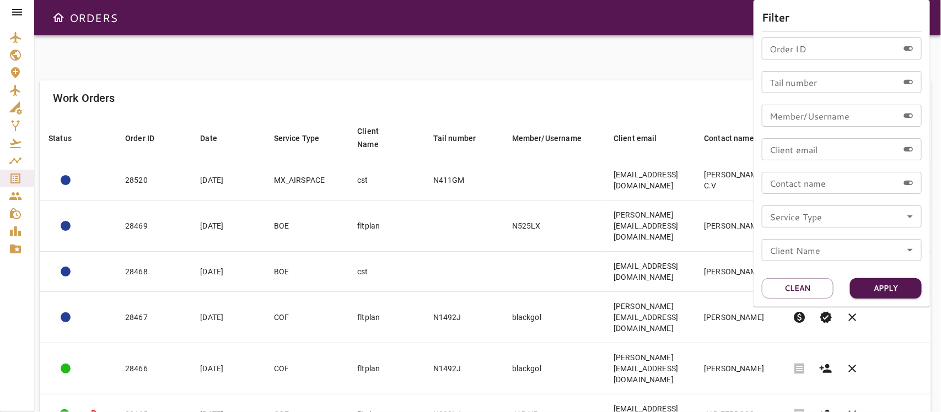
click at [910, 217] on icon "Open" at bounding box center [910, 216] width 6 height 3
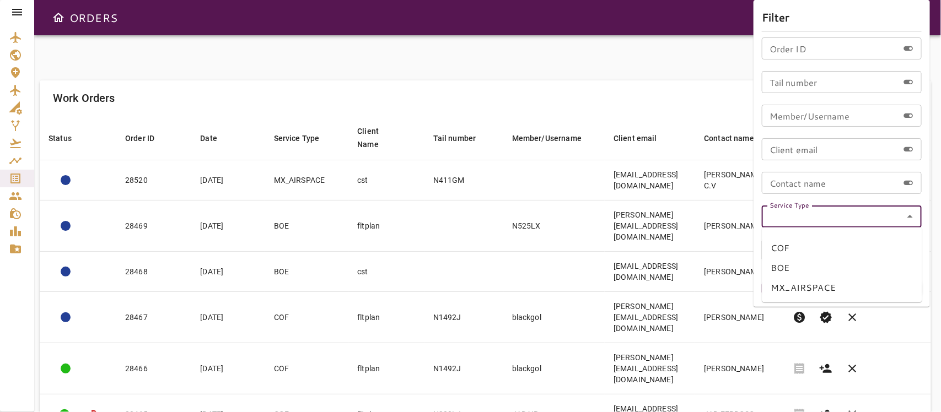
click at [790, 269] on li "BOE" at bounding box center [842, 268] width 160 height 20
type input "***"
click at [880, 288] on button "Apply" at bounding box center [886, 288] width 72 height 20
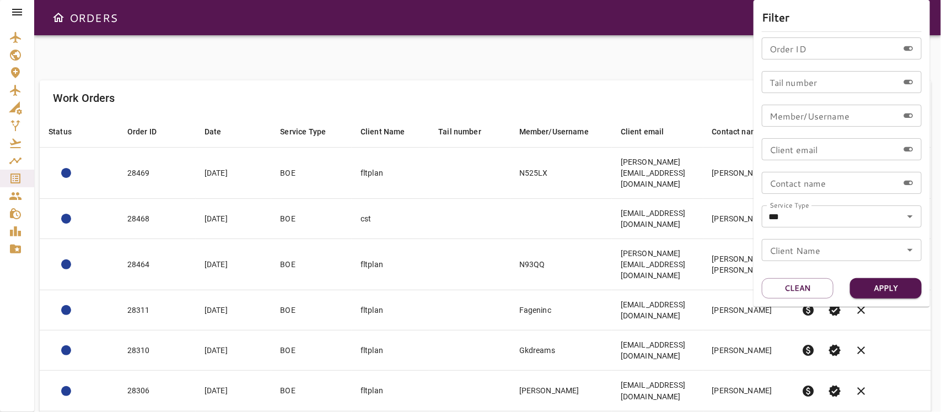
click at [587, 103] on div at bounding box center [470, 206] width 941 height 412
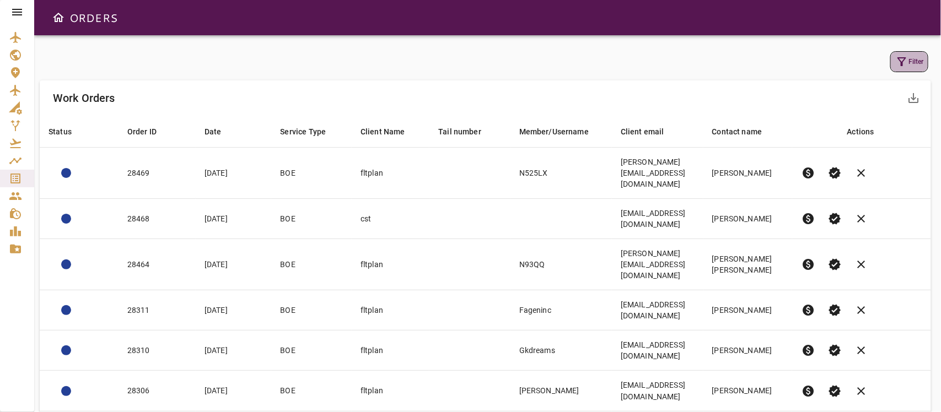
click at [902, 62] on icon "button" at bounding box center [901, 61] width 9 height 9
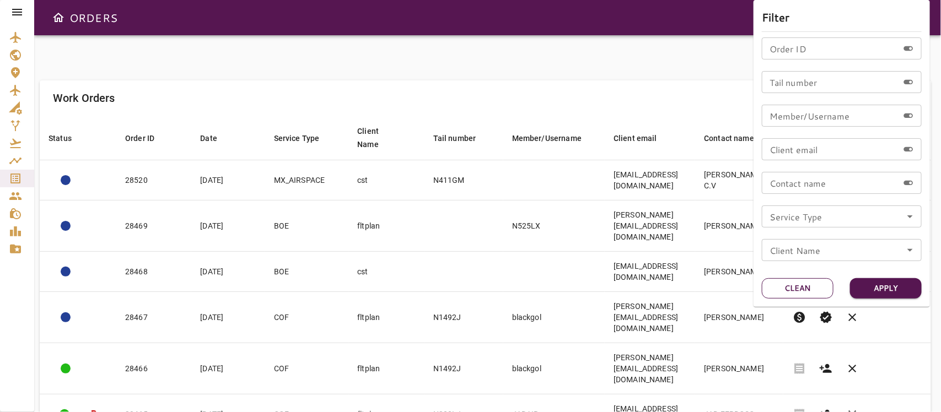
click at [798, 290] on button "Clean" at bounding box center [798, 288] width 72 height 20
click at [397, 66] on div at bounding box center [470, 206] width 941 height 412
